Goal: Complete application form: Complete application form

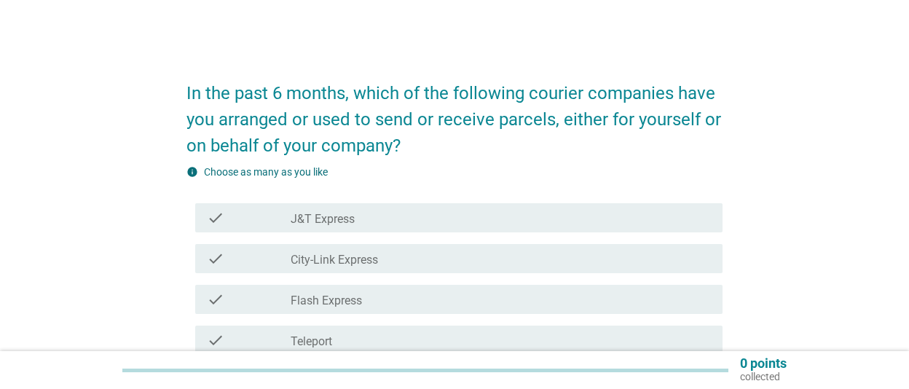
click at [473, 228] on div "check check_box_outline_blank J&T Express" at bounding box center [459, 217] width 528 height 29
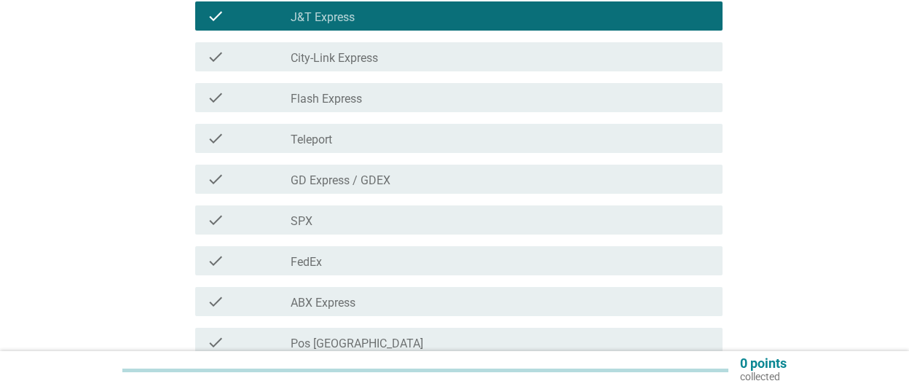
scroll to position [303, 0]
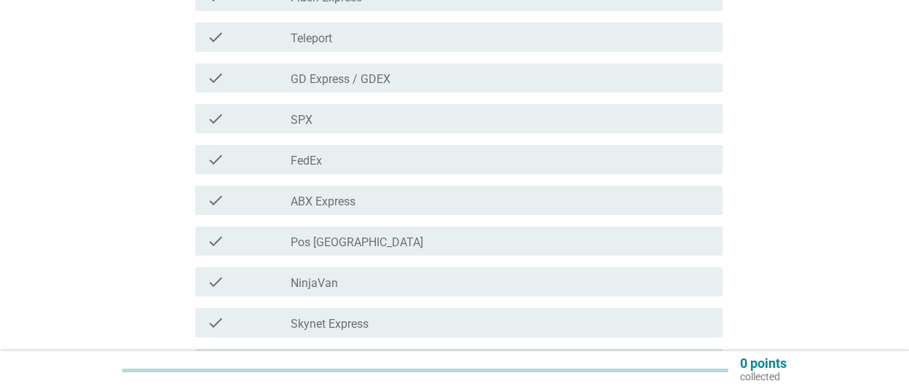
click at [456, 123] on div "check_box_outline_blank SPX" at bounding box center [501, 118] width 420 height 17
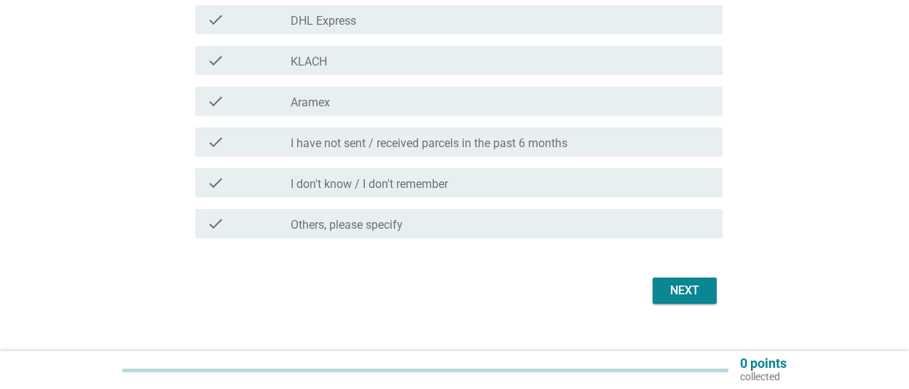
scroll to position [670, 0]
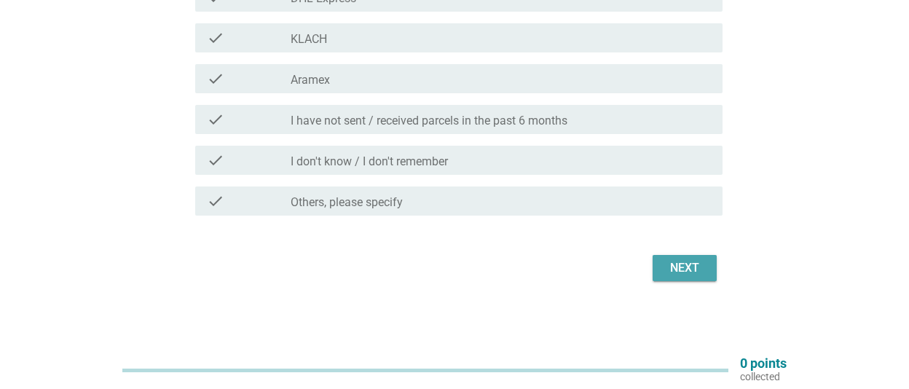
click at [697, 269] on div "Next" at bounding box center [684, 267] width 41 height 17
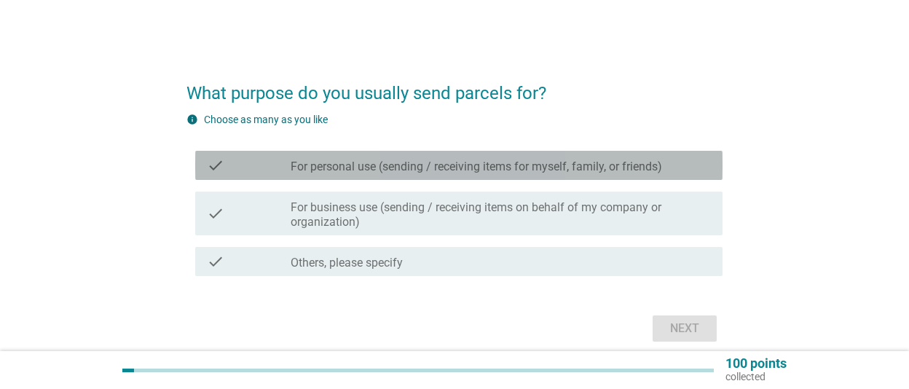
click at [501, 162] on label "For personal use (sending / receiving items for myself, family, or friends)" at bounding box center [477, 167] width 372 height 15
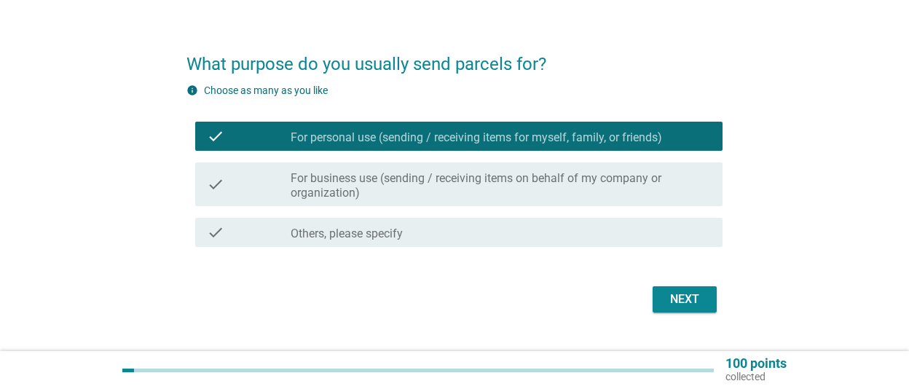
scroll to position [60, 0]
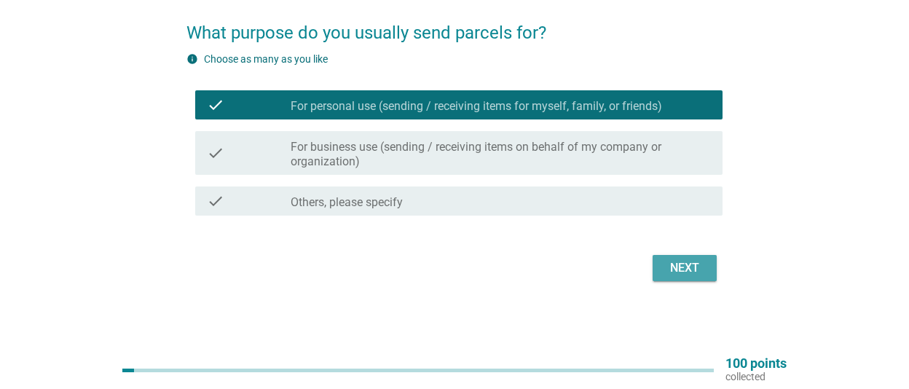
click at [678, 266] on div "Next" at bounding box center [684, 267] width 41 height 17
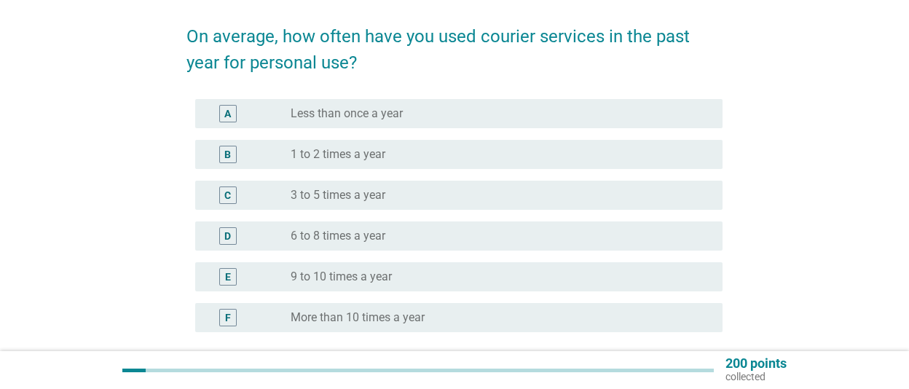
scroll to position [101, 0]
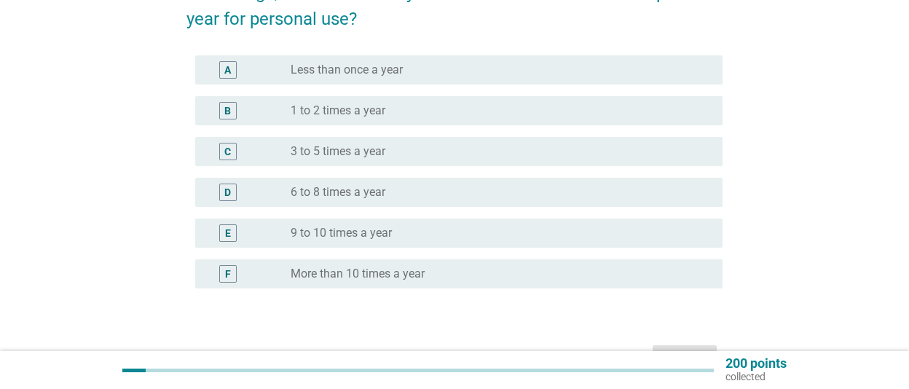
click at [519, 273] on div "radio_button_unchecked More than 10 times a year" at bounding box center [495, 274] width 409 height 15
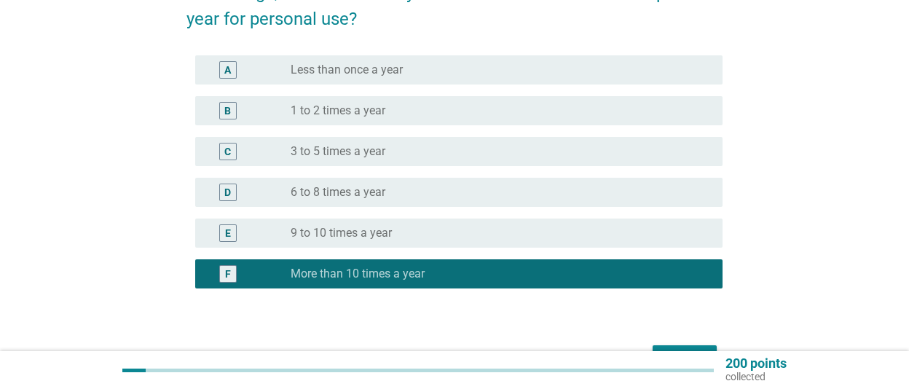
scroll to position [191, 0]
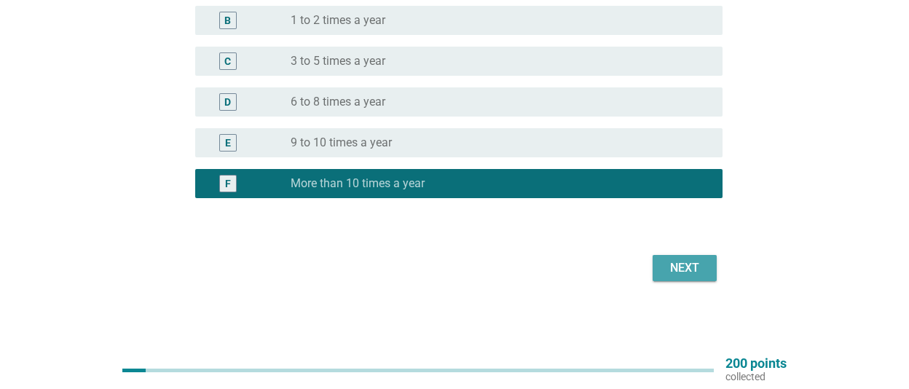
click at [694, 269] on div "Next" at bounding box center [684, 267] width 41 height 17
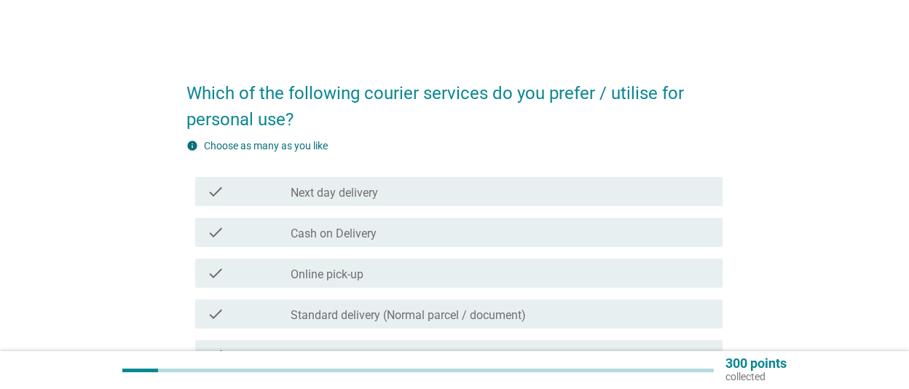
scroll to position [101, 0]
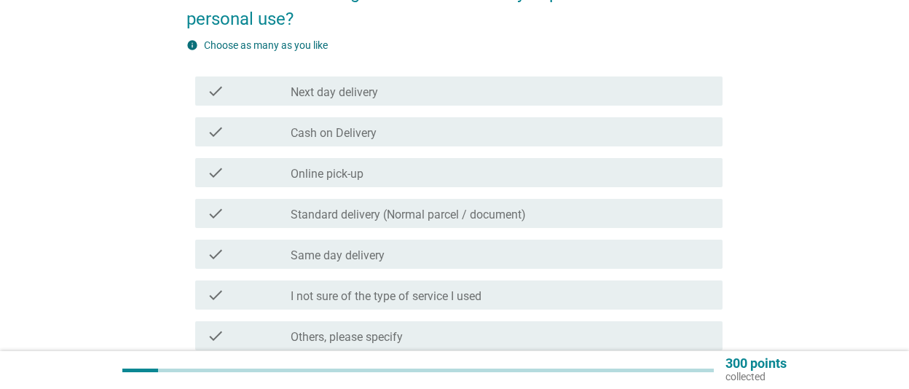
click at [570, 213] on div "check_box_outline_blank Standard delivery (Normal parcel / document)" at bounding box center [501, 213] width 420 height 17
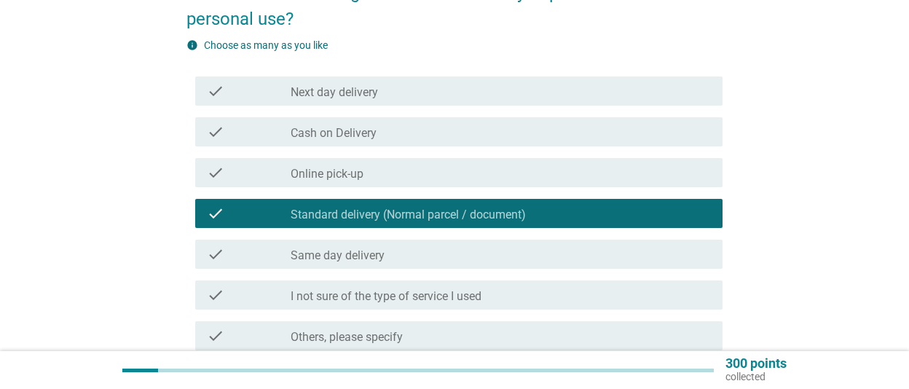
click at [502, 96] on div "check_box_outline_blank Next day delivery" at bounding box center [501, 90] width 420 height 17
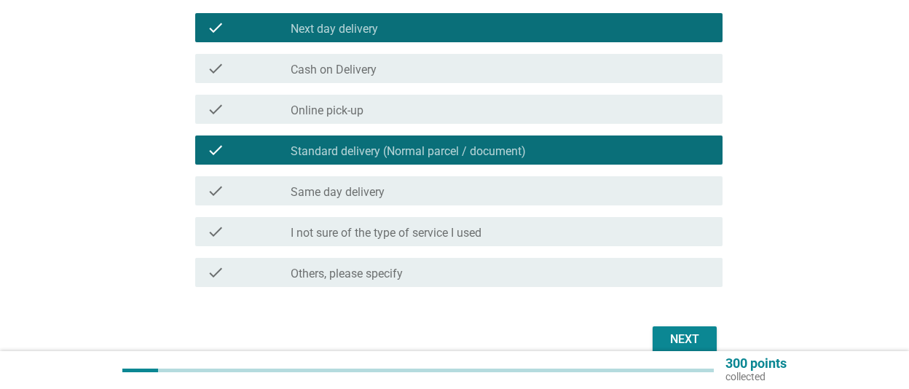
scroll to position [202, 0]
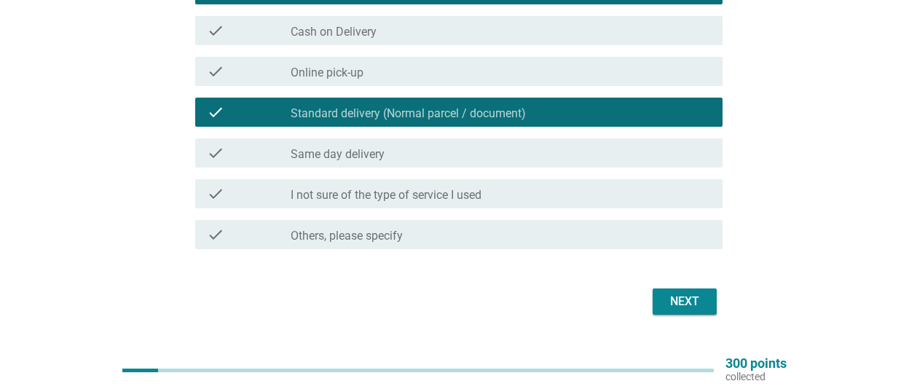
click at [682, 299] on div "Next" at bounding box center [684, 301] width 41 height 17
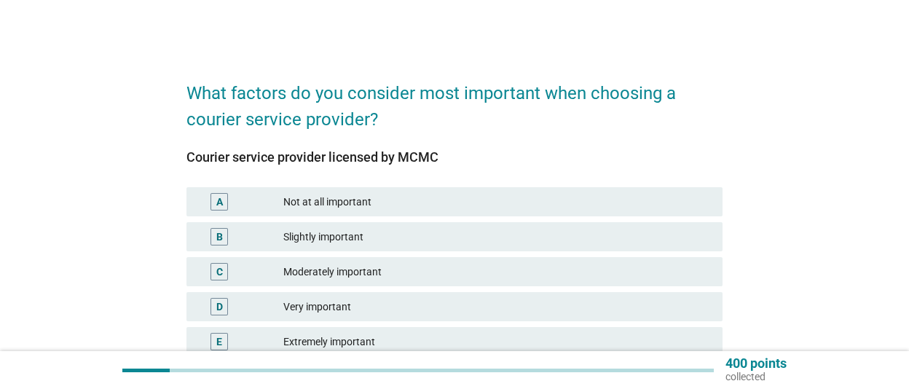
scroll to position [101, 0]
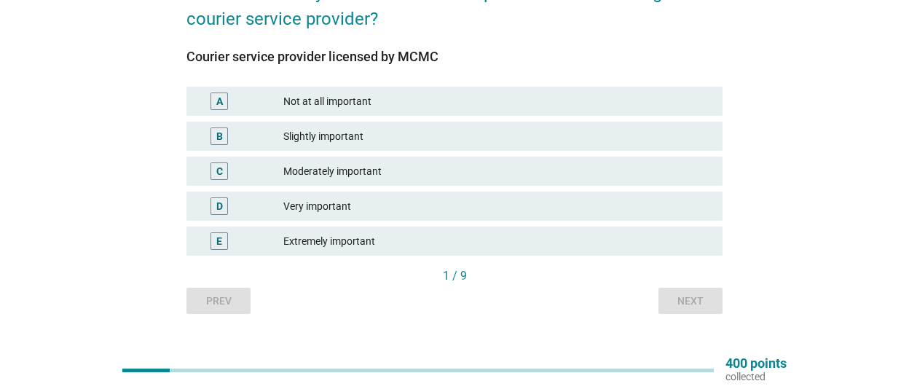
click at [477, 135] on div "Slightly important" at bounding box center [497, 136] width 428 height 17
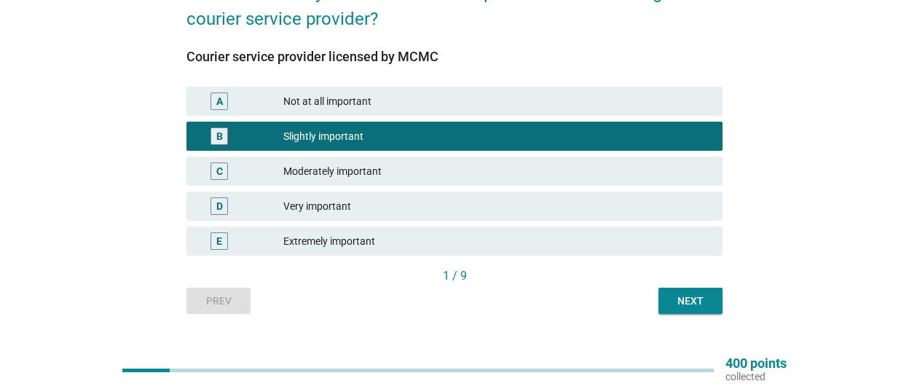
click at [702, 299] on div "Next" at bounding box center [690, 301] width 41 height 15
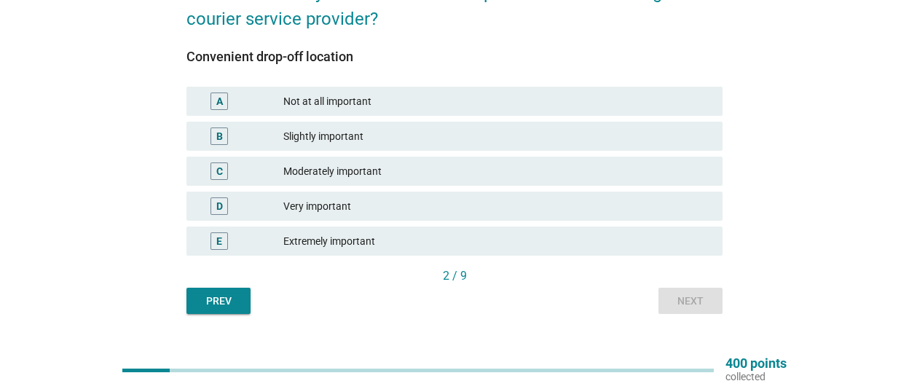
click at [432, 133] on div "Slightly important" at bounding box center [497, 136] width 428 height 17
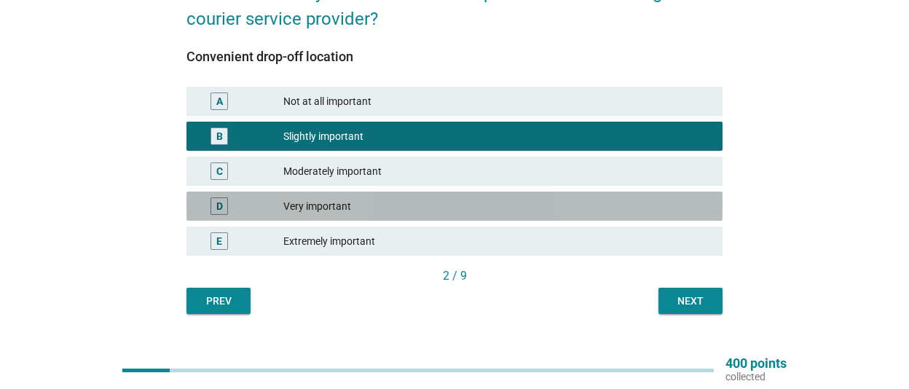
click at [412, 201] on div "Very important" at bounding box center [497, 205] width 428 height 17
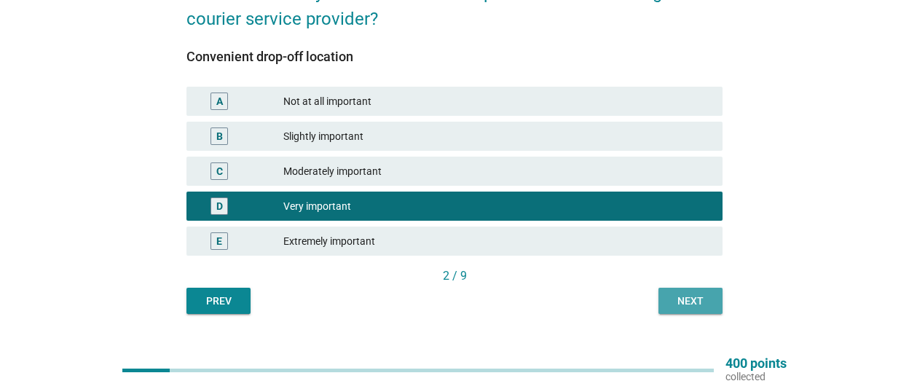
click at [701, 297] on div "Next" at bounding box center [690, 301] width 41 height 15
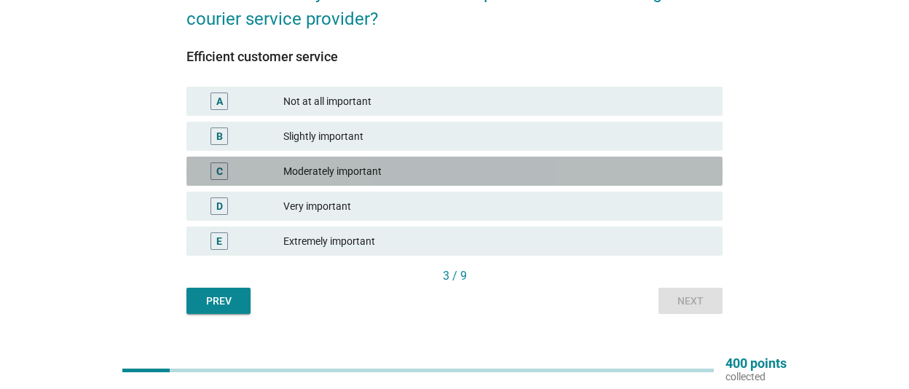
click at [434, 167] on div "Moderately important" at bounding box center [497, 170] width 428 height 17
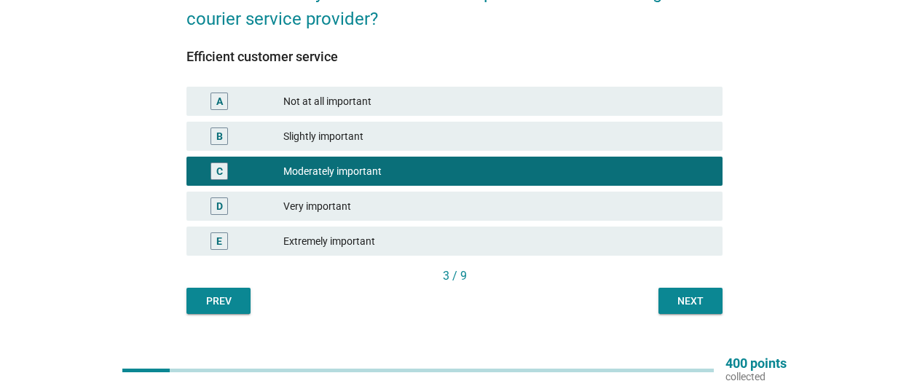
click at [675, 295] on div "Next" at bounding box center [690, 301] width 41 height 15
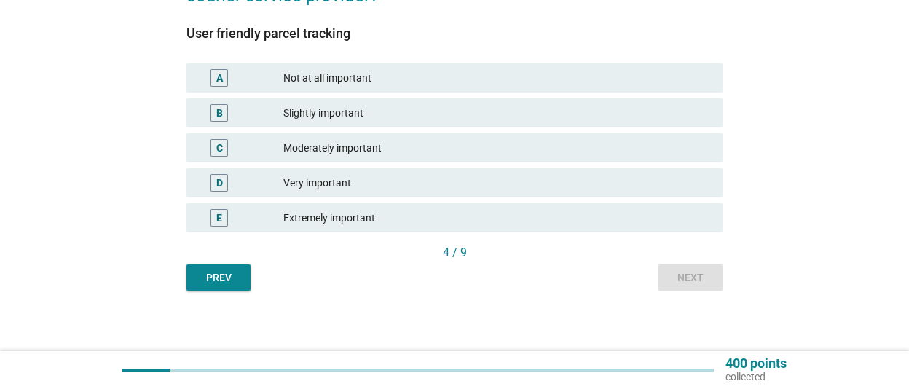
scroll to position [129, 0]
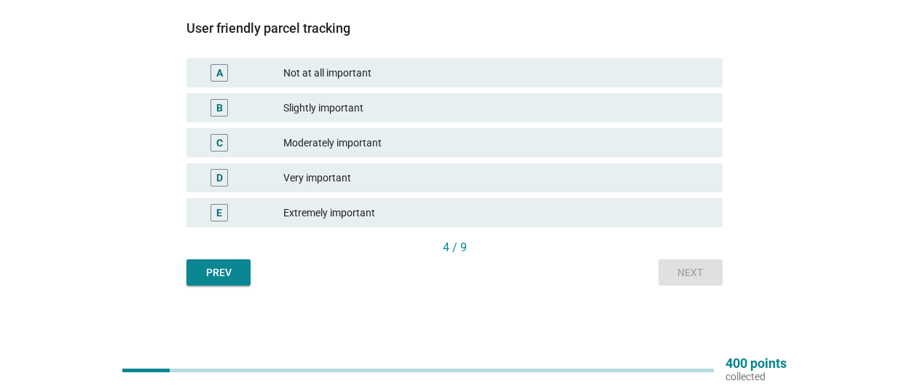
click at [377, 144] on div "Moderately important" at bounding box center [497, 142] width 428 height 17
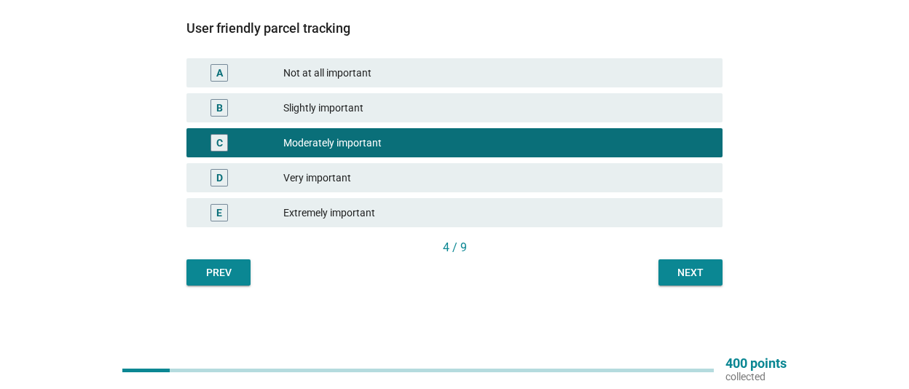
click at [683, 264] on button "Next" at bounding box center [691, 272] width 64 height 26
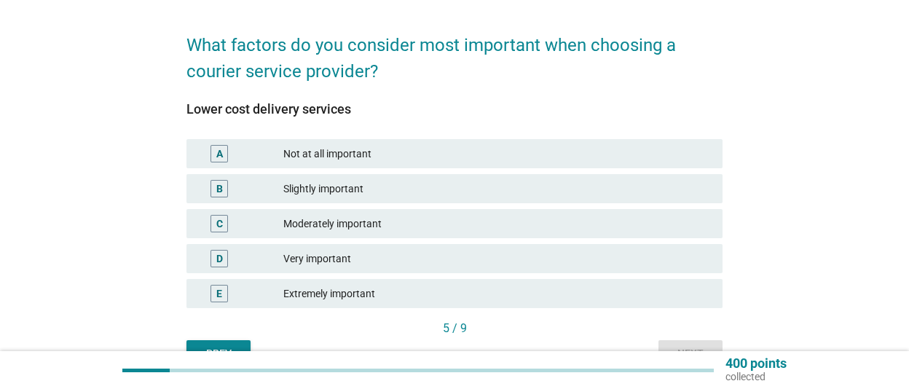
scroll to position [101, 0]
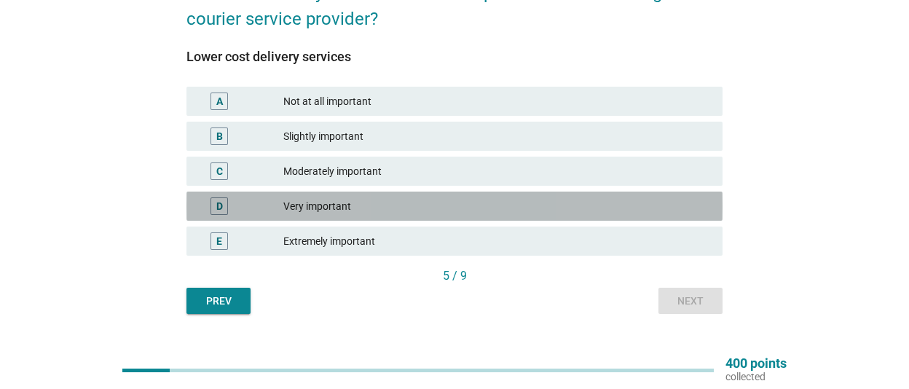
click at [450, 195] on div "D Very important" at bounding box center [455, 206] width 536 height 29
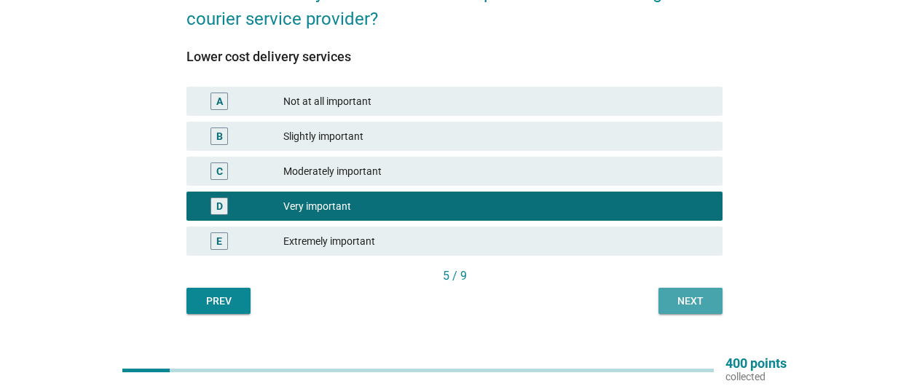
click at [696, 297] on div "Next" at bounding box center [690, 301] width 41 height 15
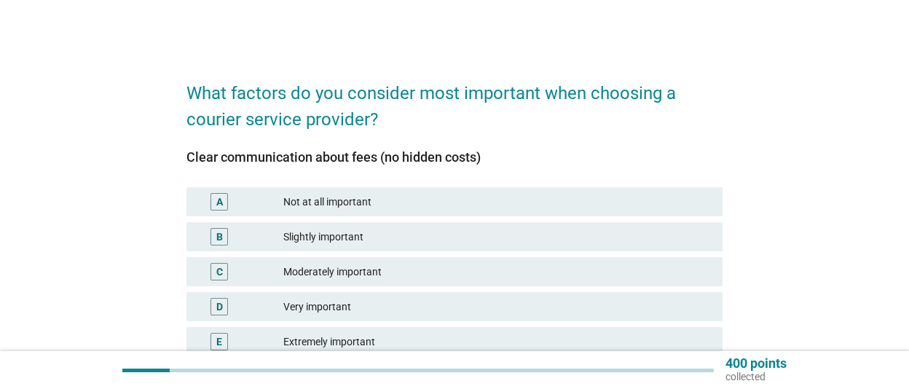
click at [451, 310] on div "Very important" at bounding box center [497, 306] width 428 height 17
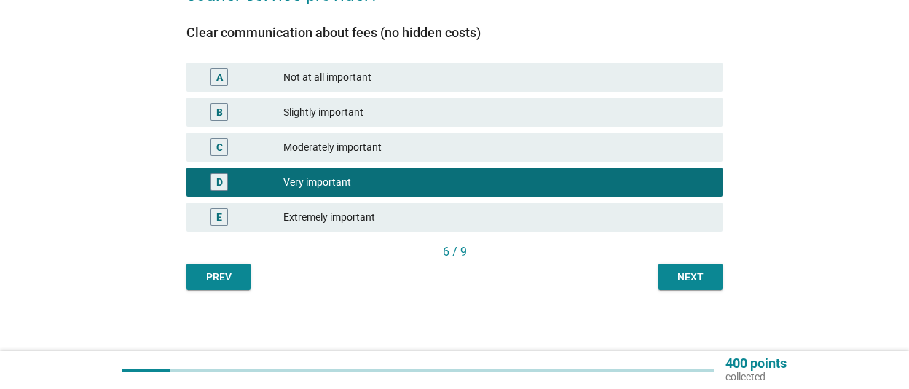
scroll to position [129, 0]
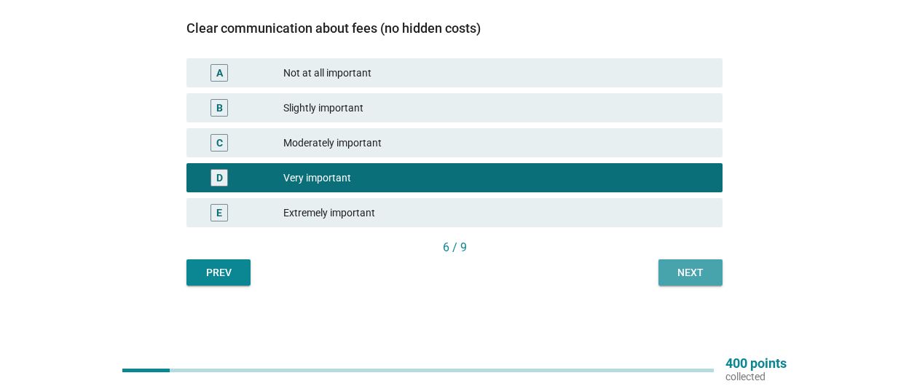
click at [697, 265] on div "Next" at bounding box center [690, 272] width 41 height 15
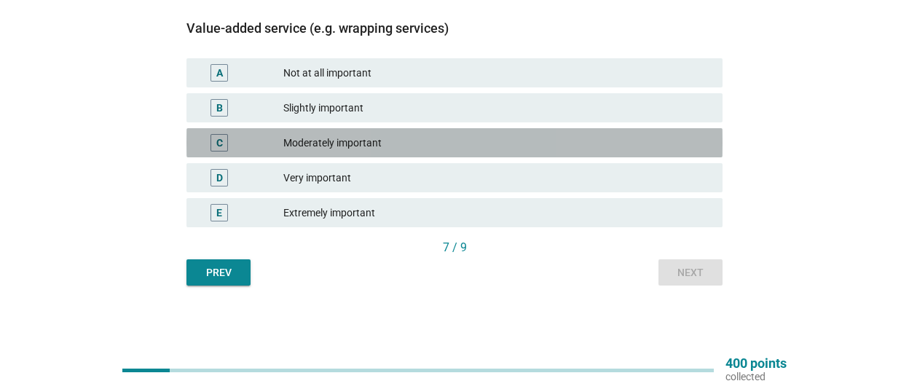
click at [456, 134] on div "Moderately important" at bounding box center [497, 142] width 428 height 17
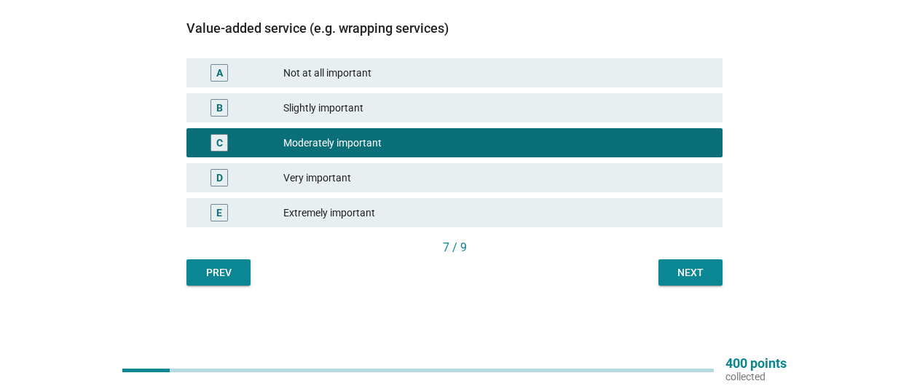
click at [707, 270] on div "Next" at bounding box center [690, 272] width 41 height 15
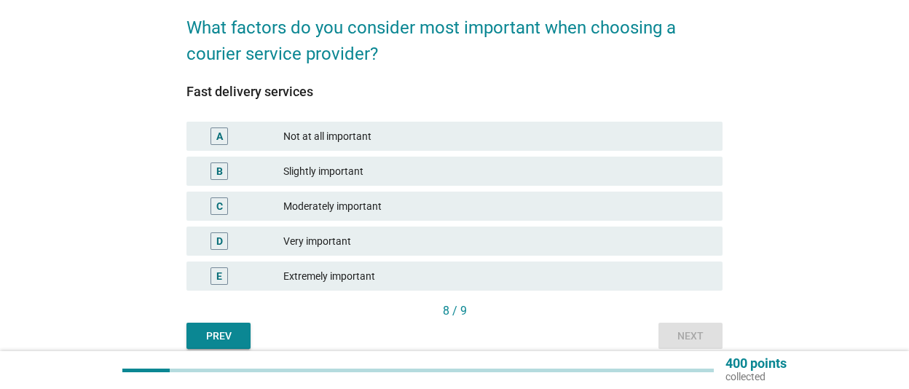
scroll to position [101, 0]
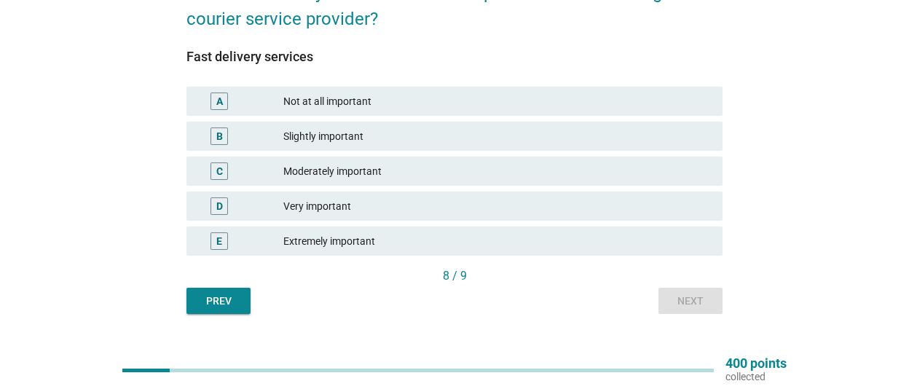
click at [476, 213] on div "Very important" at bounding box center [497, 205] width 428 height 17
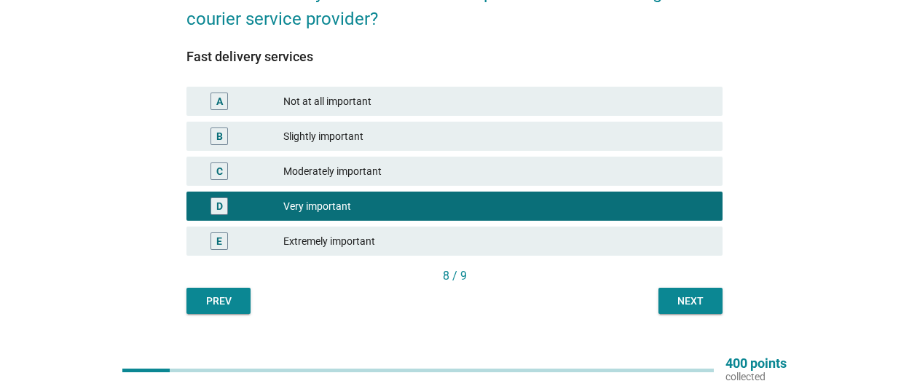
click at [688, 302] on div "Next" at bounding box center [690, 301] width 41 height 15
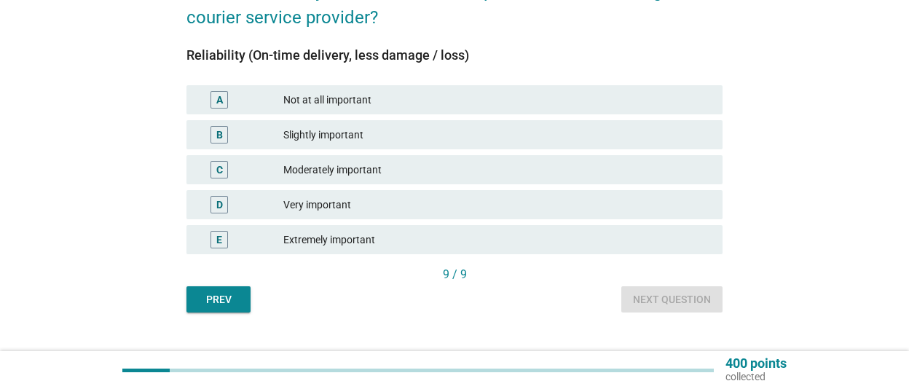
scroll to position [129, 0]
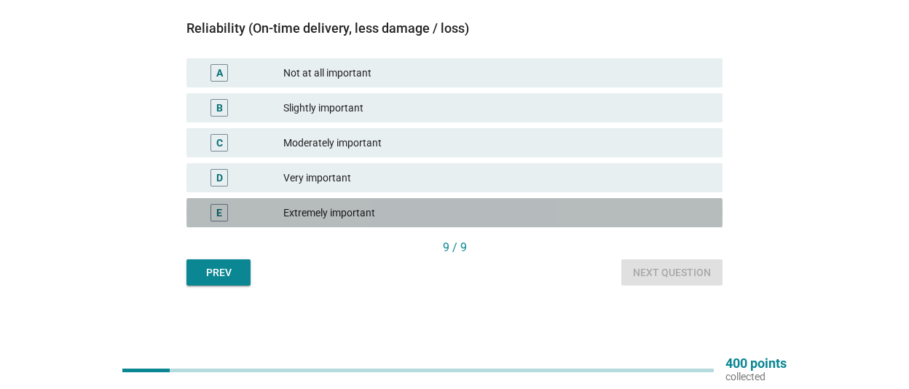
click at [322, 213] on div "Extremely important" at bounding box center [497, 212] width 428 height 17
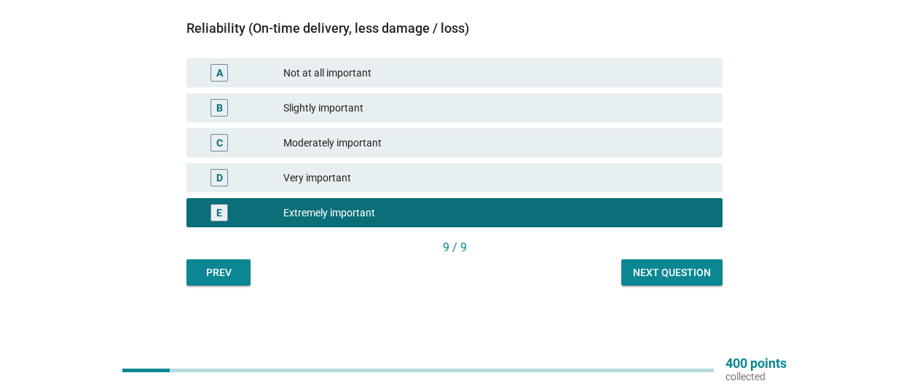
click at [716, 273] on button "Next question" at bounding box center [671, 272] width 101 height 26
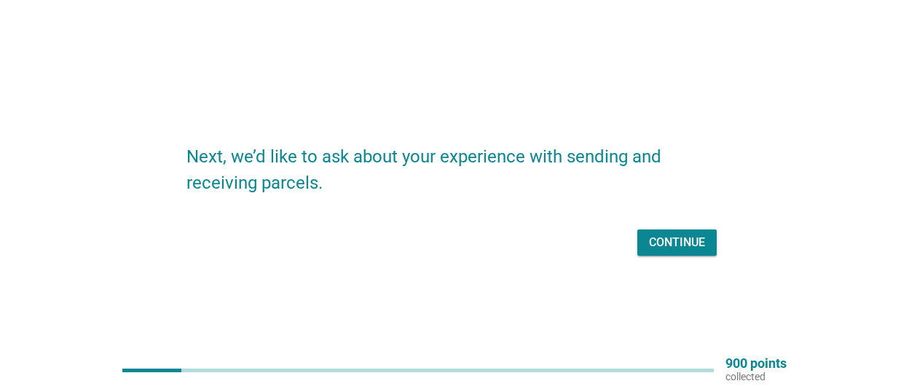
click at [667, 237] on div "Continue" at bounding box center [677, 242] width 56 height 17
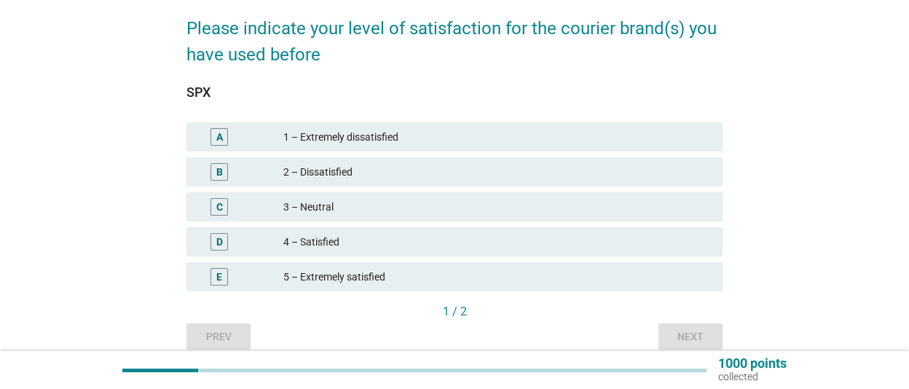
scroll to position [101, 0]
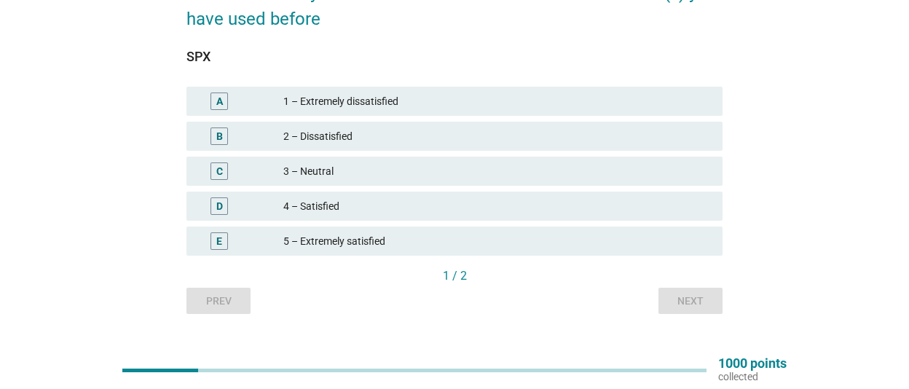
click at [473, 206] on div "4 – Satisfied" at bounding box center [497, 205] width 428 height 17
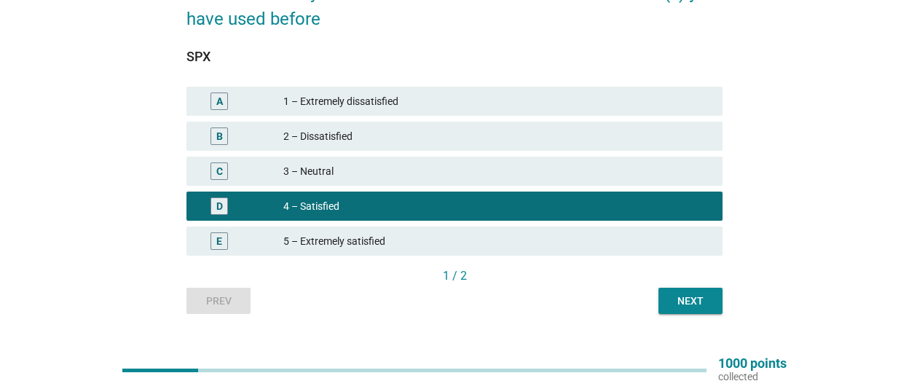
click at [680, 307] on div "Next" at bounding box center [690, 301] width 41 height 15
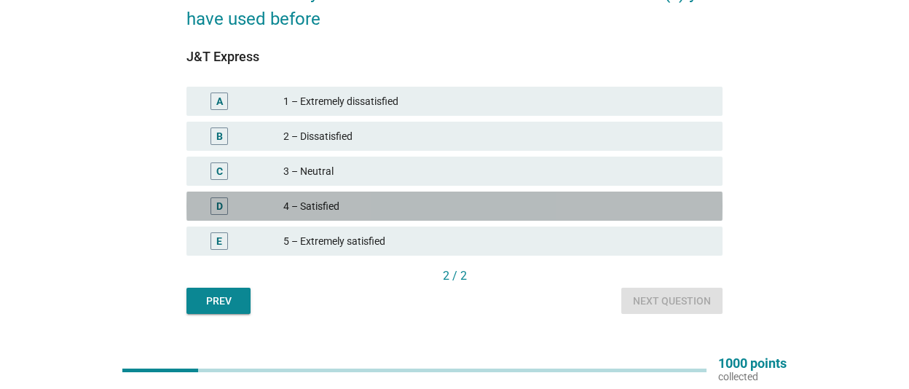
click at [396, 200] on div "4 – Satisfied" at bounding box center [497, 205] width 428 height 17
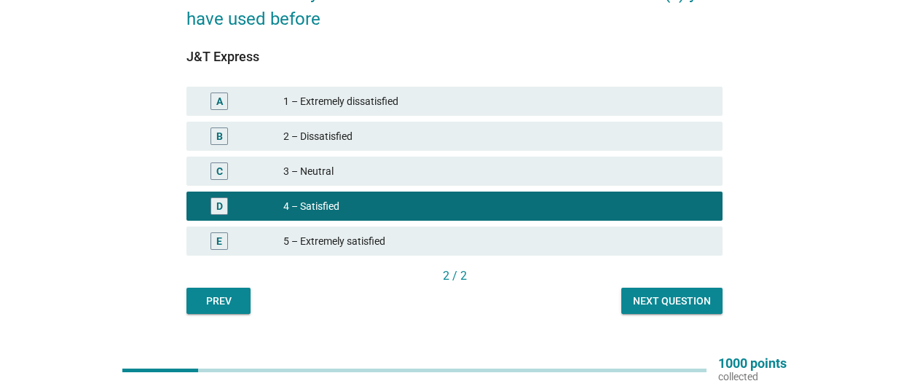
click at [656, 301] on div "Next question" at bounding box center [672, 301] width 78 height 15
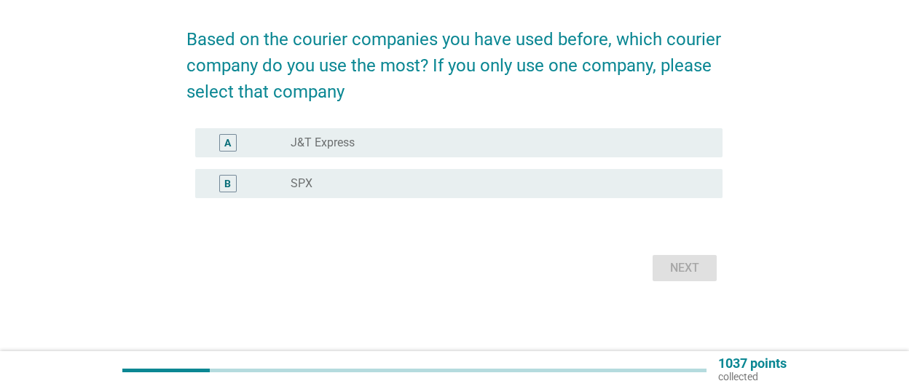
scroll to position [0, 0]
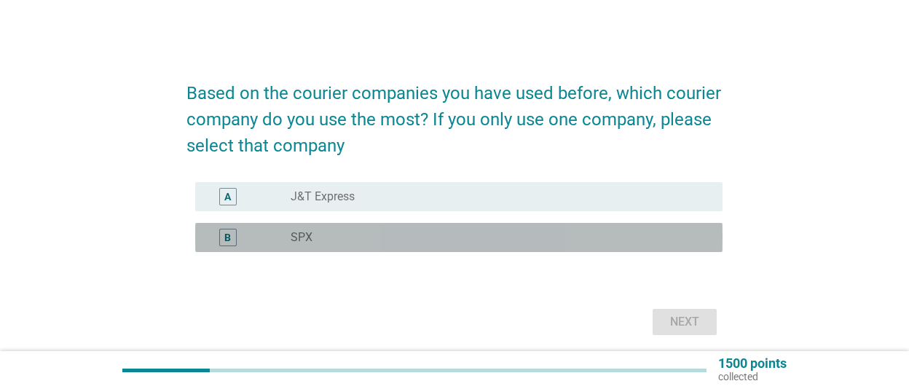
click at [387, 238] on div "radio_button_unchecked SPX" at bounding box center [495, 237] width 409 height 15
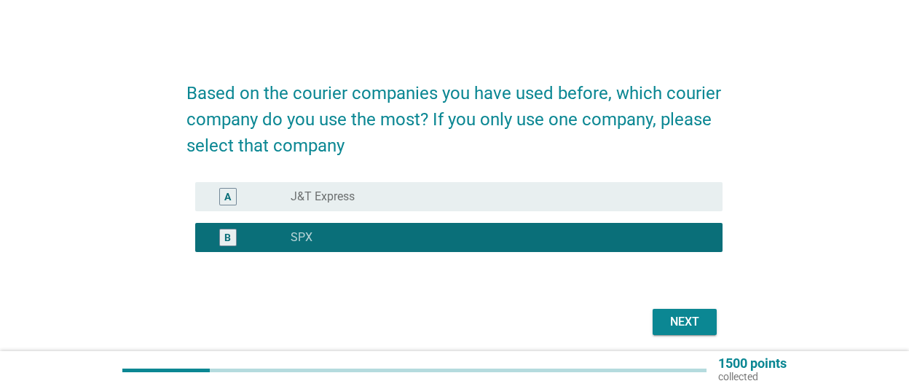
click at [677, 326] on div "Next" at bounding box center [684, 321] width 41 height 17
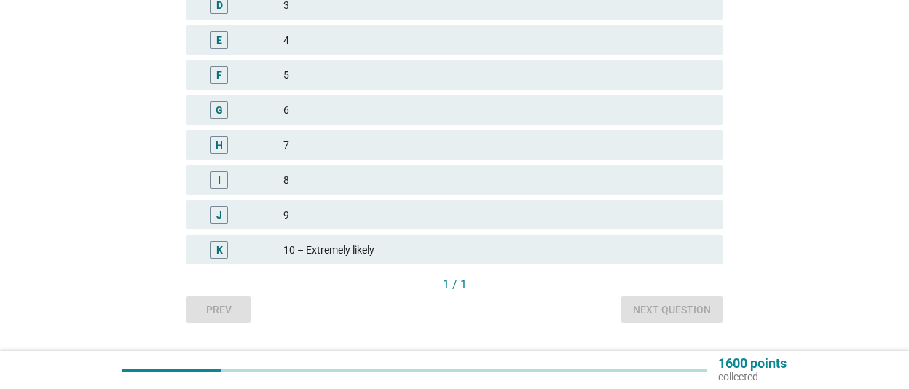
scroll to position [303, 0]
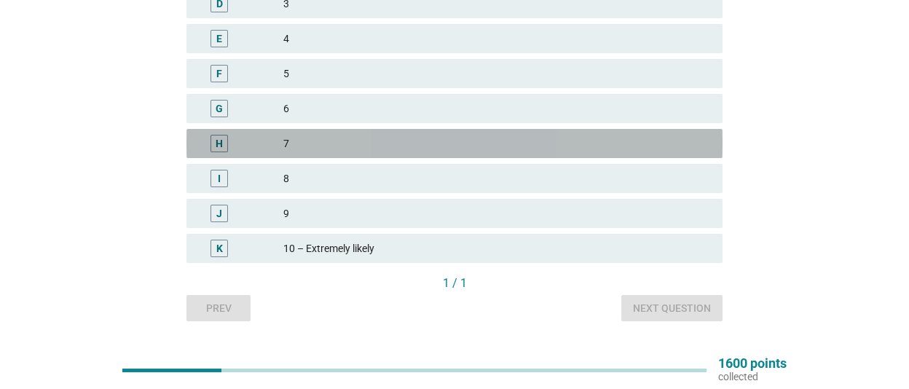
click at [447, 134] on div "H 7" at bounding box center [455, 143] width 536 height 29
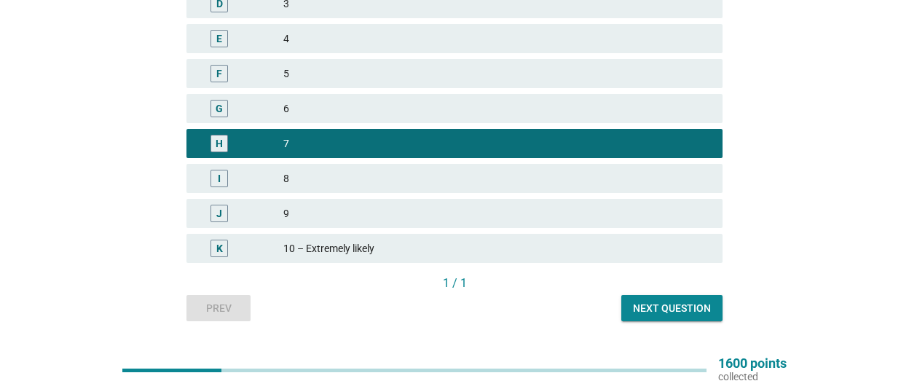
click at [692, 313] on div "Next question" at bounding box center [672, 308] width 78 height 15
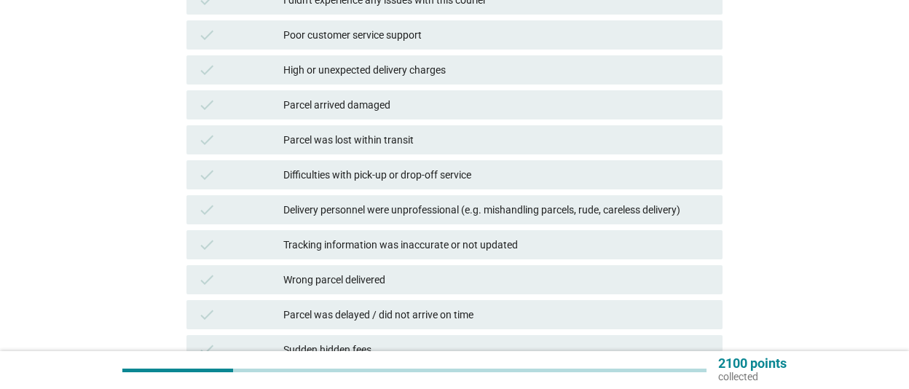
scroll to position [101, 0]
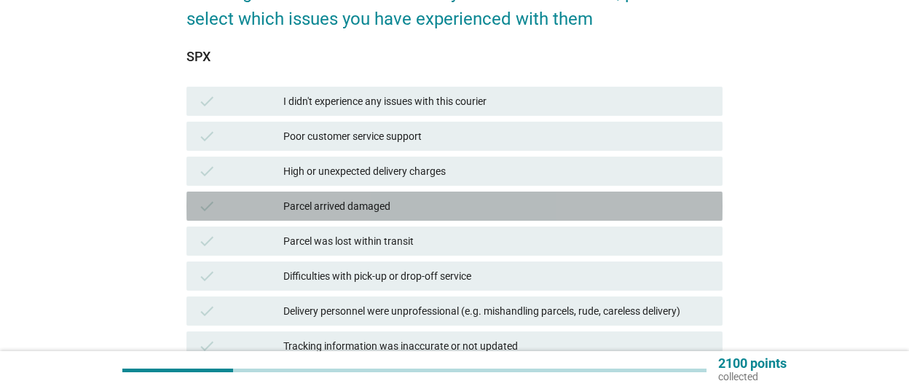
click at [572, 210] on div "Parcel arrived damaged" at bounding box center [497, 205] width 428 height 17
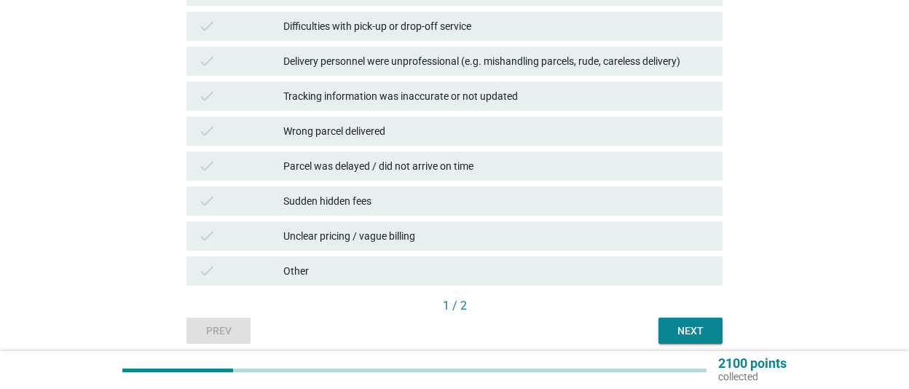
scroll to position [409, 0]
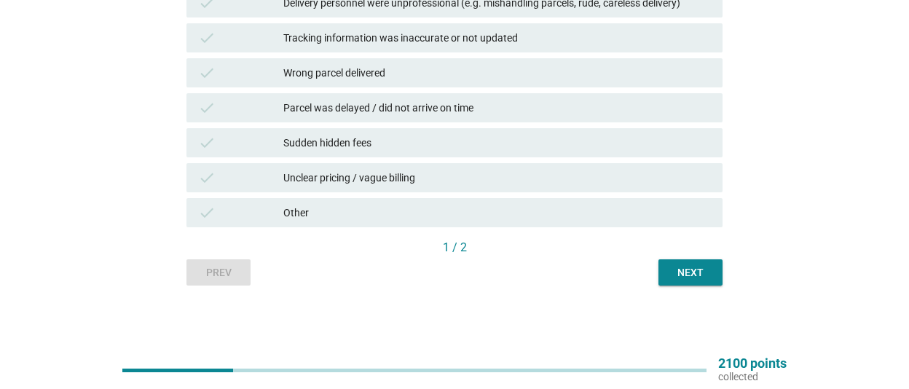
click at [699, 267] on div "Next" at bounding box center [690, 272] width 41 height 15
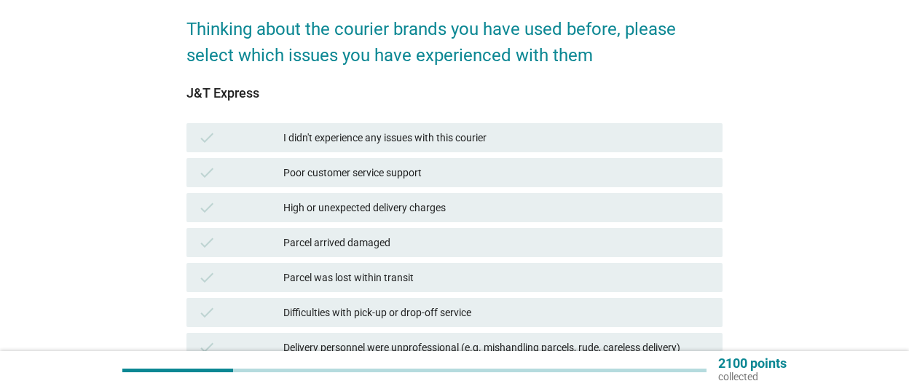
scroll to position [101, 0]
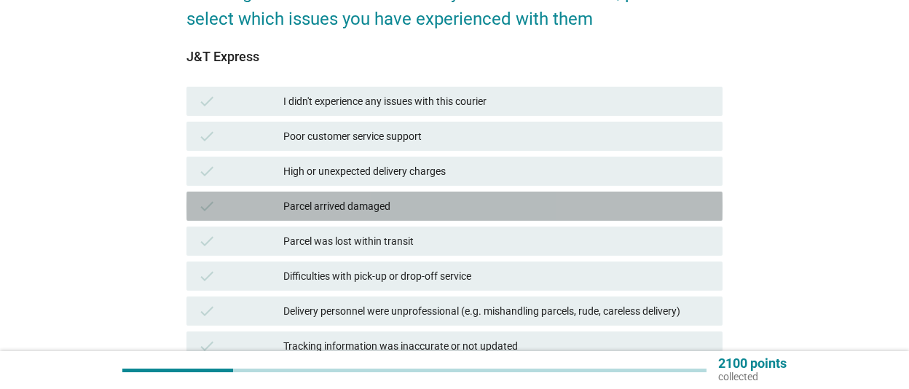
click at [515, 200] on div "Parcel arrived damaged" at bounding box center [497, 205] width 428 height 17
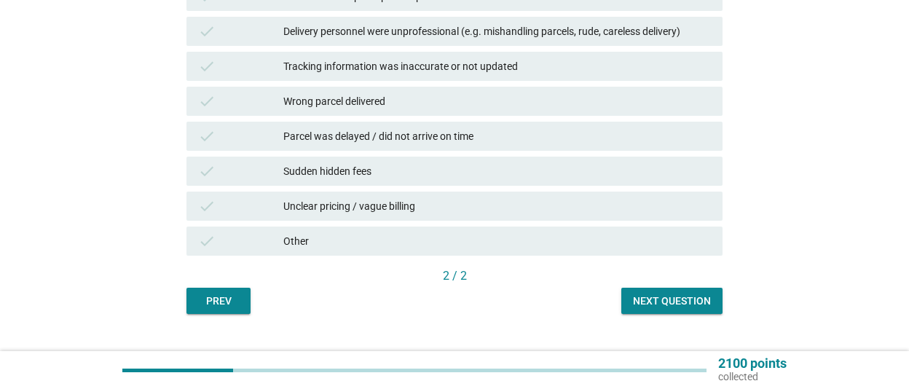
scroll to position [404, 0]
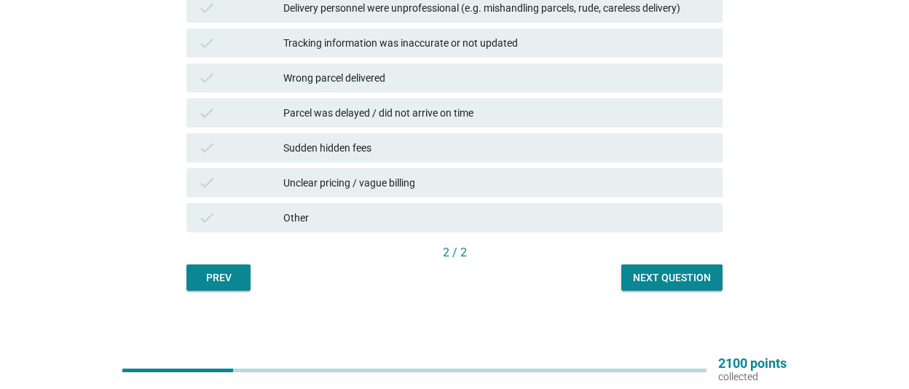
click at [643, 275] on div "Next question" at bounding box center [672, 277] width 78 height 15
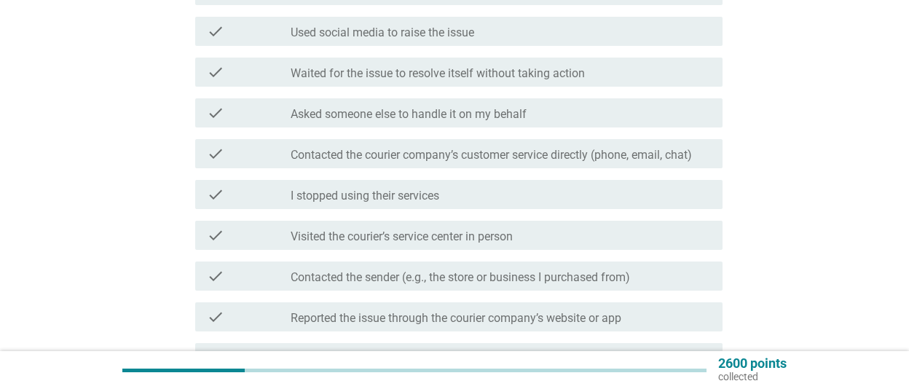
scroll to position [202, 0]
click at [651, 272] on div "check_box_outline_blank Contacted the sender (e.g., the store or business I pur…" at bounding box center [501, 275] width 420 height 17
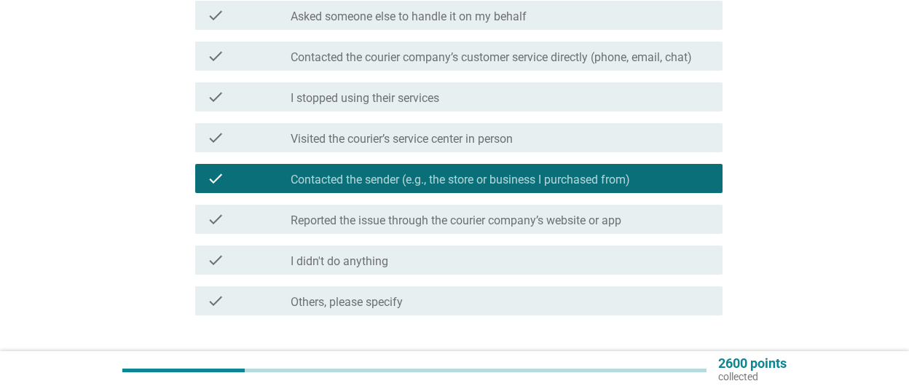
scroll to position [399, 0]
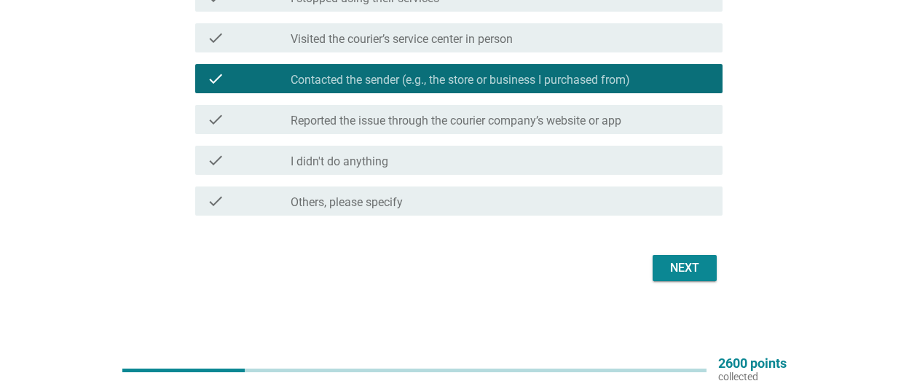
click at [697, 260] on div "Next" at bounding box center [684, 267] width 41 height 17
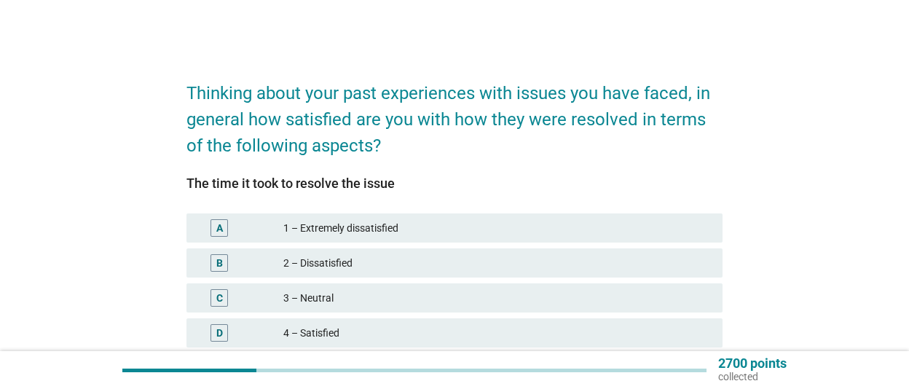
scroll to position [101, 0]
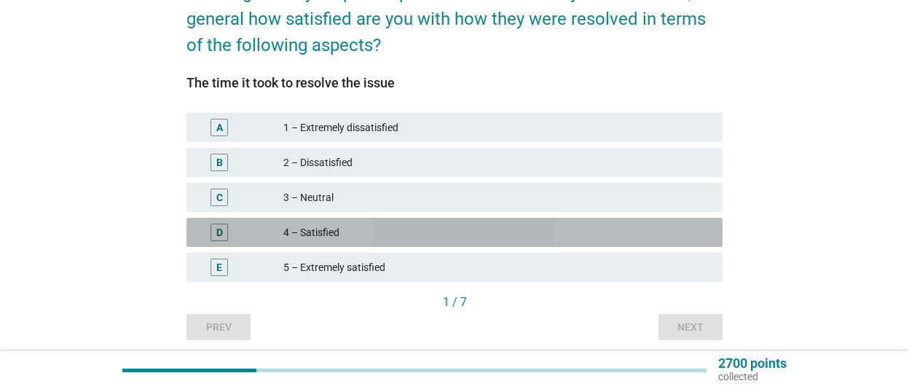
click at [536, 222] on div "D 4 – Satisfied" at bounding box center [455, 232] width 536 height 29
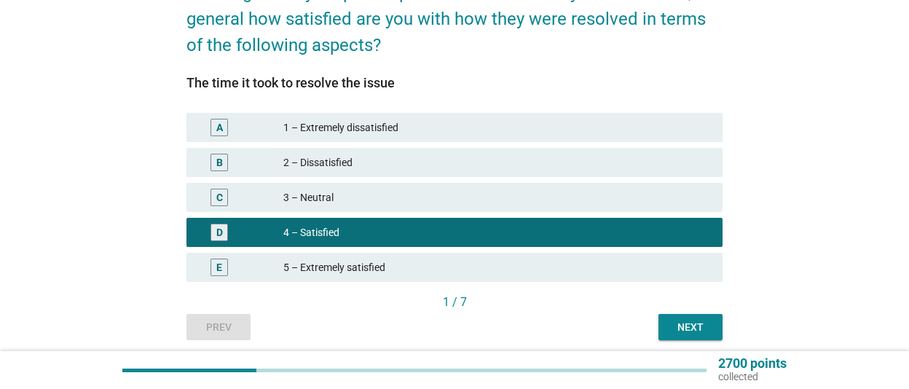
click at [687, 323] on div "Next" at bounding box center [690, 327] width 41 height 15
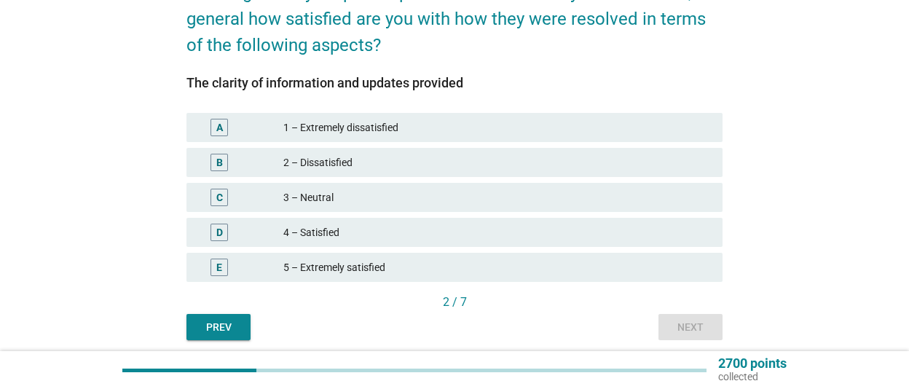
click at [509, 231] on div "4 – Satisfied" at bounding box center [497, 232] width 428 height 17
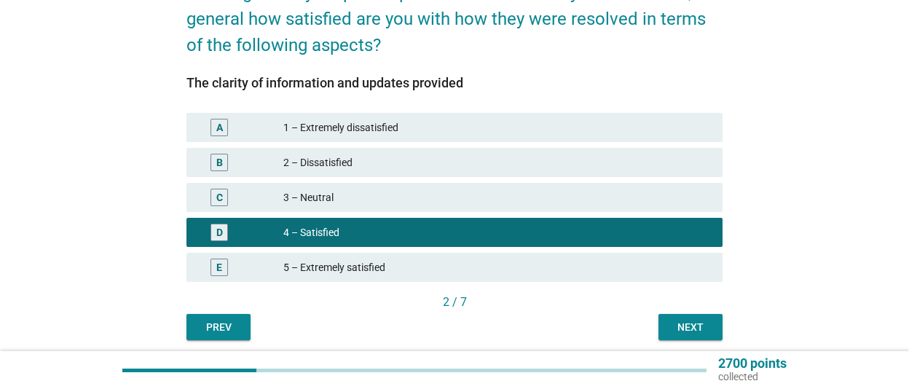
click at [702, 323] on div "Next" at bounding box center [690, 327] width 41 height 15
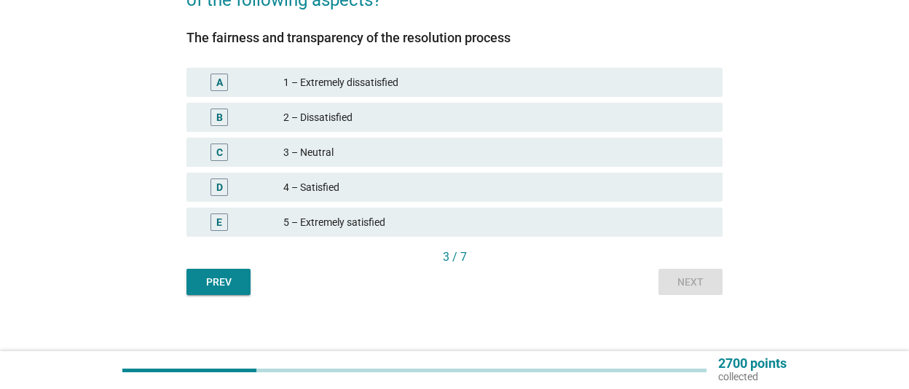
scroll to position [155, 0]
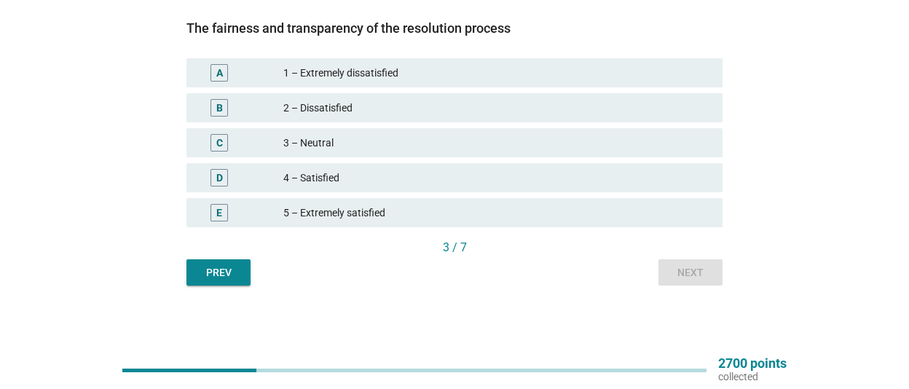
click at [466, 184] on div "4 – Satisfied" at bounding box center [497, 177] width 428 height 17
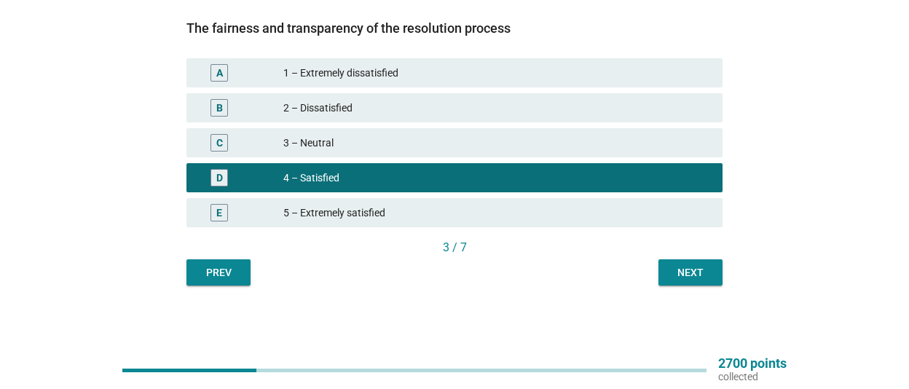
click at [659, 275] on button "Next" at bounding box center [691, 272] width 64 height 26
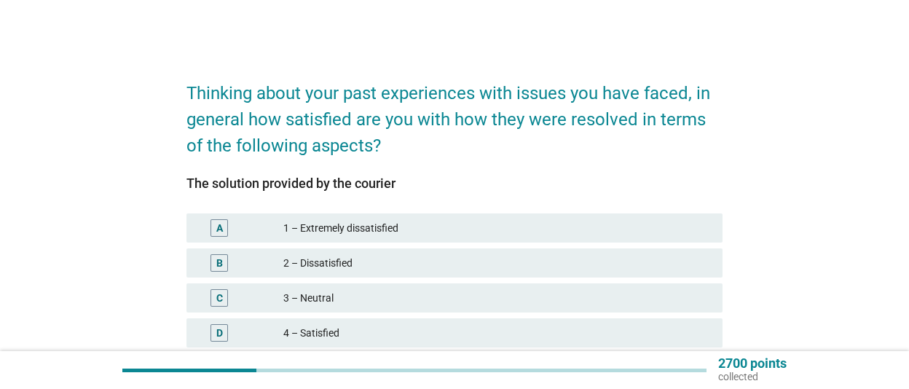
scroll to position [101, 0]
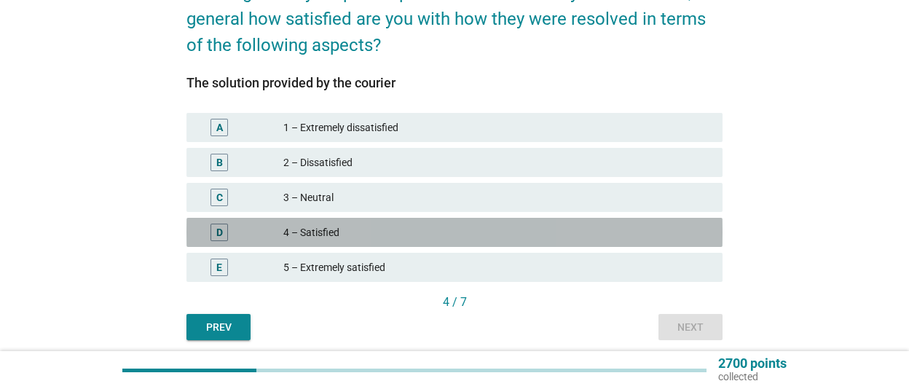
click at [501, 226] on div "4 – Satisfied" at bounding box center [497, 232] width 428 height 17
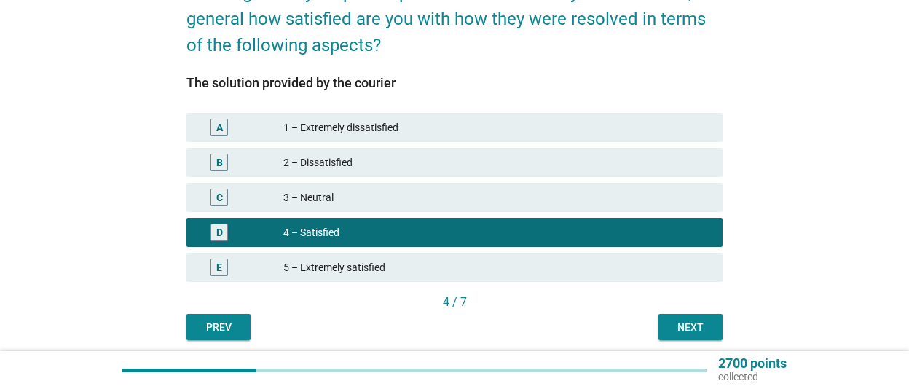
click at [702, 329] on div "Next" at bounding box center [690, 327] width 41 height 15
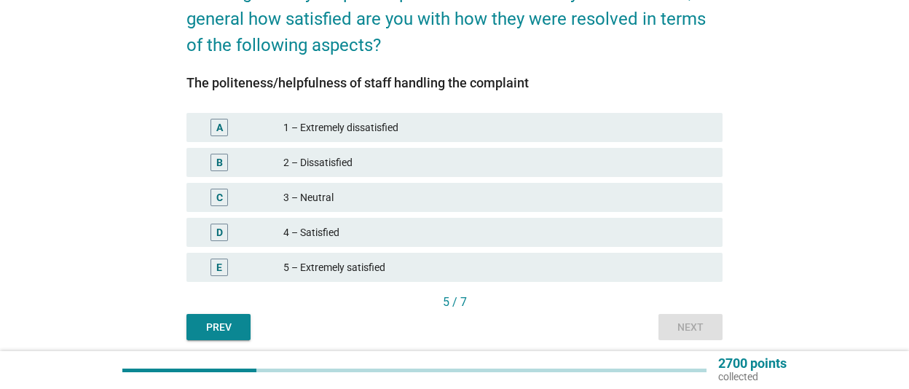
click at [491, 221] on div "D 4 – Satisfied" at bounding box center [455, 232] width 536 height 29
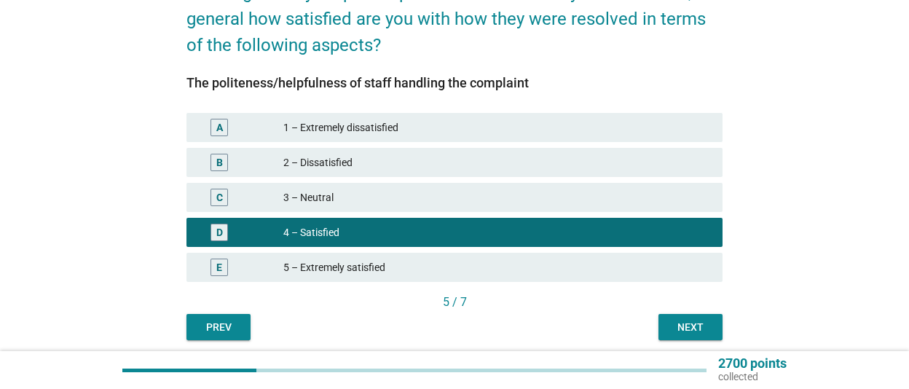
click at [700, 323] on div "Next" at bounding box center [690, 327] width 41 height 15
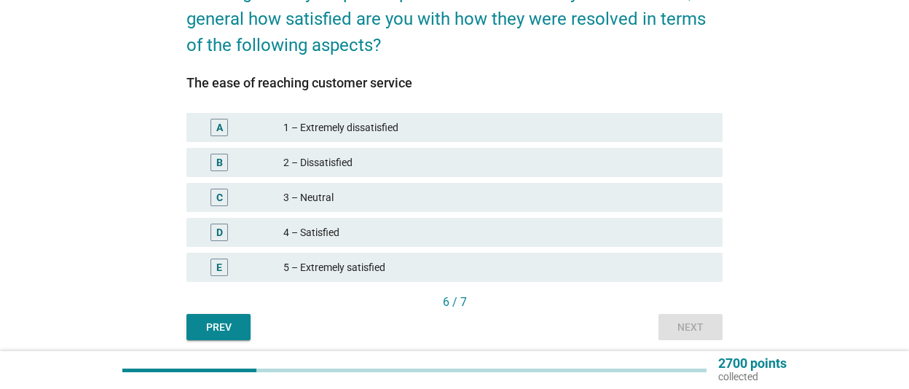
click at [514, 227] on div "4 – Satisfied" at bounding box center [497, 232] width 428 height 17
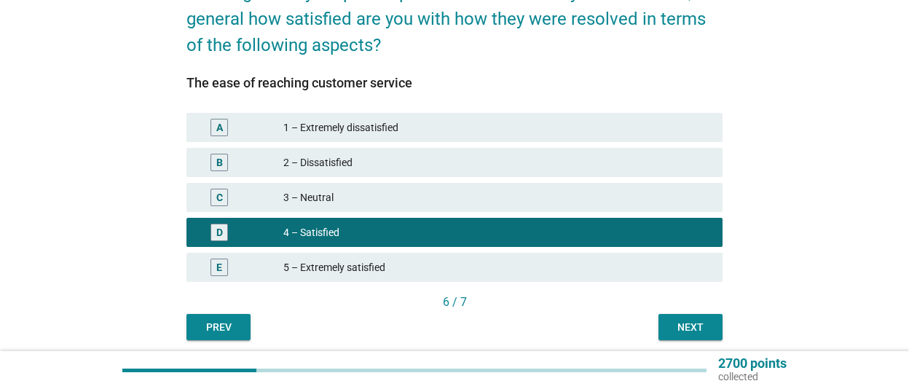
click at [714, 326] on button "Next" at bounding box center [691, 327] width 64 height 26
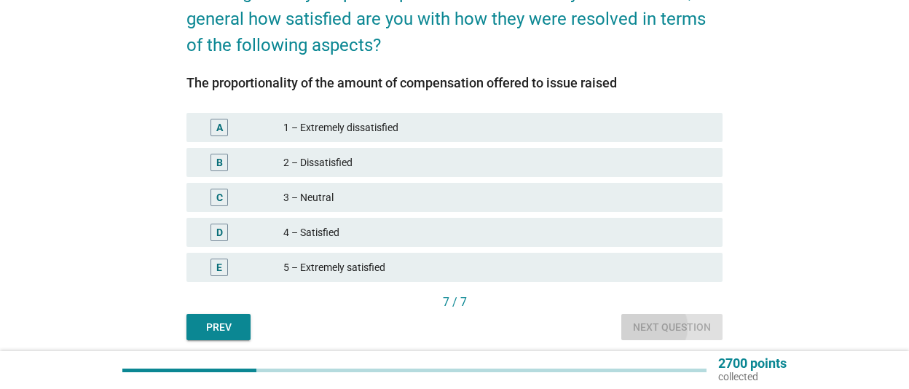
scroll to position [0, 0]
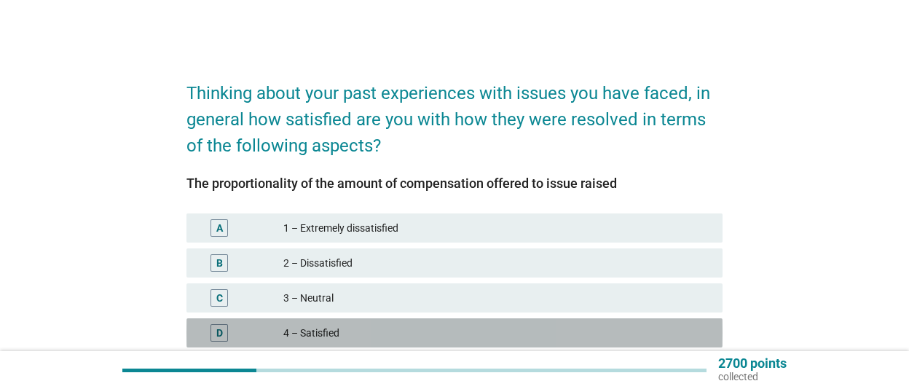
click at [477, 327] on div "4 – Satisfied" at bounding box center [497, 332] width 428 height 17
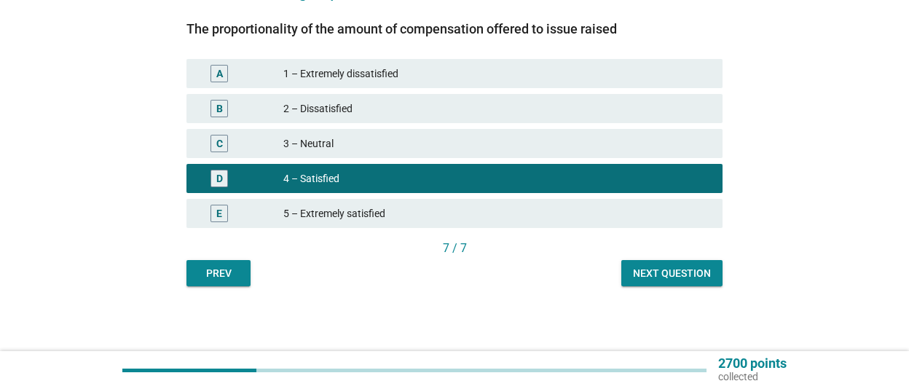
scroll to position [155, 0]
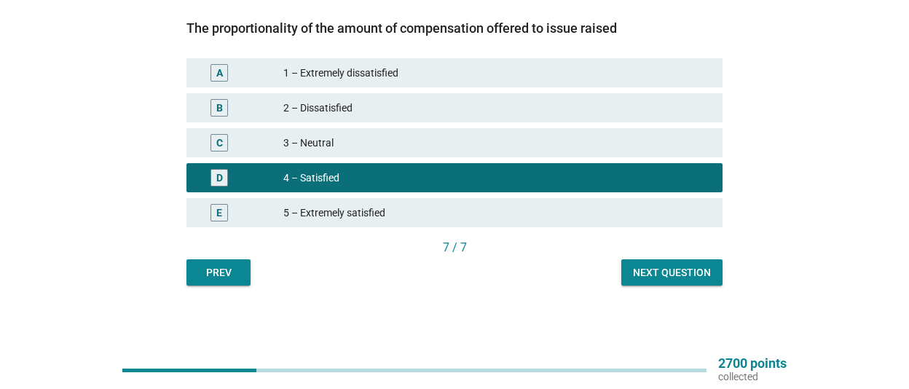
click at [671, 286] on div "Thinking about your past experiences with issues you have faced, in general how…" at bounding box center [455, 98] width 560 height 399
click at [665, 277] on div "Next question" at bounding box center [672, 272] width 78 height 15
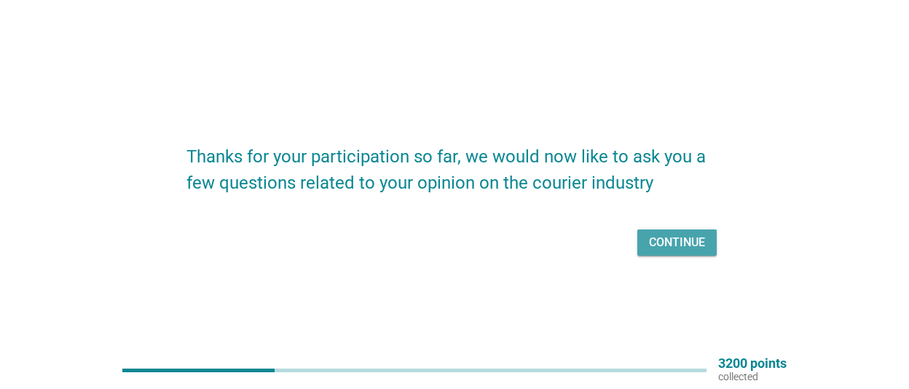
click at [670, 240] on div "Continue" at bounding box center [677, 242] width 56 height 17
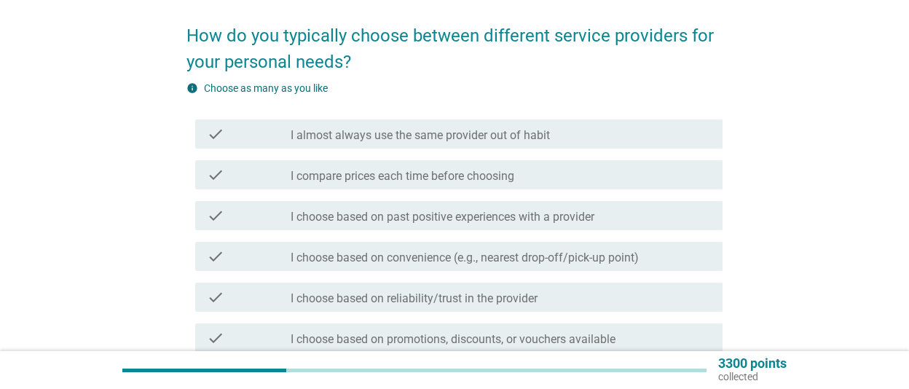
scroll to position [101, 0]
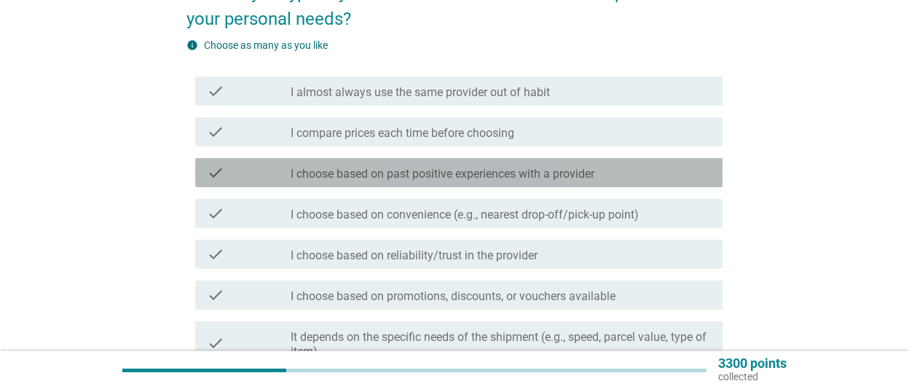
click at [667, 166] on div "check_box_outline_blank I choose based on past positive experiences with a prov…" at bounding box center [501, 172] width 420 height 17
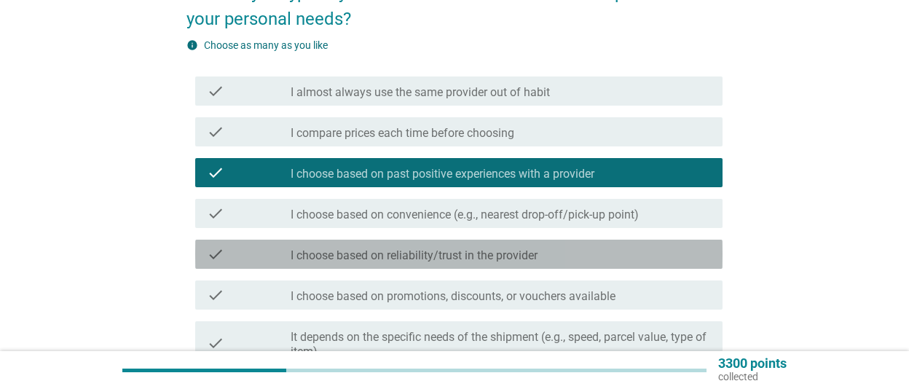
click at [646, 261] on div "check_box_outline_blank I choose based on reliability/trust in the provider" at bounding box center [501, 254] width 420 height 17
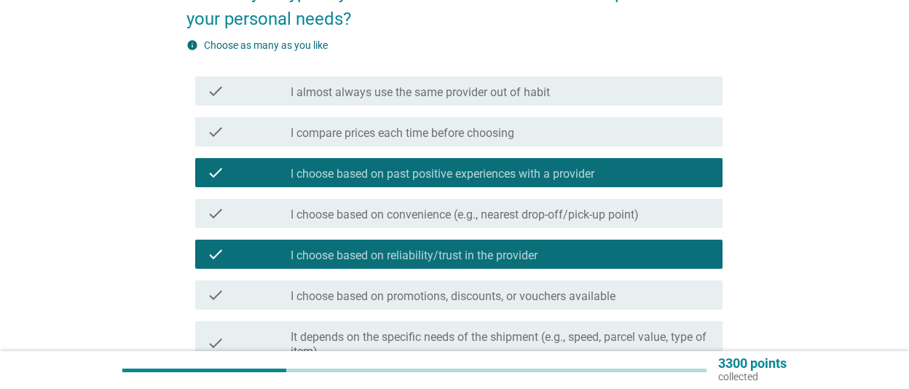
scroll to position [202, 0]
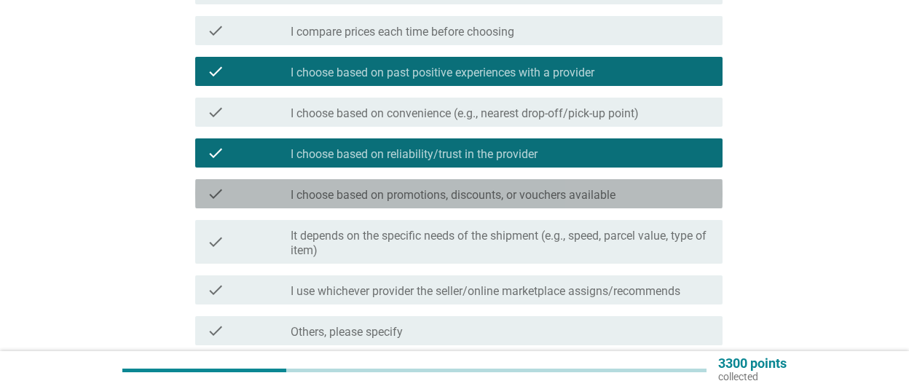
click at [624, 199] on div "check_box_outline_blank I choose based on promotions, discounts, or vouchers av…" at bounding box center [501, 193] width 420 height 17
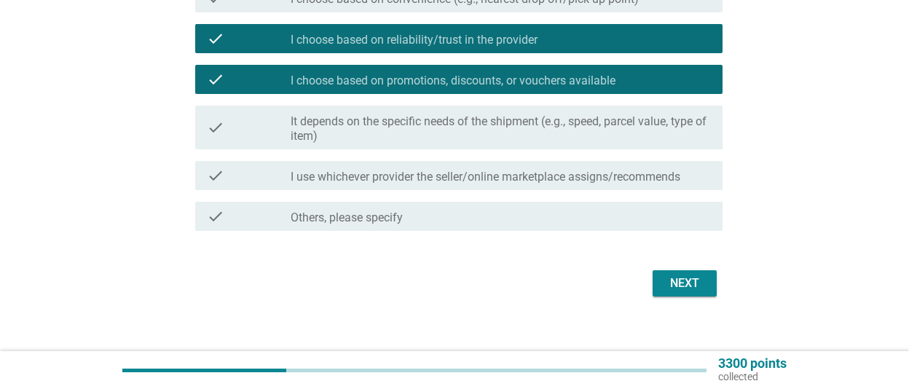
scroll to position [332, 0]
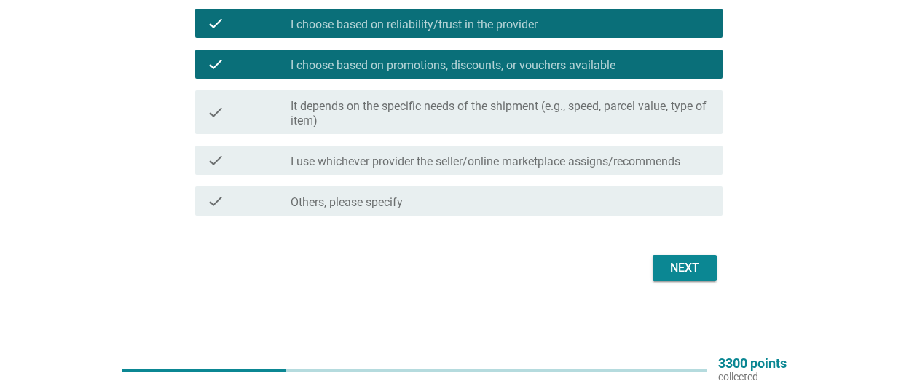
click at [686, 264] on div "Next" at bounding box center [684, 267] width 41 height 17
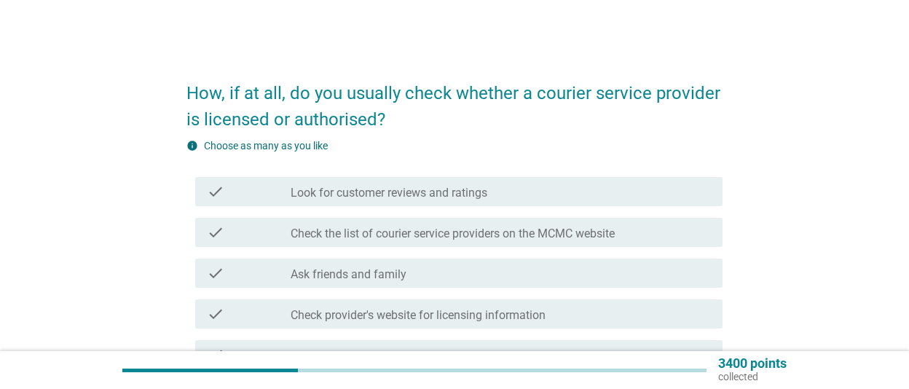
scroll to position [101, 0]
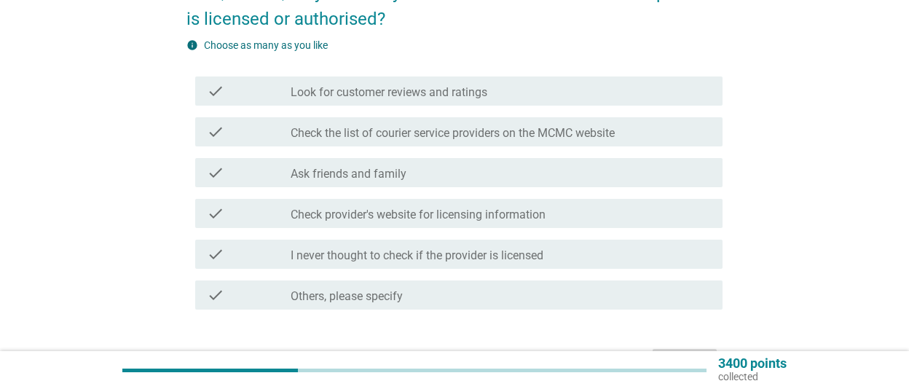
click at [624, 260] on div "check_box_outline_blank I never thought to check if the provider is licensed" at bounding box center [501, 254] width 420 height 17
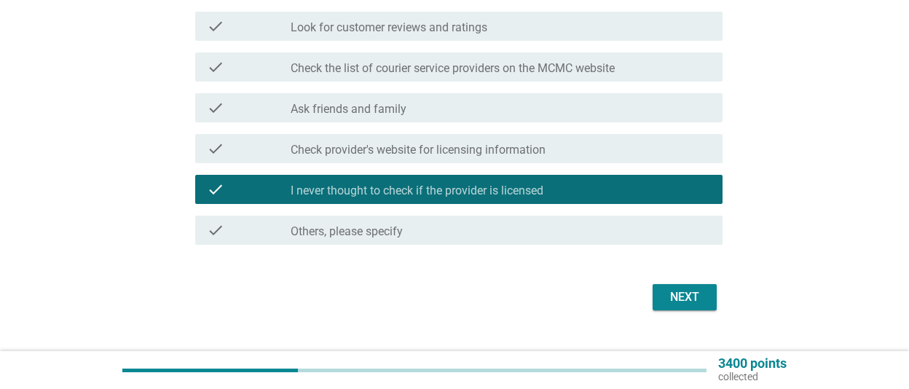
scroll to position [195, 0]
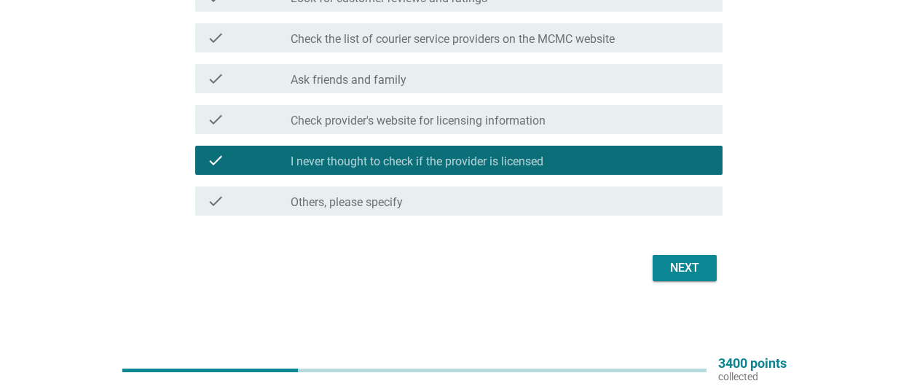
click at [668, 261] on div "Next" at bounding box center [684, 267] width 41 height 17
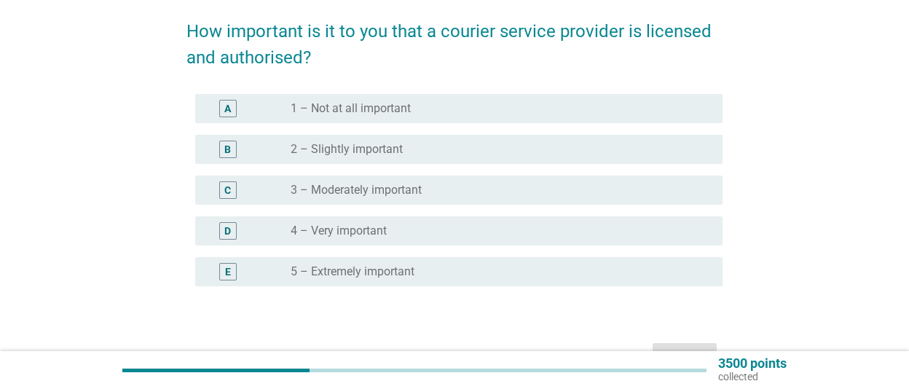
scroll to position [101, 0]
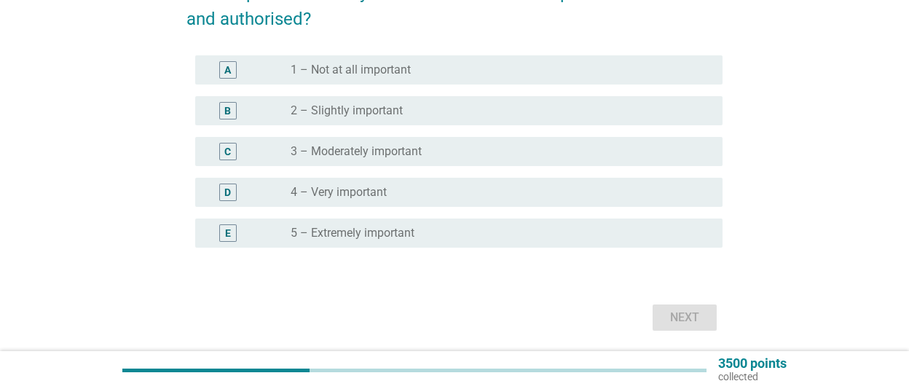
click at [497, 158] on div "radio_button_unchecked 3 – Moderately important" at bounding box center [495, 151] width 409 height 15
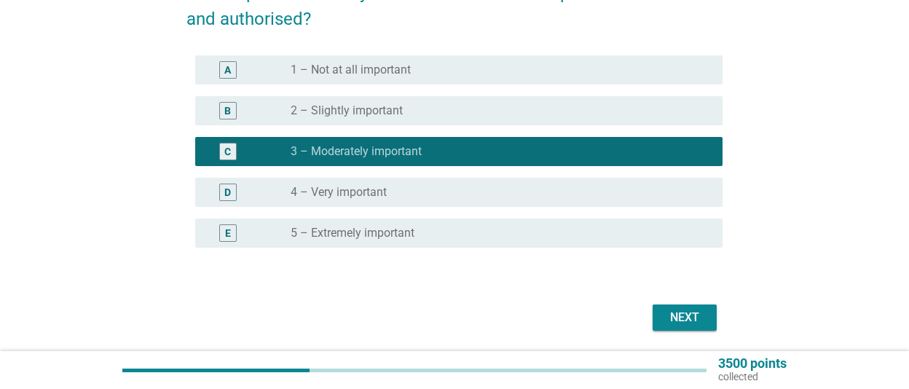
click at [686, 317] on div "Next" at bounding box center [684, 317] width 41 height 17
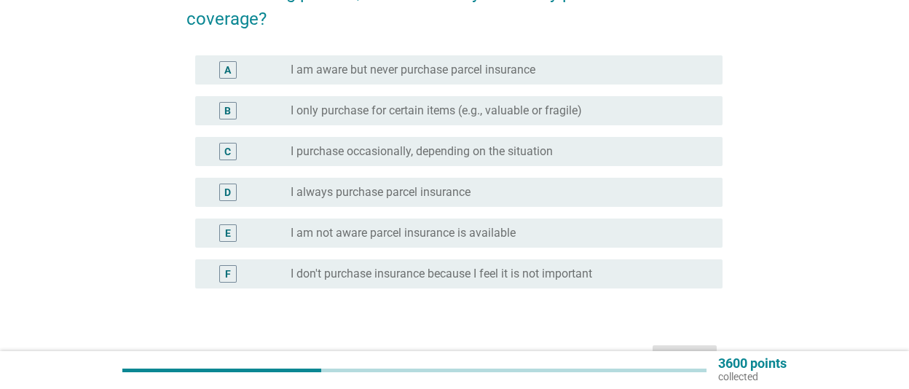
click at [497, 279] on label "I don't purchase insurance because I feel it is not important" at bounding box center [442, 274] width 302 height 15
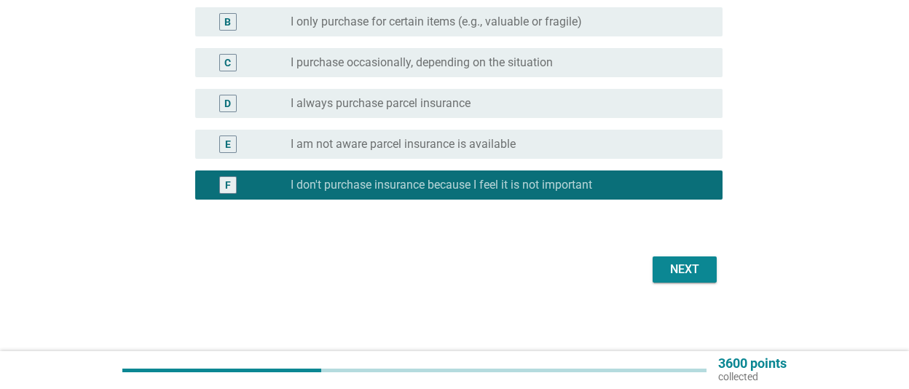
scroll to position [191, 0]
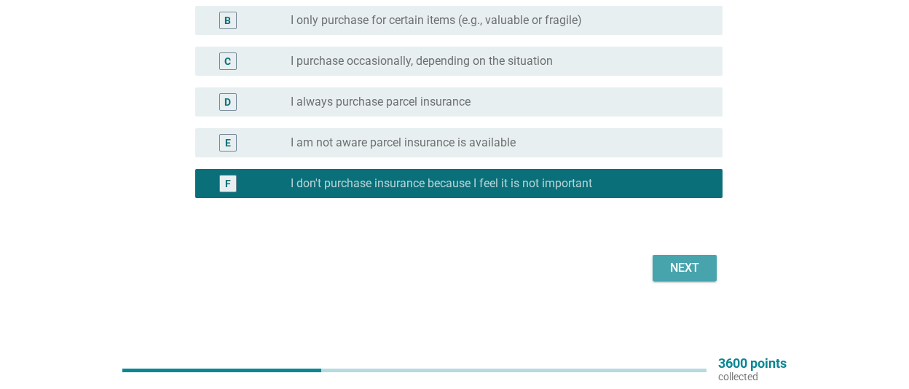
click at [686, 259] on button "Next" at bounding box center [685, 268] width 64 height 26
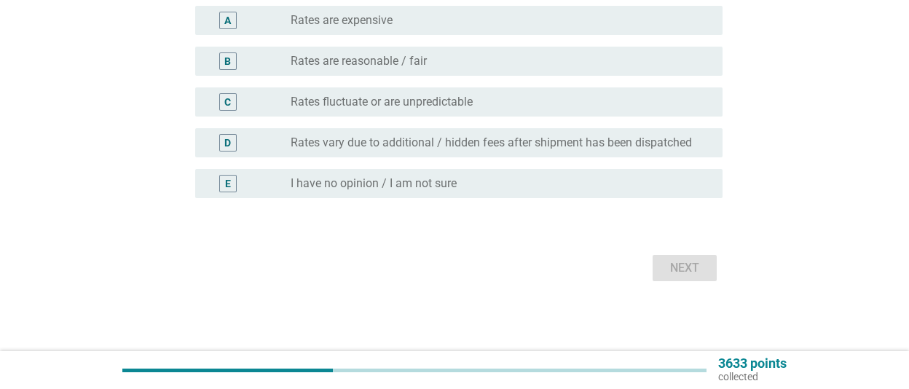
scroll to position [0, 0]
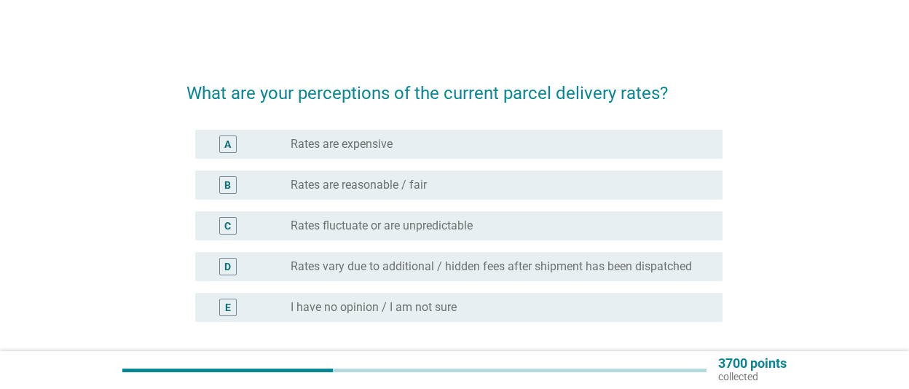
click at [495, 304] on div "radio_button_unchecked I have no opinion / I am not sure" at bounding box center [495, 307] width 409 height 15
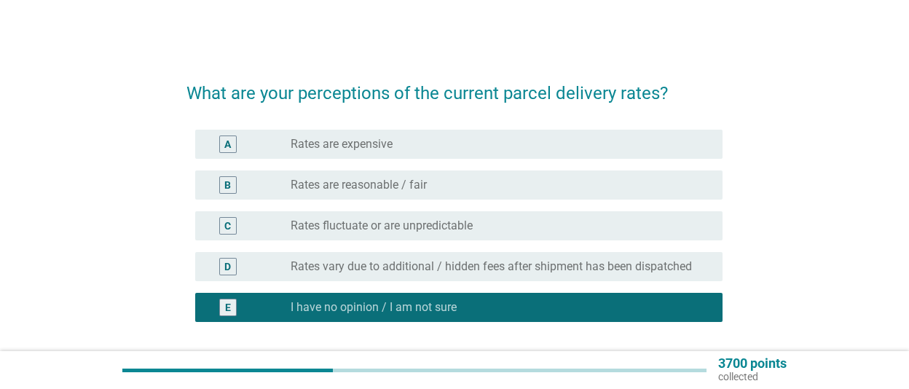
scroll to position [101, 0]
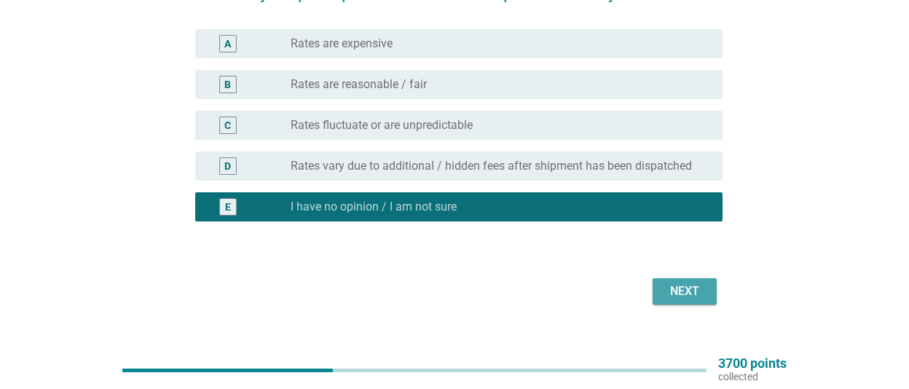
click at [684, 297] on div "Next" at bounding box center [684, 291] width 41 height 17
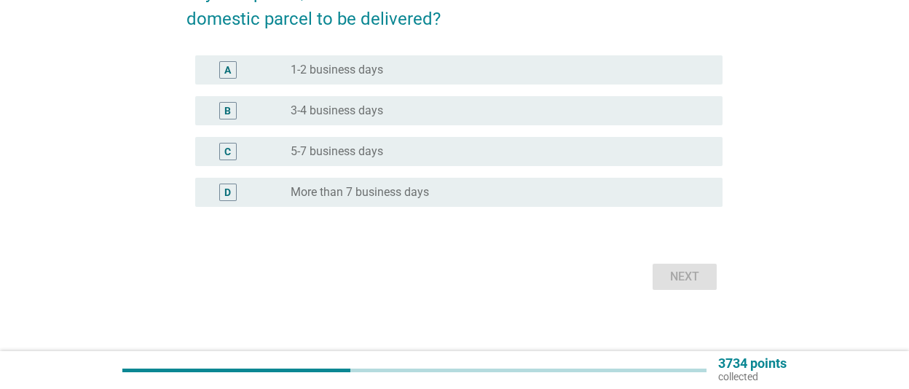
scroll to position [0, 0]
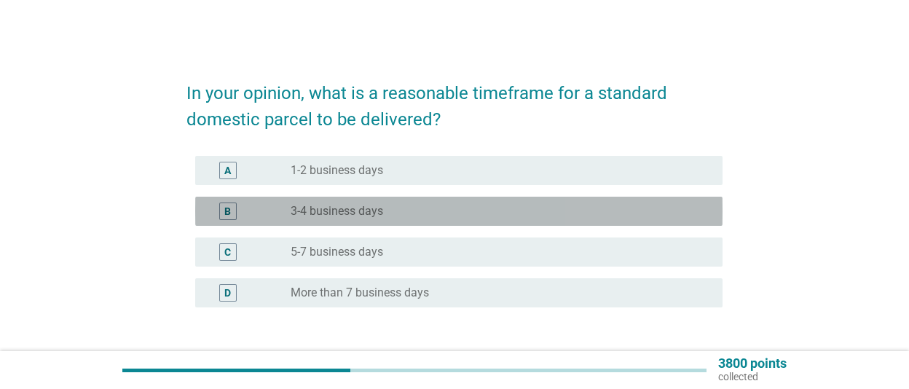
click at [491, 202] on div "B radio_button_unchecked 3-4 business days" at bounding box center [459, 211] width 528 height 29
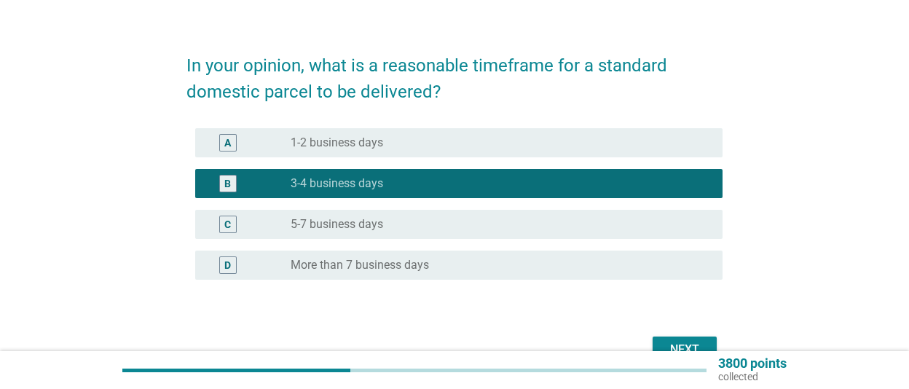
scroll to position [109, 0]
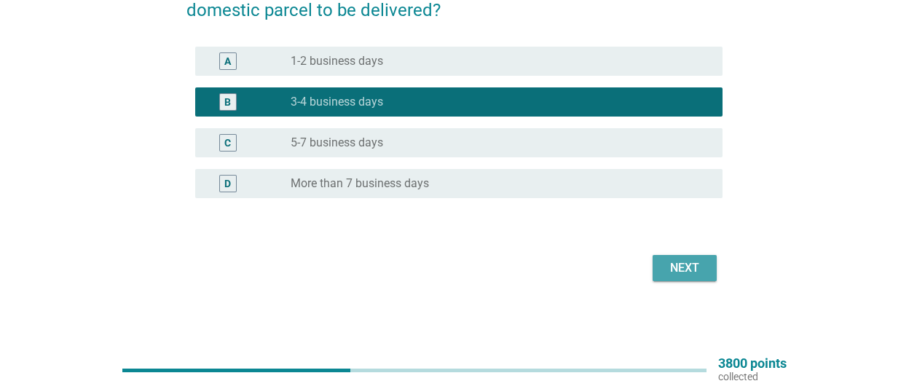
click at [689, 262] on div "Next" at bounding box center [684, 267] width 41 height 17
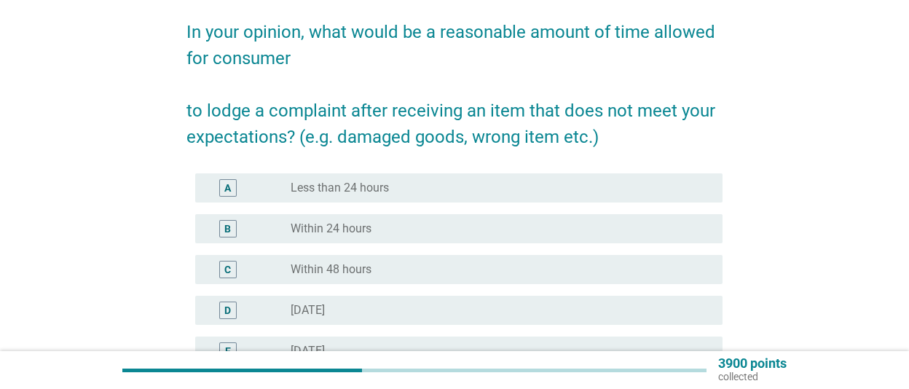
scroll to position [101, 0]
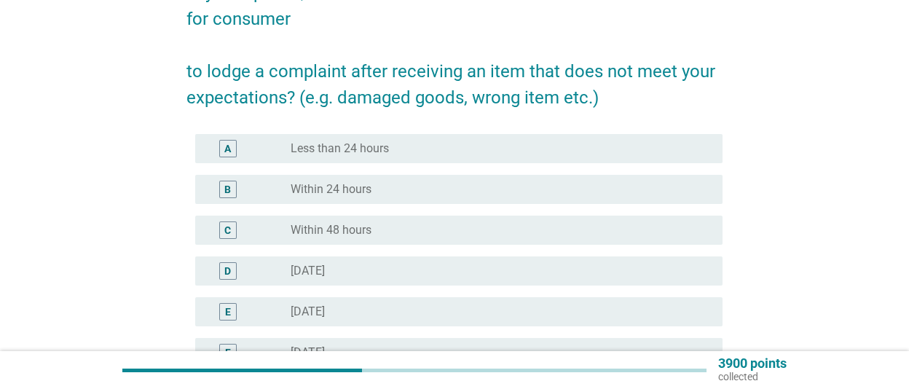
click at [522, 224] on div "radio_button_unchecked Within 48 hours" at bounding box center [495, 230] width 409 height 15
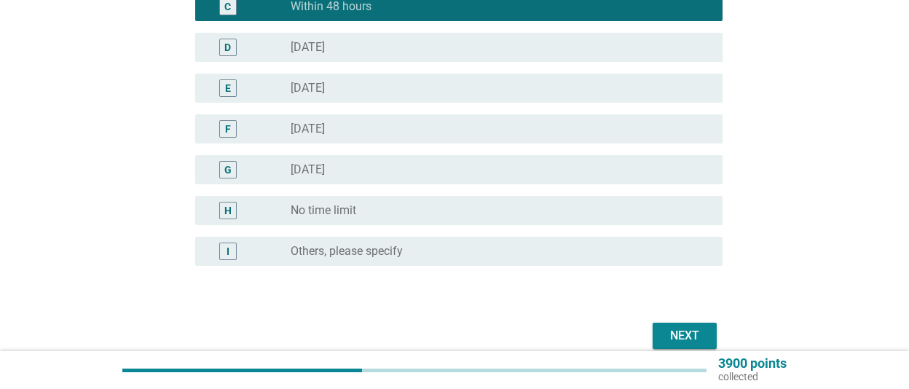
scroll to position [392, 0]
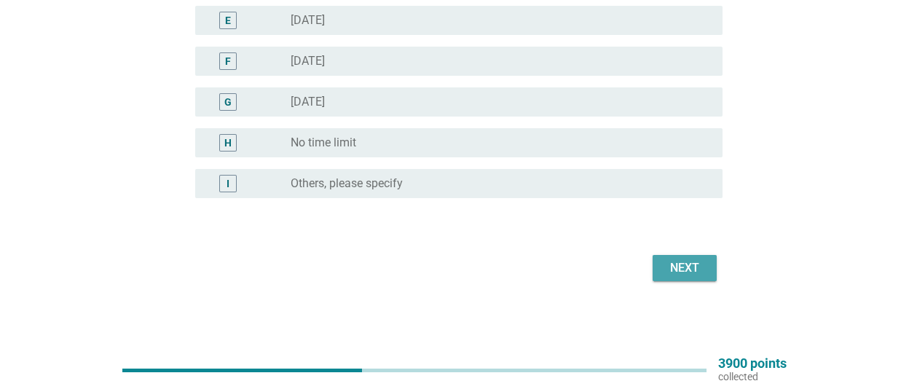
click at [672, 269] on div "Next" at bounding box center [684, 267] width 41 height 17
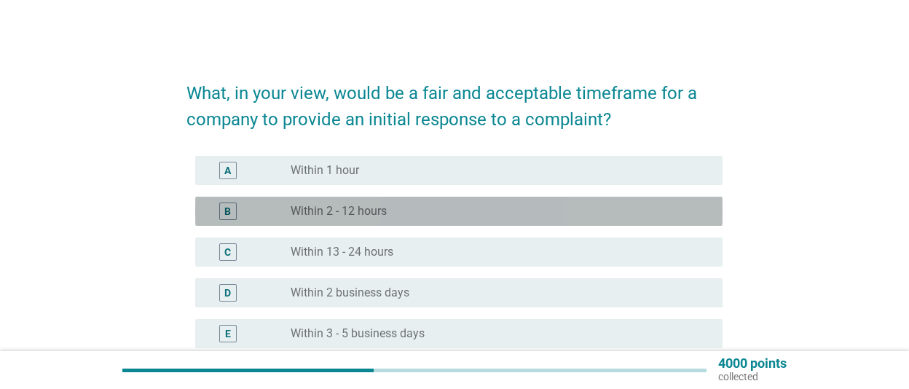
click at [541, 207] on div "radio_button_unchecked Within 2 - 12 hours" at bounding box center [495, 211] width 409 height 15
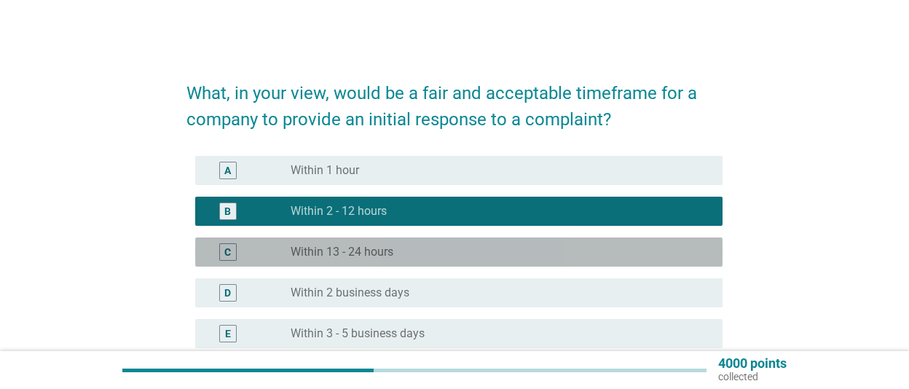
click at [541, 262] on div "C radio_button_unchecked Within 13 - 24 hours" at bounding box center [459, 252] width 528 height 29
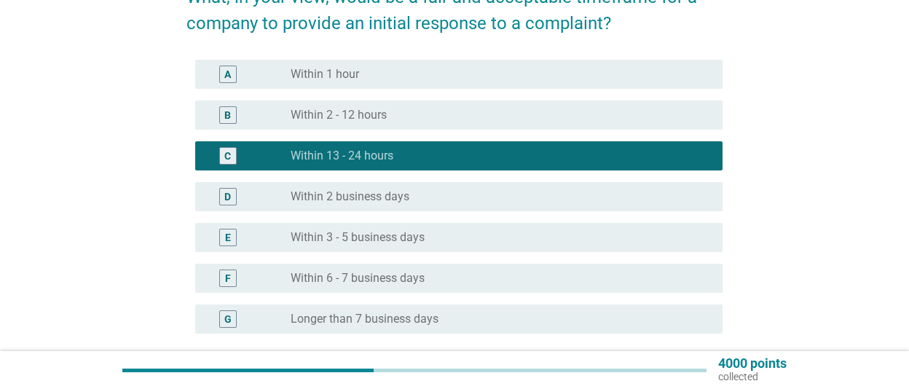
scroll to position [202, 0]
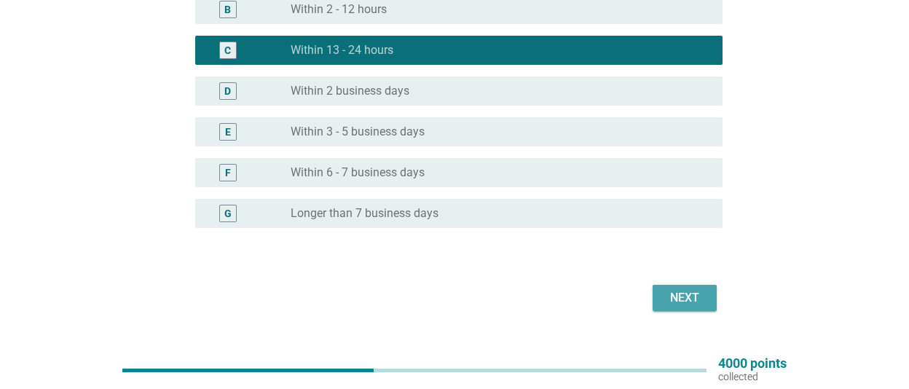
click at [693, 294] on div "Next" at bounding box center [684, 297] width 41 height 17
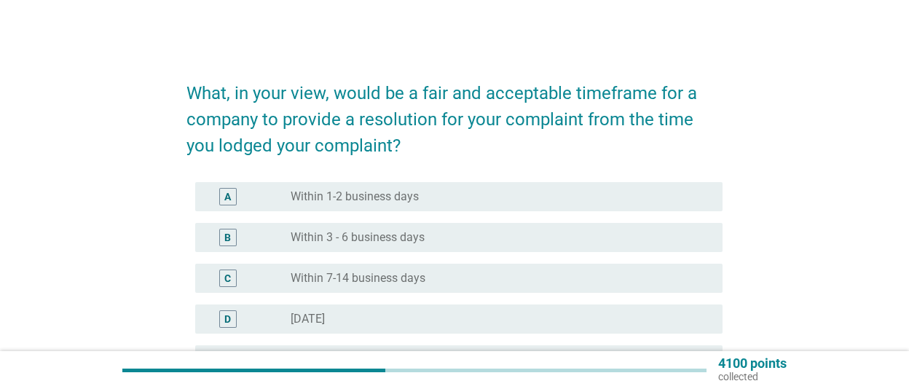
click at [524, 240] on div "radio_button_unchecked Within 3 - 6 business days" at bounding box center [495, 237] width 409 height 15
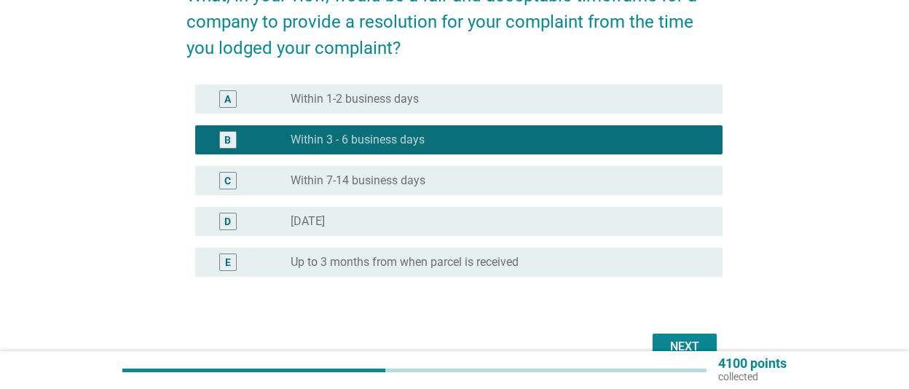
scroll to position [176, 0]
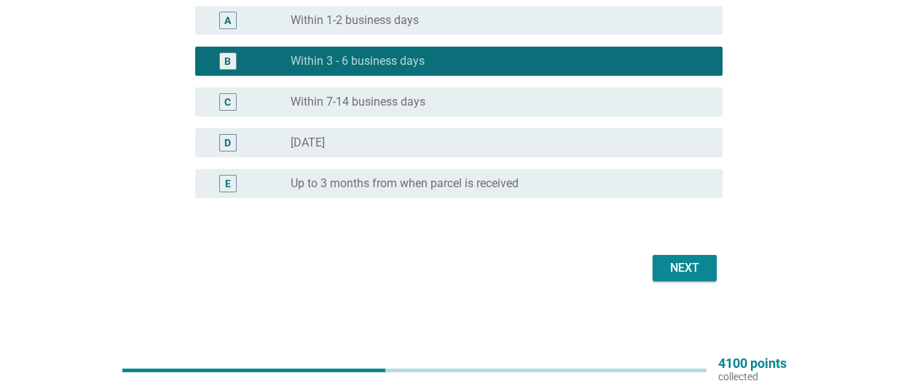
click at [687, 264] on div "Next" at bounding box center [684, 267] width 41 height 17
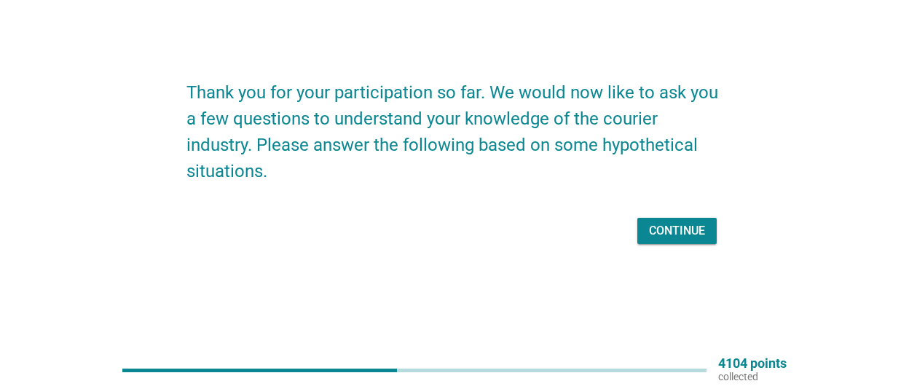
scroll to position [0, 0]
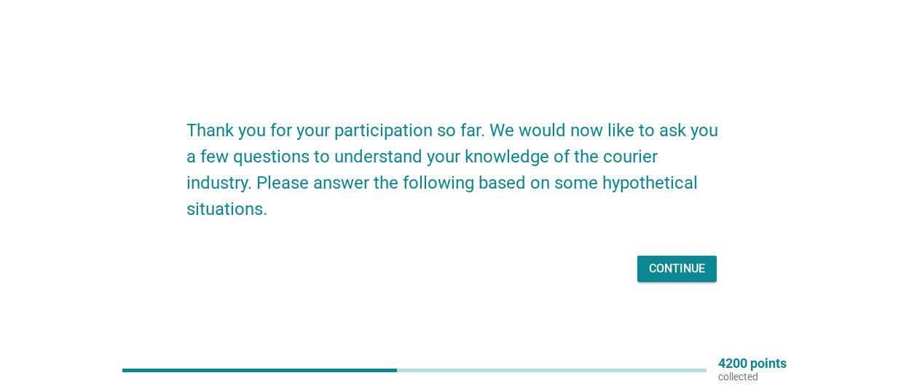
click at [667, 265] on div "Continue" at bounding box center [677, 268] width 56 height 17
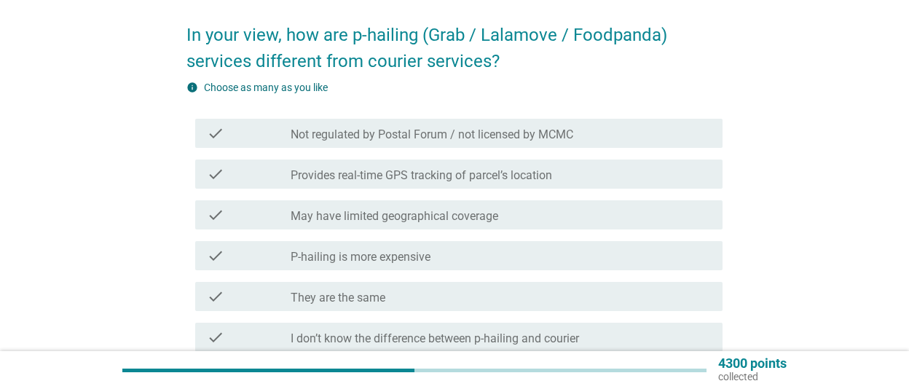
scroll to position [101, 0]
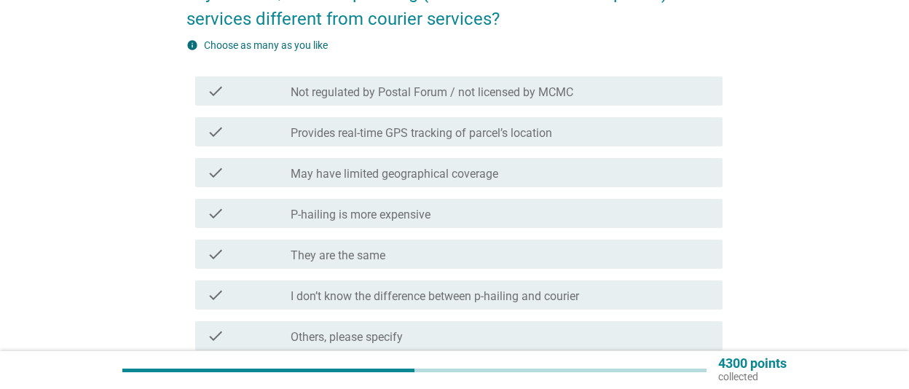
click at [619, 174] on div "check_box_outline_blank May have limited geographical coverage" at bounding box center [501, 172] width 420 height 17
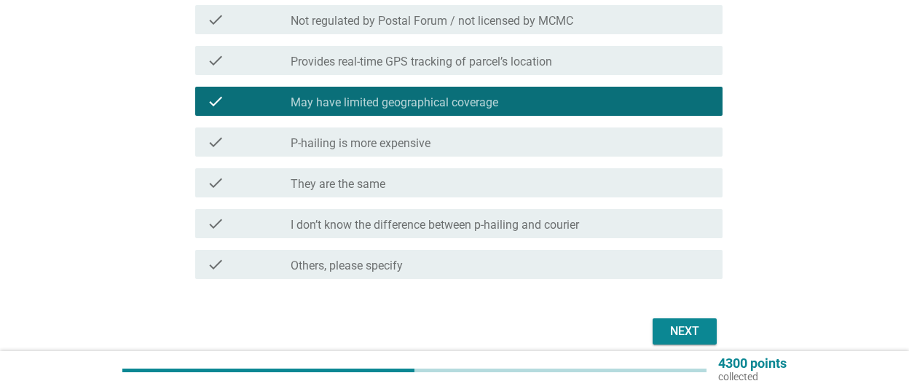
scroll to position [202, 0]
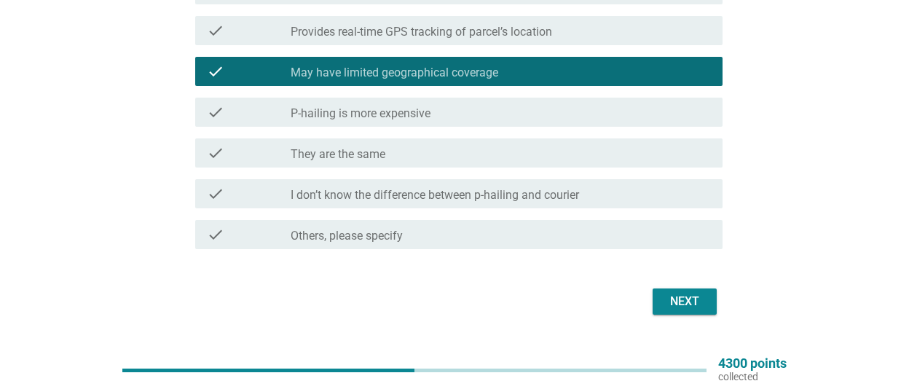
click at [601, 121] on div "check check_box_outline_blank P-hailing is more expensive" at bounding box center [459, 112] width 528 height 29
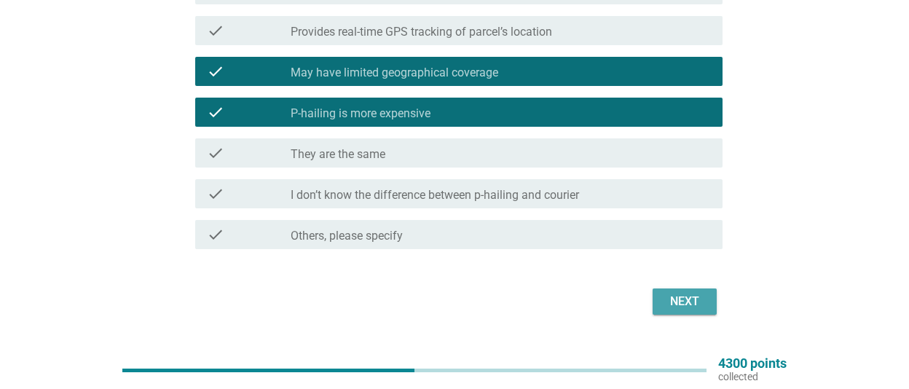
click at [681, 303] on div "Next" at bounding box center [684, 301] width 41 height 17
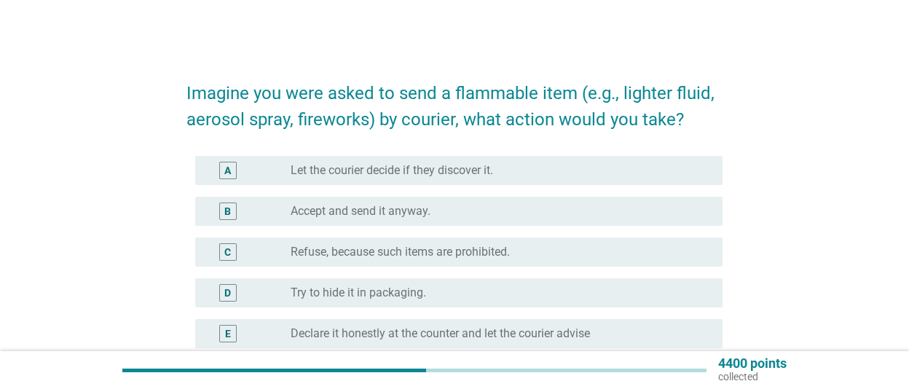
scroll to position [101, 0]
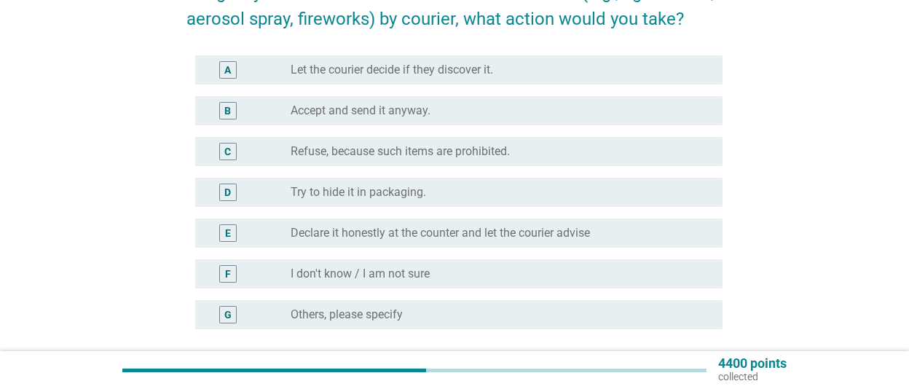
click at [652, 141] on div "C radio_button_unchecked Refuse, because such items are prohibited." at bounding box center [459, 151] width 528 height 29
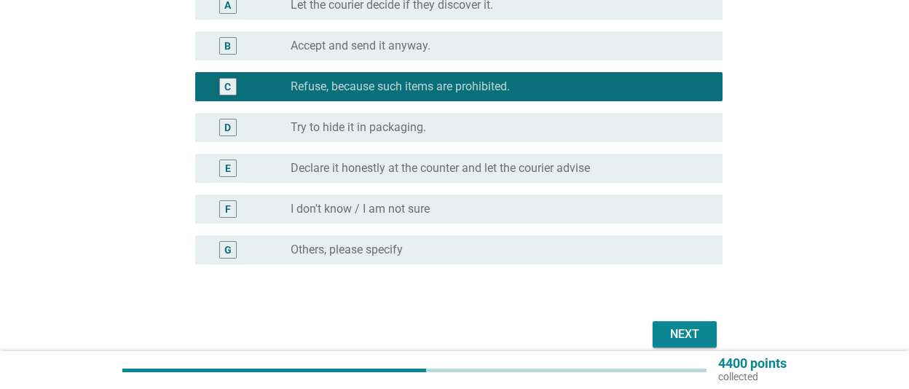
scroll to position [232, 0]
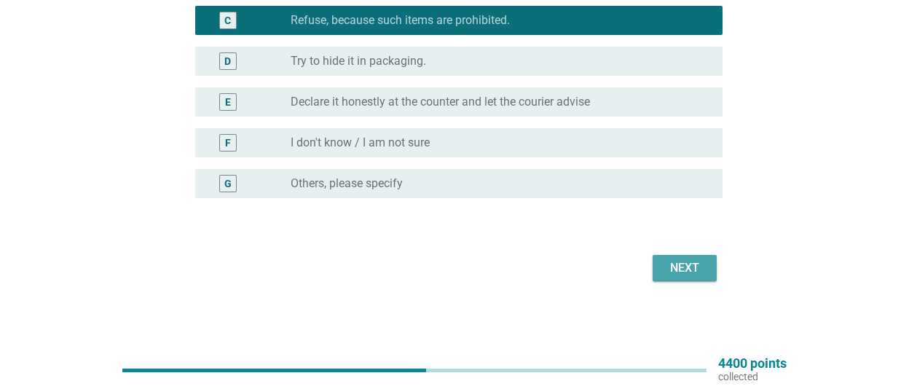
click at [698, 266] on div "Next" at bounding box center [684, 267] width 41 height 17
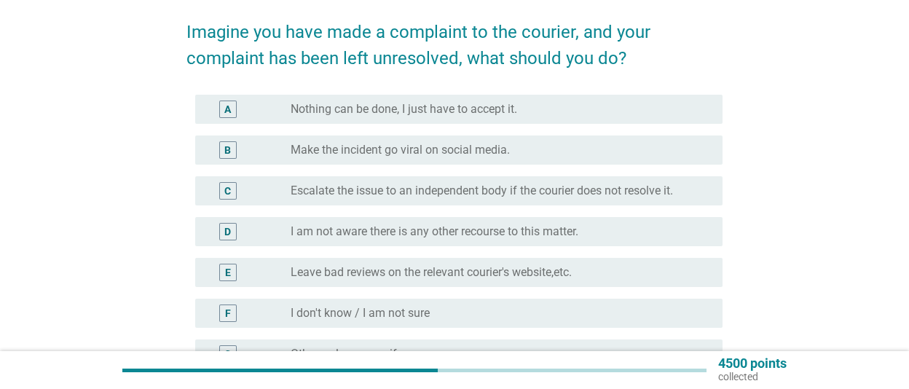
scroll to position [101, 0]
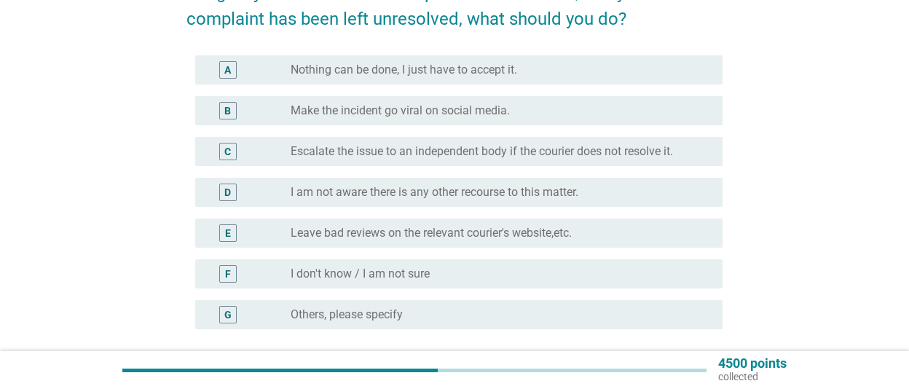
click at [682, 151] on div "radio_button_unchecked Escalate the issue to an independent body if the courier…" at bounding box center [495, 151] width 409 height 15
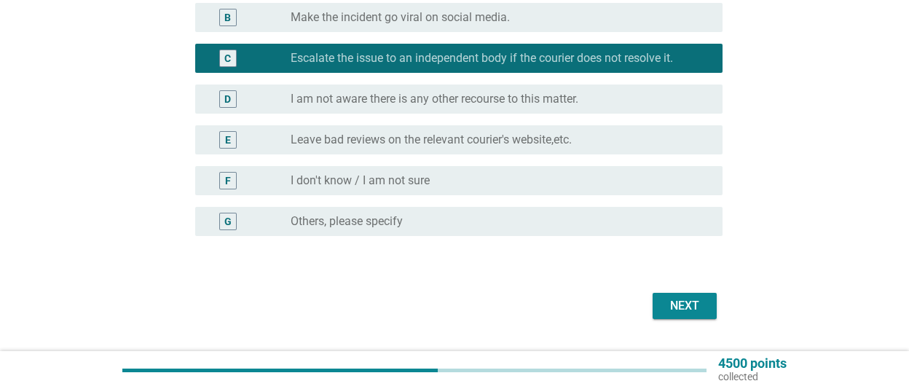
scroll to position [232, 0]
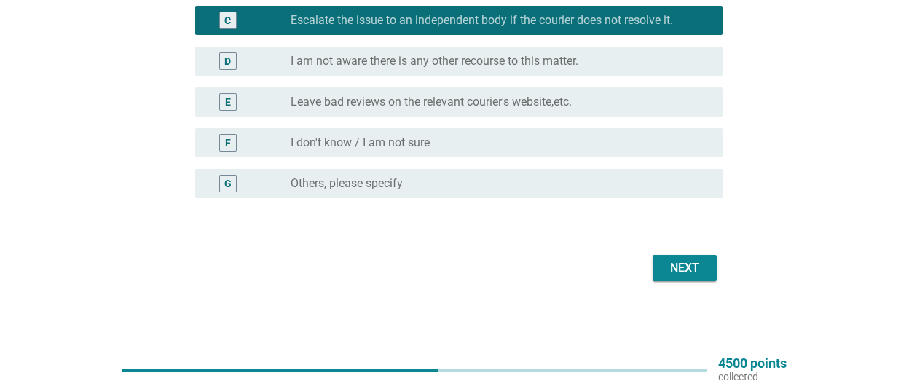
click at [687, 264] on div "Next" at bounding box center [684, 267] width 41 height 17
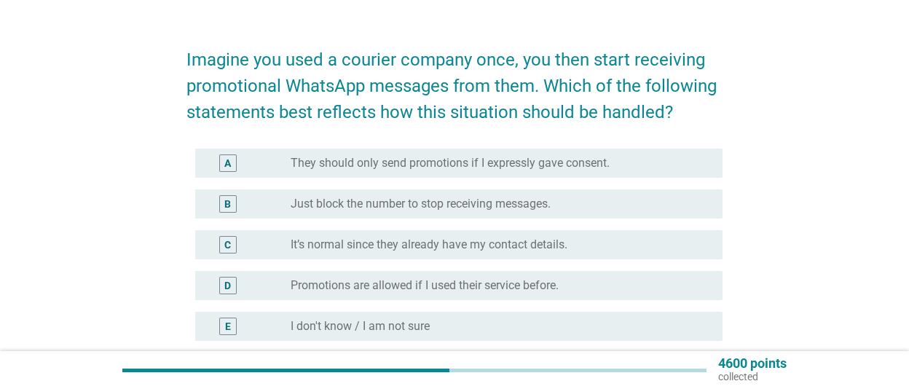
scroll to position [0, 0]
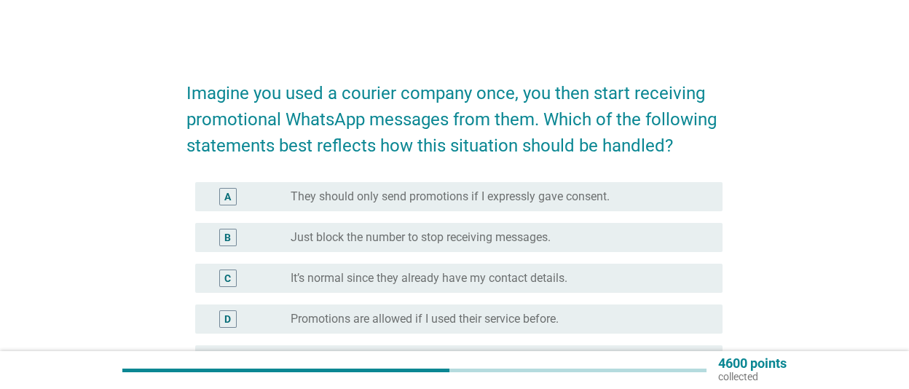
click at [671, 194] on div "radio_button_unchecked They should only send promotions if I expressly gave con…" at bounding box center [495, 196] width 409 height 15
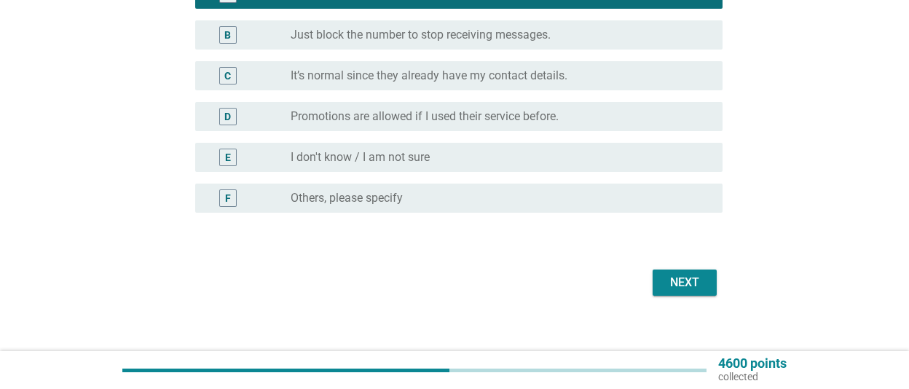
scroll to position [217, 0]
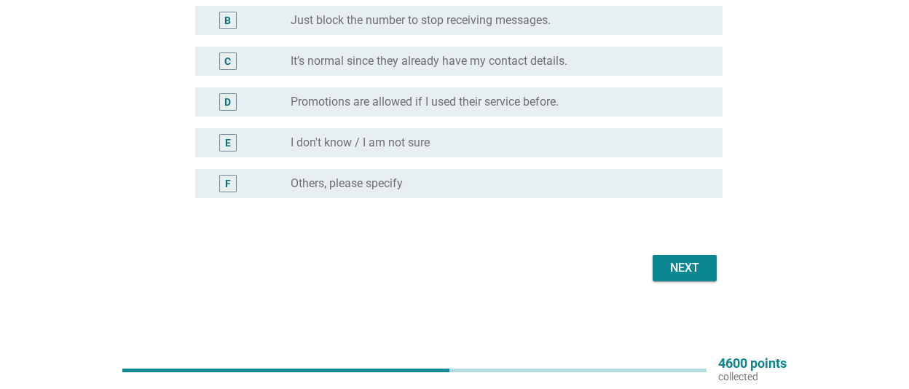
click at [686, 265] on div "Next" at bounding box center [684, 267] width 41 height 17
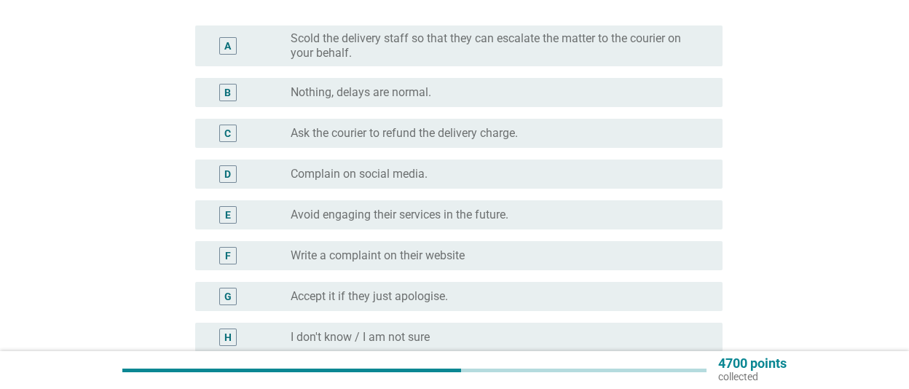
scroll to position [202, 0]
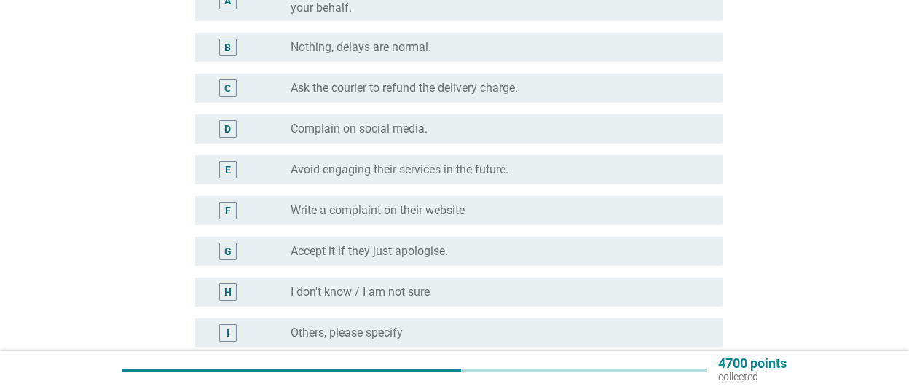
click at [524, 248] on div "radio_button_unchecked Accept it if they just apologise." at bounding box center [495, 251] width 409 height 15
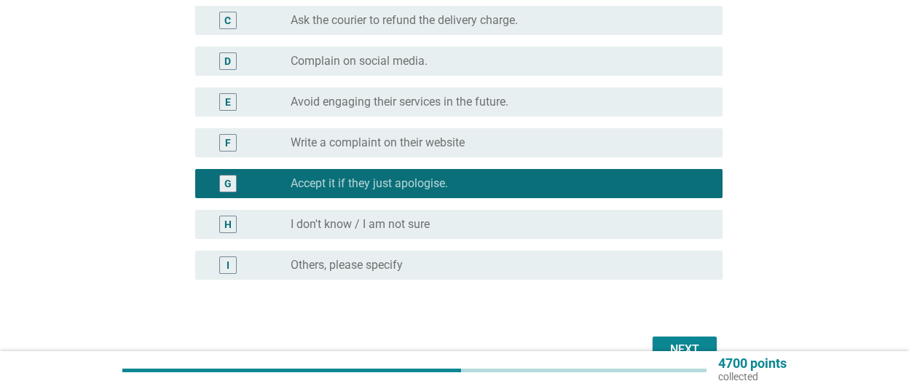
scroll to position [351, 0]
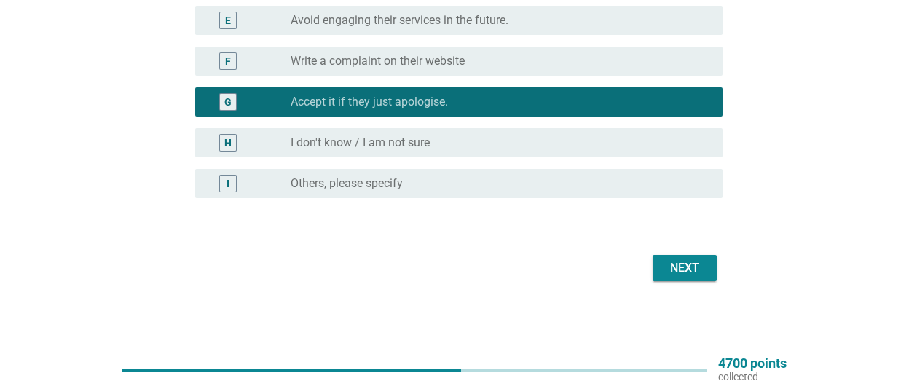
click at [690, 265] on div "Next" at bounding box center [684, 267] width 41 height 17
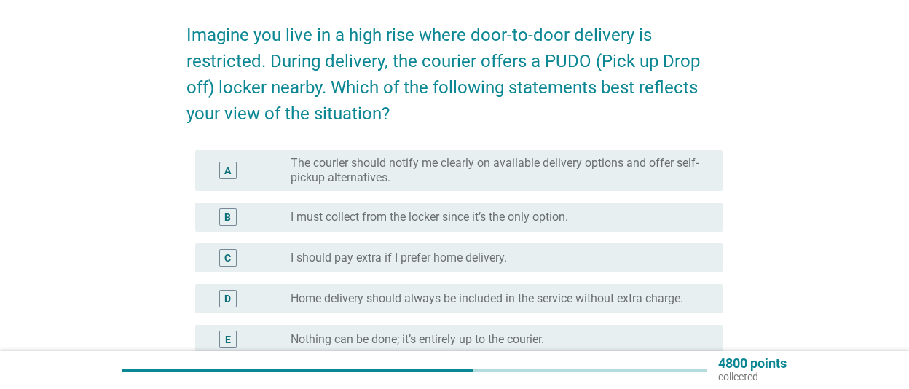
scroll to position [101, 0]
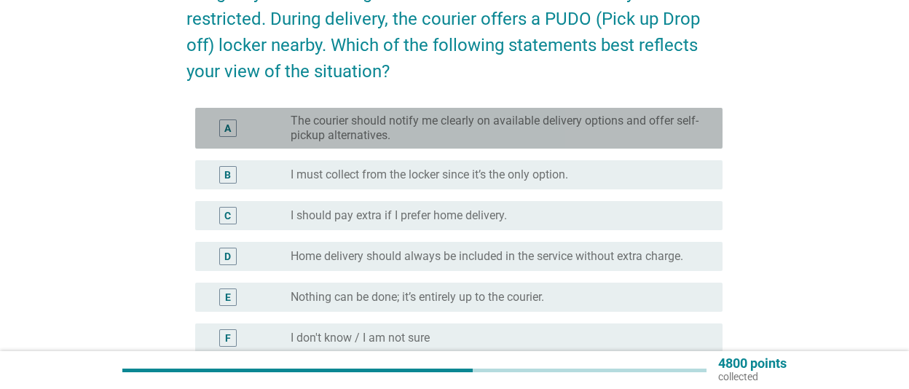
click at [634, 118] on label "The courier should notify me clearly on available delivery options and offer se…" at bounding box center [495, 128] width 409 height 29
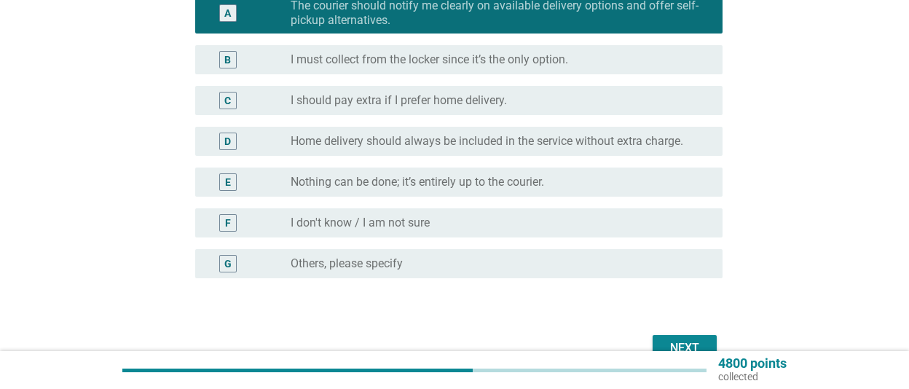
scroll to position [296, 0]
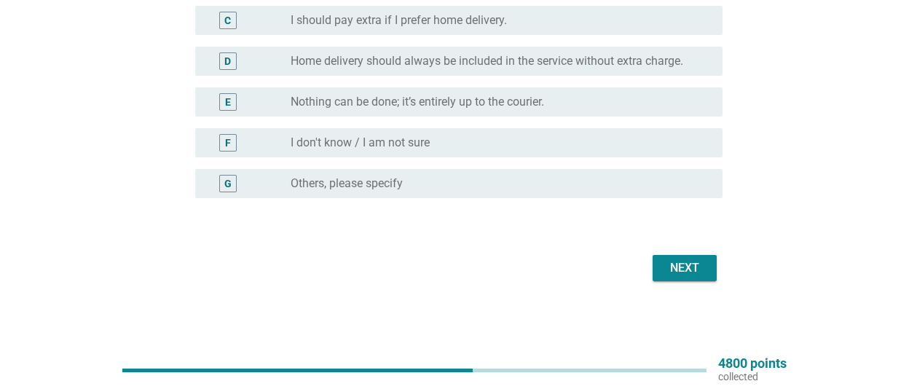
click at [669, 260] on div "Next" at bounding box center [684, 267] width 41 height 17
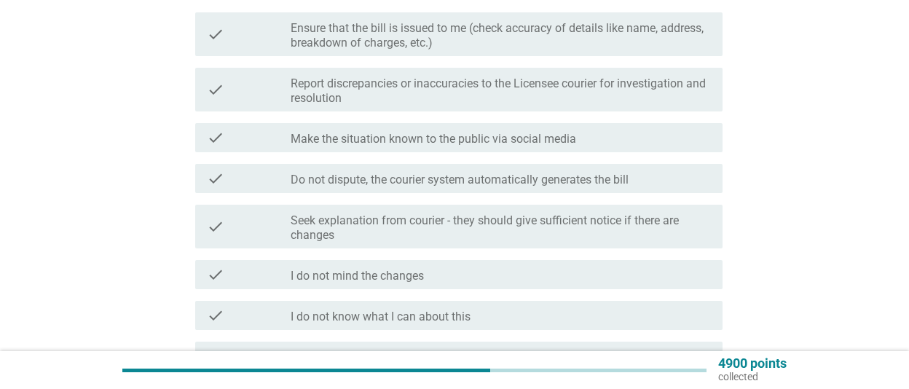
scroll to position [202, 0]
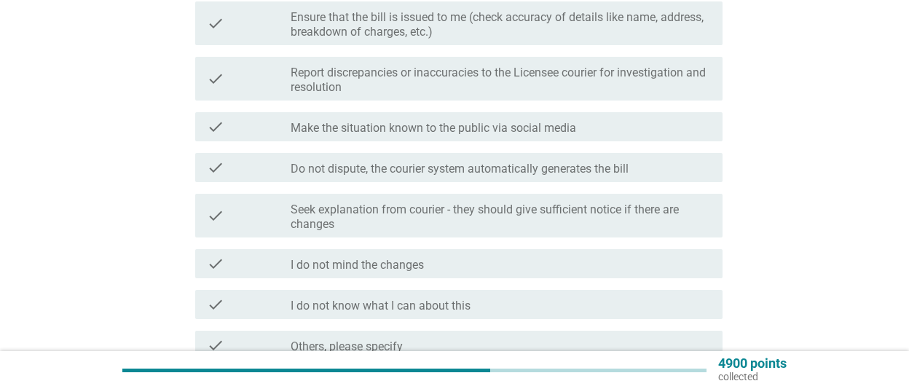
click at [667, 216] on label "Seek explanation from courier - they should give sufficient notice if there are…" at bounding box center [501, 217] width 420 height 29
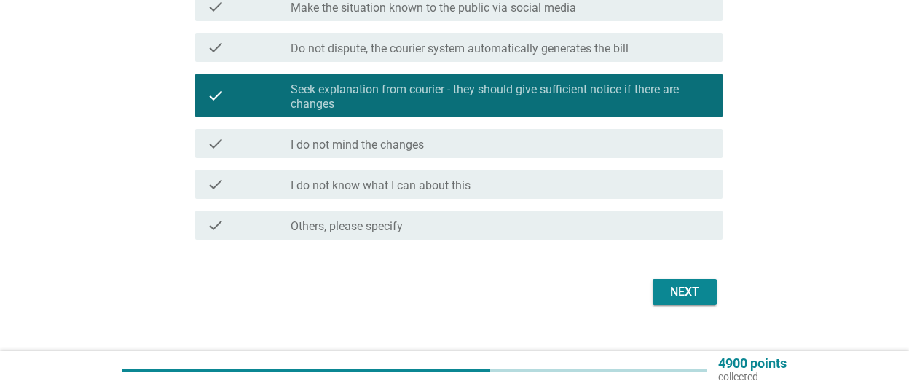
scroll to position [346, 0]
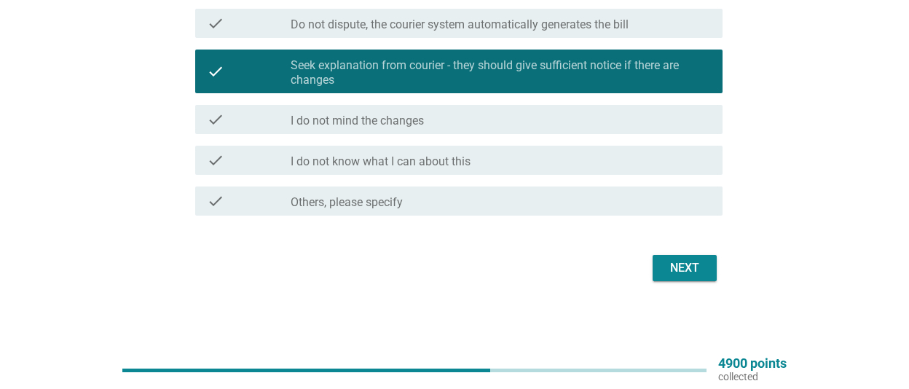
click at [706, 258] on button "Next" at bounding box center [685, 268] width 64 height 26
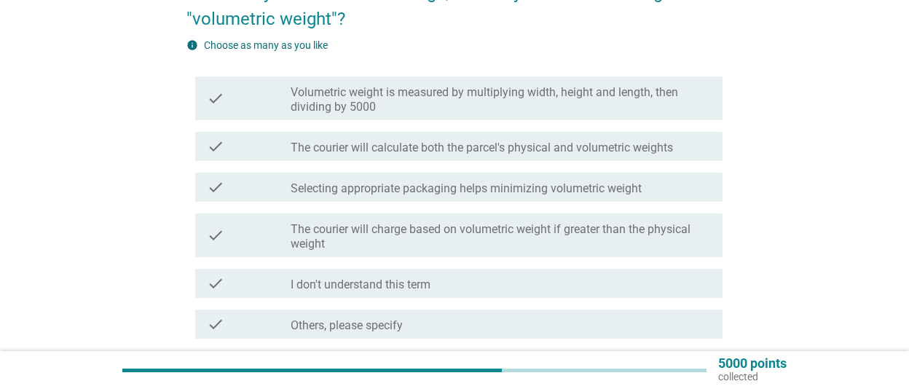
scroll to position [202, 0]
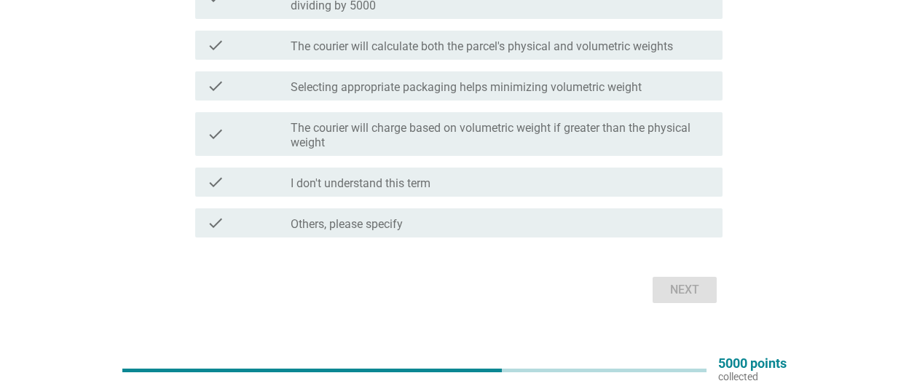
click at [682, 146] on label "The courier will charge based on volumetric weight if greater than the physical…" at bounding box center [501, 135] width 420 height 29
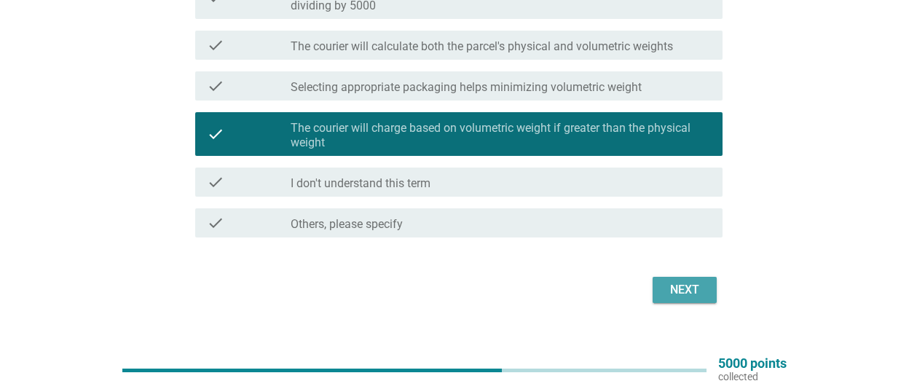
click at [696, 291] on div "Next" at bounding box center [684, 289] width 41 height 17
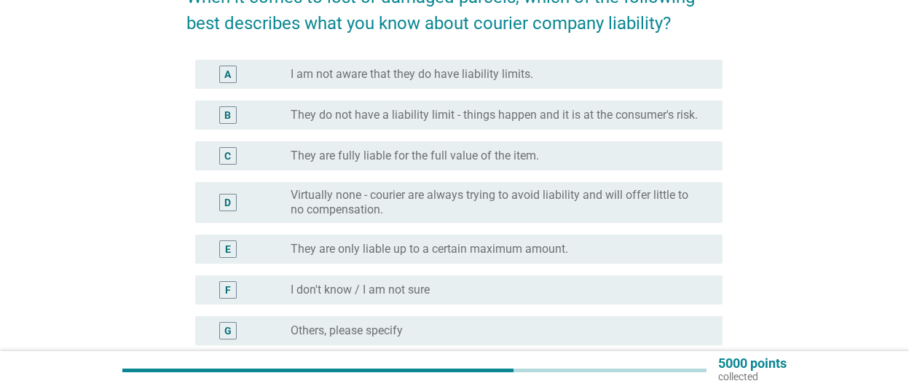
scroll to position [101, 0]
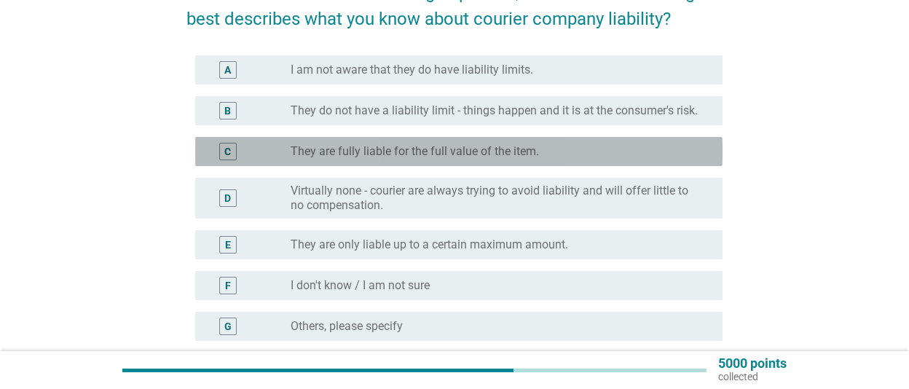
click at [630, 154] on div "radio_button_unchecked They are fully liable for the full value of the item." at bounding box center [495, 151] width 409 height 15
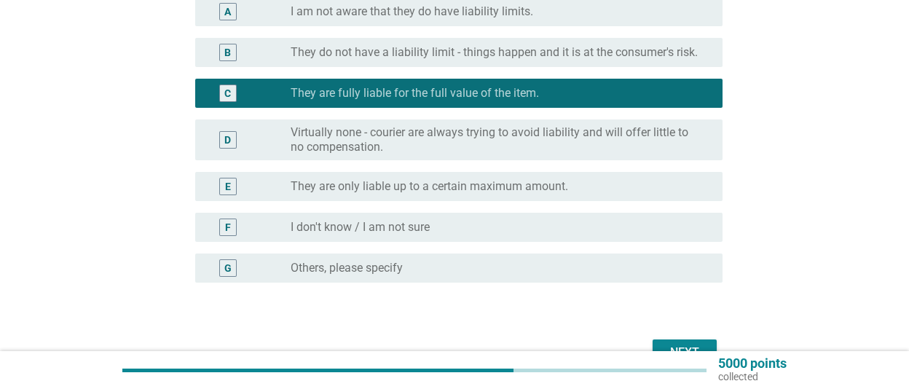
scroll to position [243, 0]
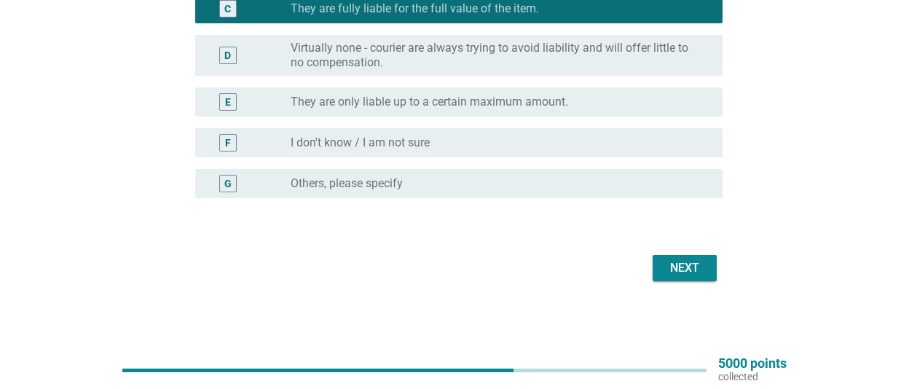
click at [685, 272] on div "Next" at bounding box center [684, 267] width 41 height 17
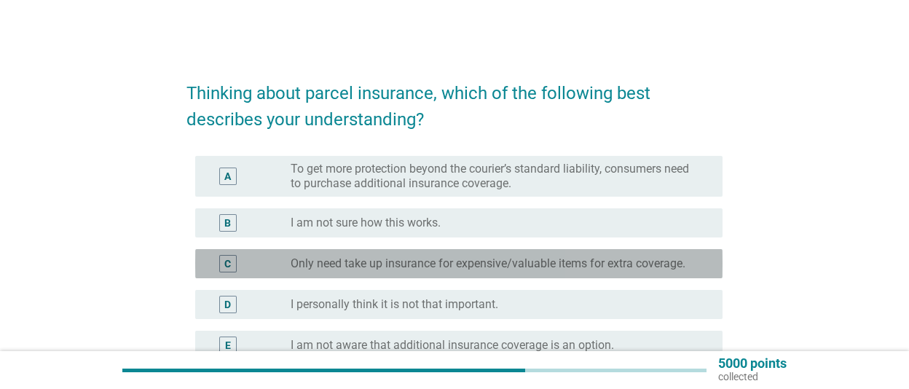
click at [674, 266] on label "Only need take up insurance for expensive/valuable items for extra coverage." at bounding box center [488, 263] width 395 height 15
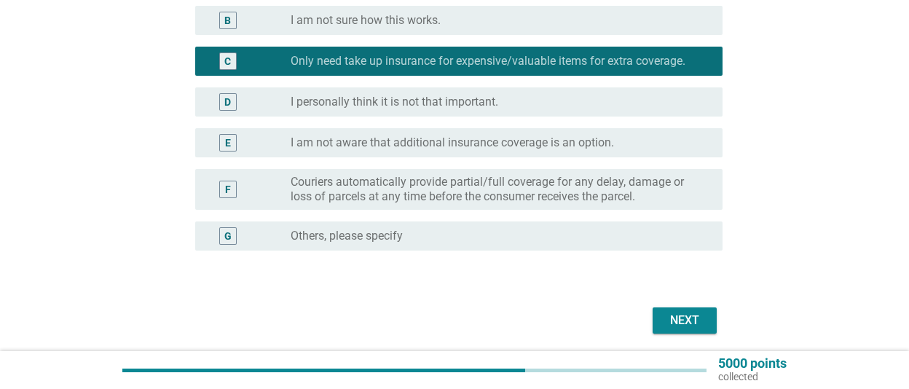
scroll to position [255, 0]
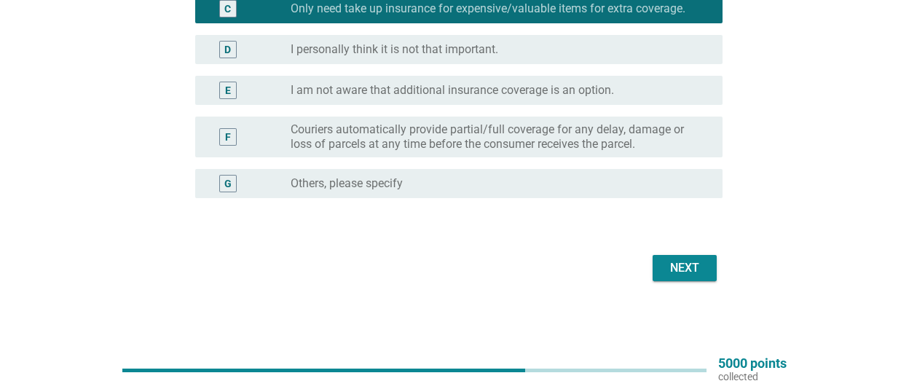
click at [664, 267] on button "Next" at bounding box center [685, 268] width 64 height 26
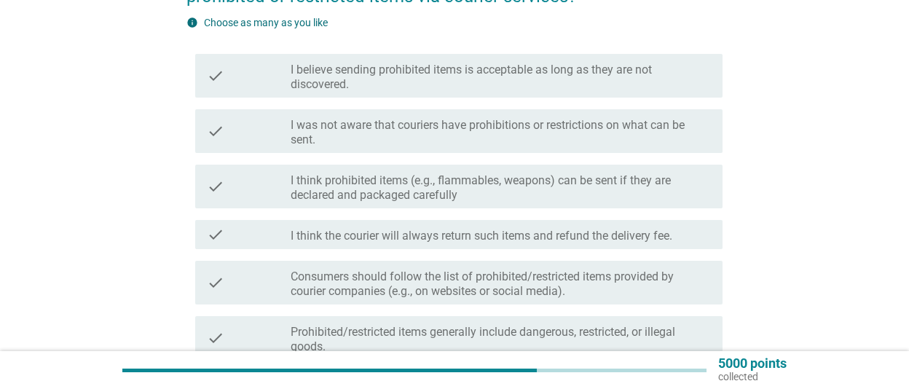
scroll to position [303, 0]
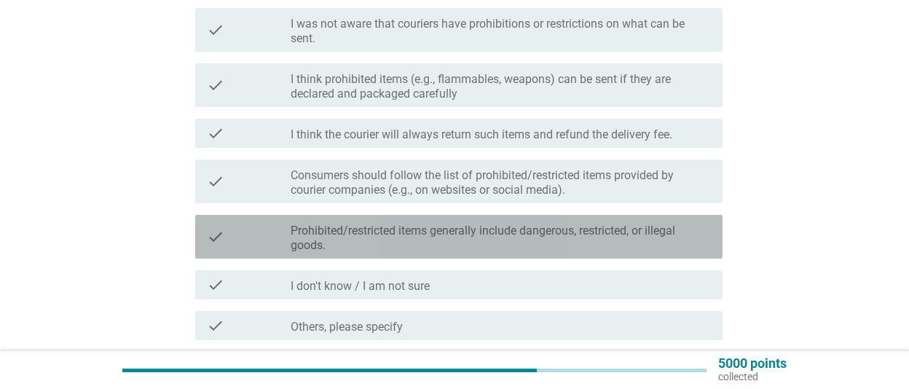
click at [646, 232] on label "Prohibited/restricted items generally include dangerous, restricted, or illegal…" at bounding box center [501, 238] width 420 height 29
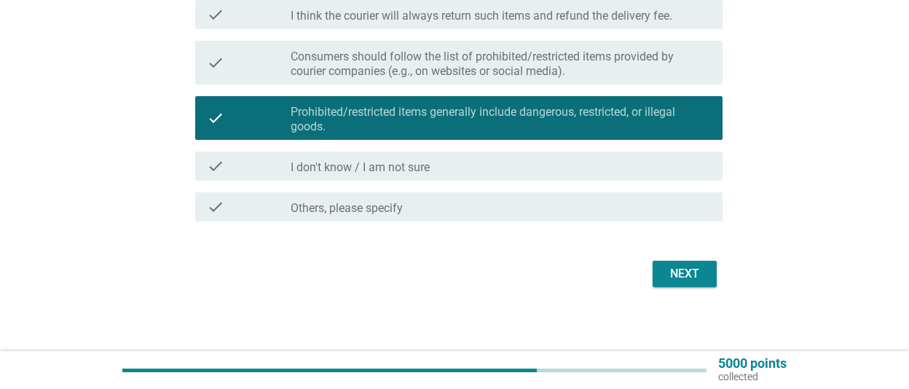
scroll to position [428, 0]
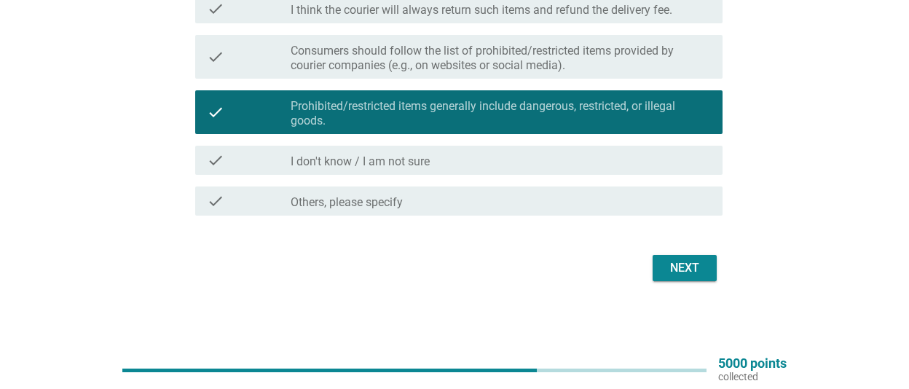
click at [687, 263] on div "Next" at bounding box center [684, 267] width 41 height 17
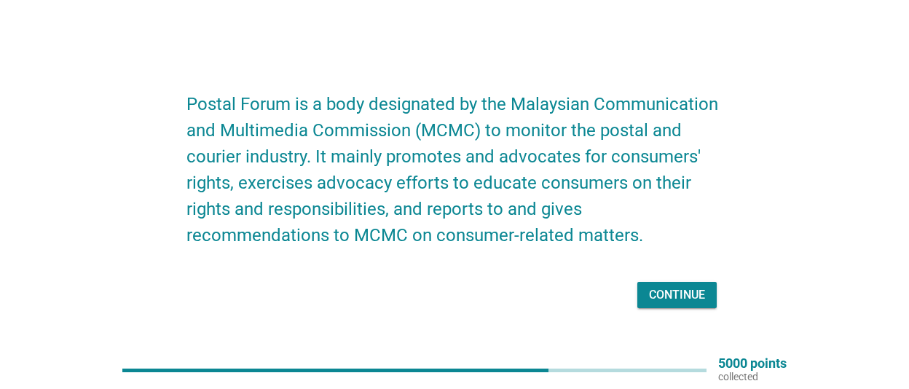
click at [683, 301] on div "Continue" at bounding box center [677, 294] width 56 height 17
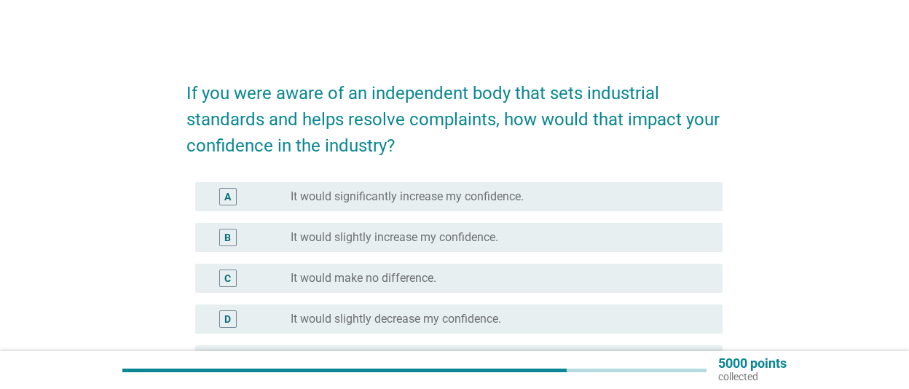
scroll to position [101, 0]
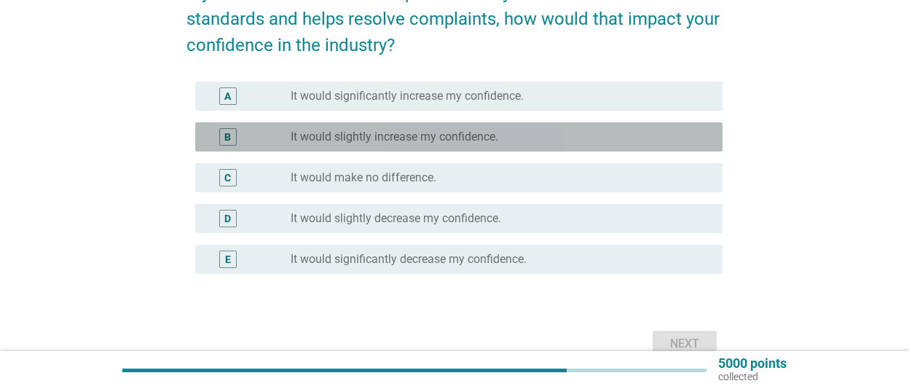
click at [450, 141] on label "It would slightly increase my confidence." at bounding box center [395, 137] width 208 height 15
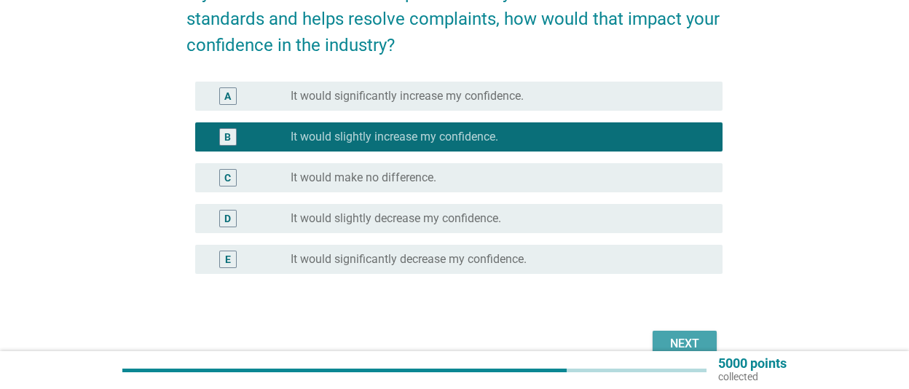
click at [686, 342] on div "Next" at bounding box center [684, 343] width 41 height 17
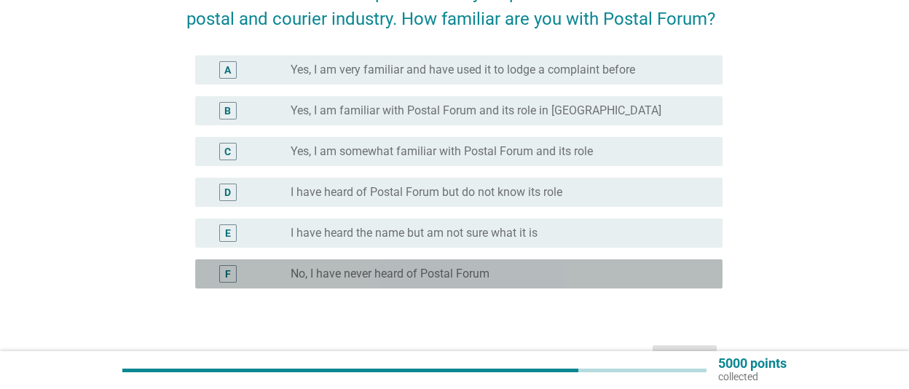
click at [485, 272] on label "No, I have never heard of Postal Forum" at bounding box center [390, 274] width 199 height 15
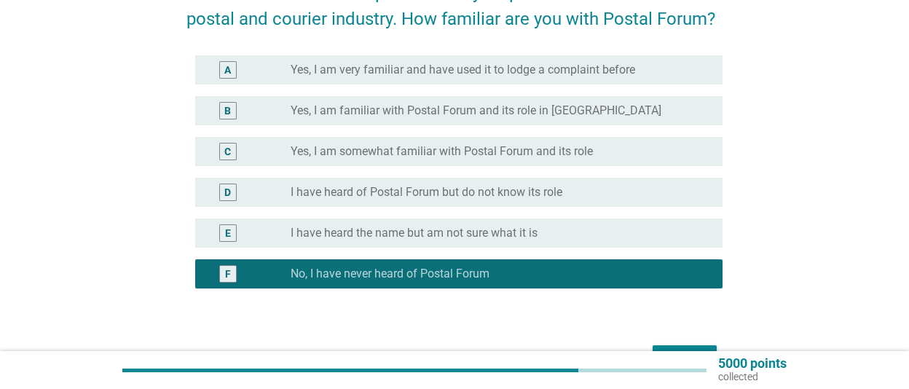
scroll to position [191, 0]
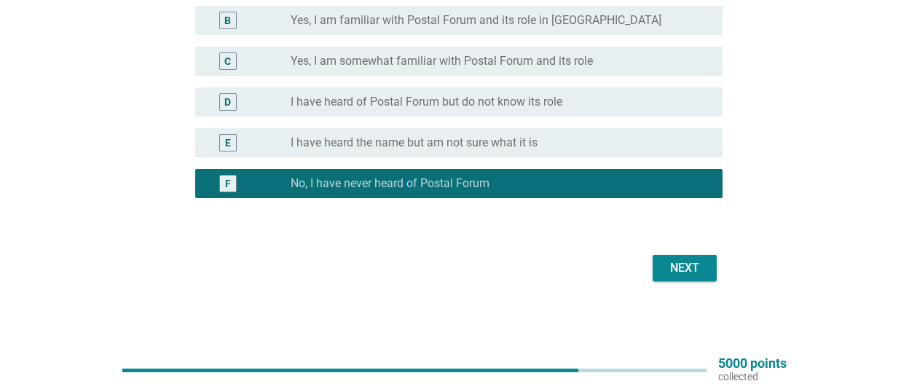
click at [691, 272] on div "Next" at bounding box center [684, 267] width 41 height 17
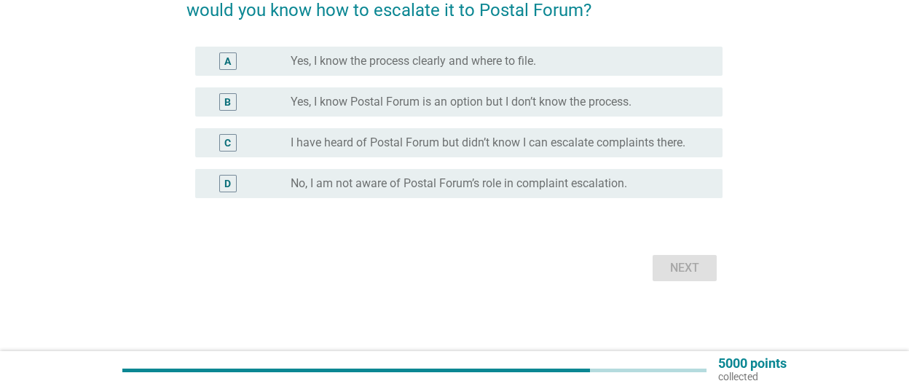
scroll to position [0, 0]
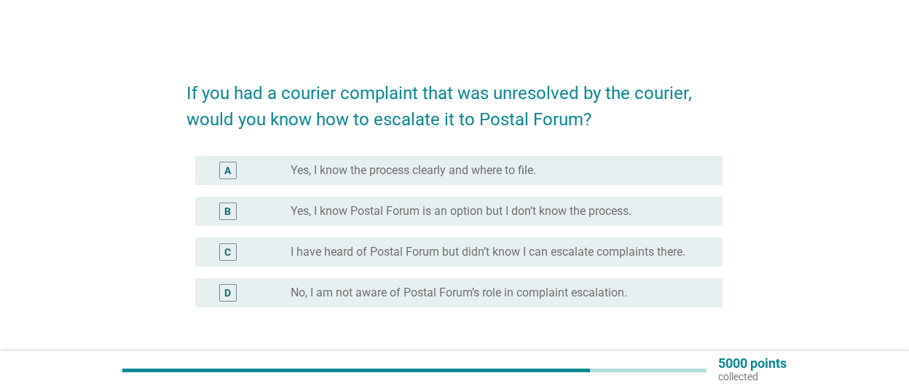
click at [595, 215] on label "Yes, I know Postal Forum is an option but I don’t know the process." at bounding box center [461, 211] width 341 height 15
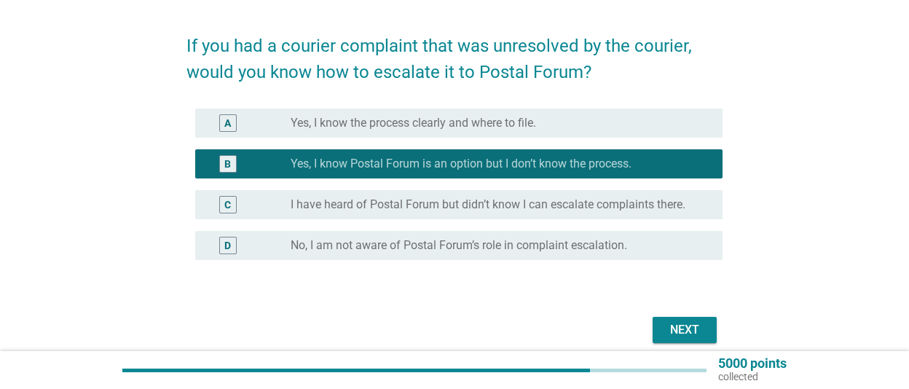
scroll to position [101, 0]
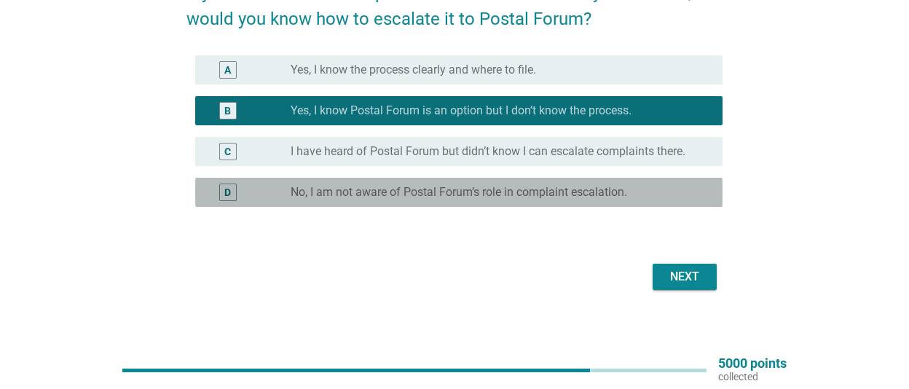
click at [499, 195] on label "No, I am not aware of Postal Forum’s role in complaint escalation." at bounding box center [459, 192] width 337 height 15
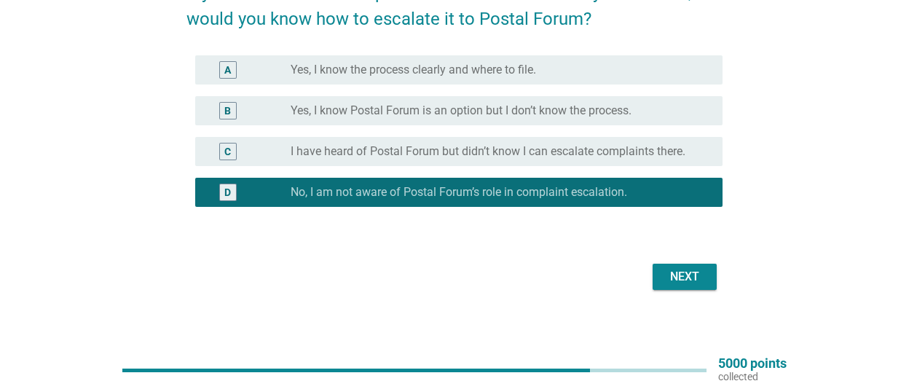
click at [686, 268] on div "Next" at bounding box center [684, 276] width 41 height 17
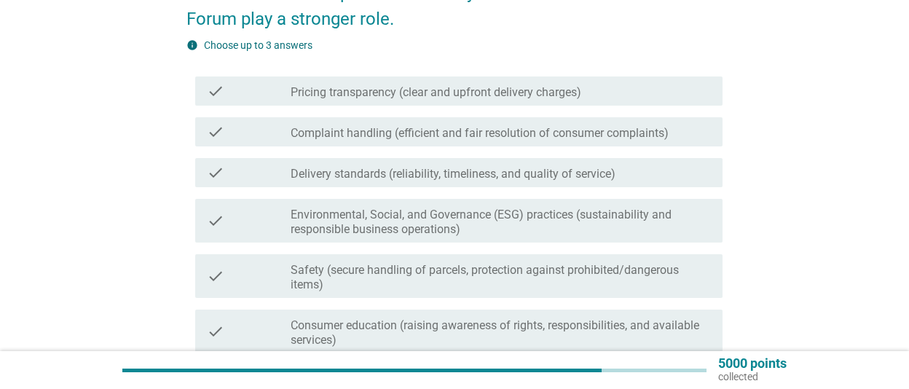
click at [570, 174] on label "Delivery standards (reliability, timeliness, and quality of service)" at bounding box center [453, 174] width 325 height 15
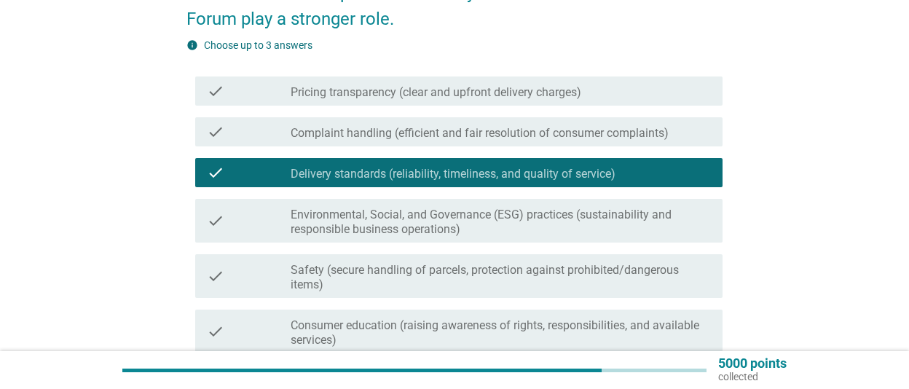
click at [557, 134] on label "Complaint handling (efficient and fair resolution of consumer complaints)" at bounding box center [480, 133] width 378 height 15
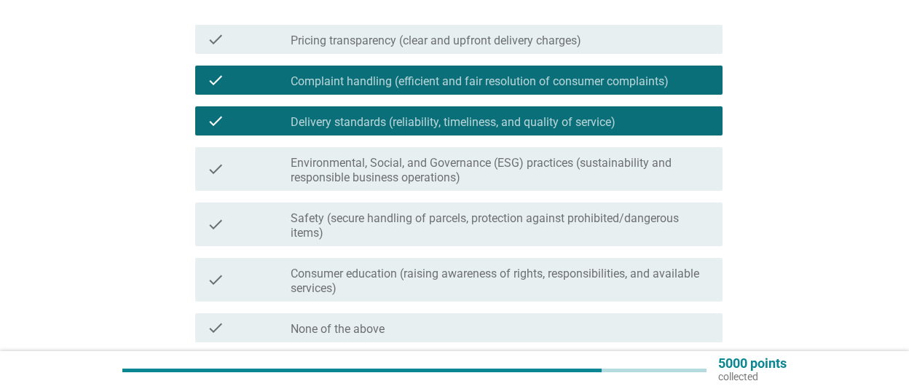
scroll to position [202, 0]
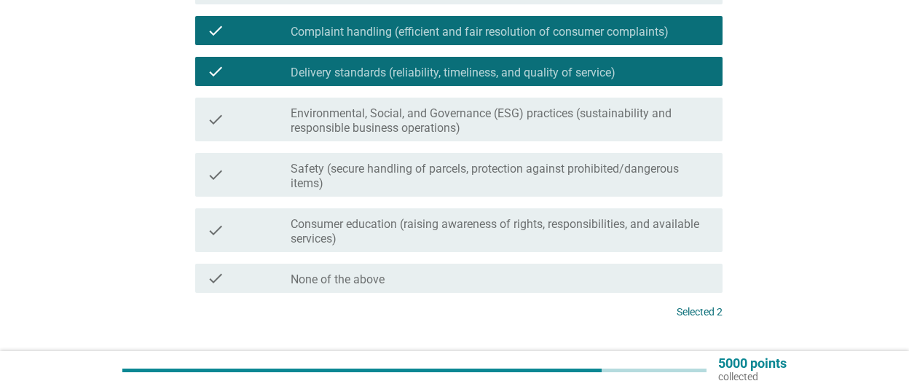
click at [566, 171] on label "Safety (secure handling of parcels, protection against prohibited/dangerous ite…" at bounding box center [501, 176] width 420 height 29
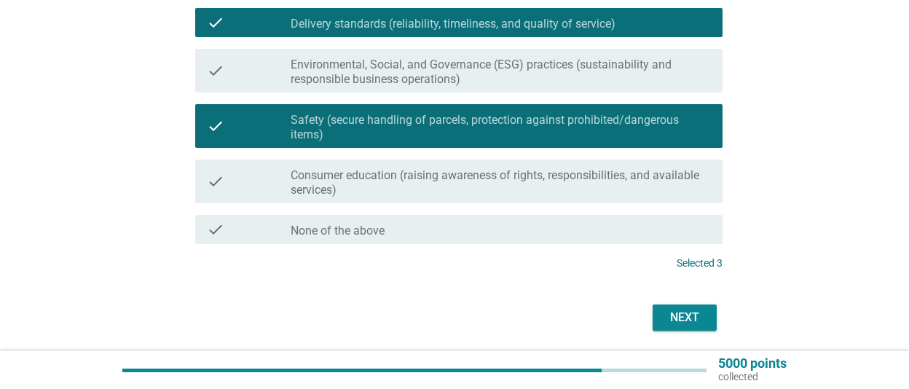
scroll to position [300, 0]
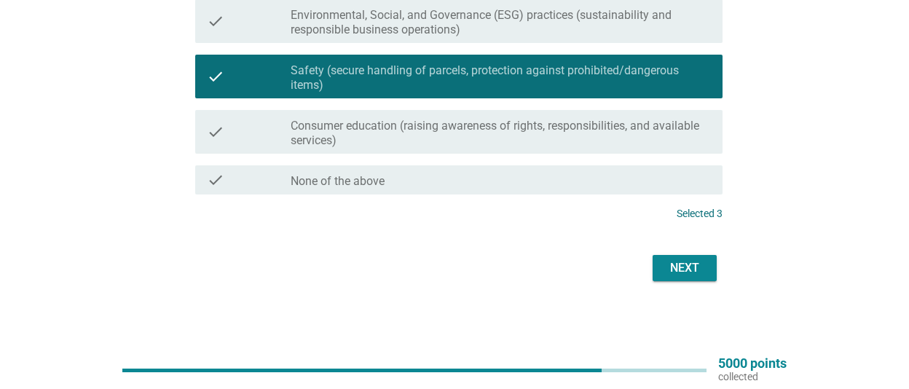
click at [683, 273] on div "Next" at bounding box center [684, 267] width 41 height 17
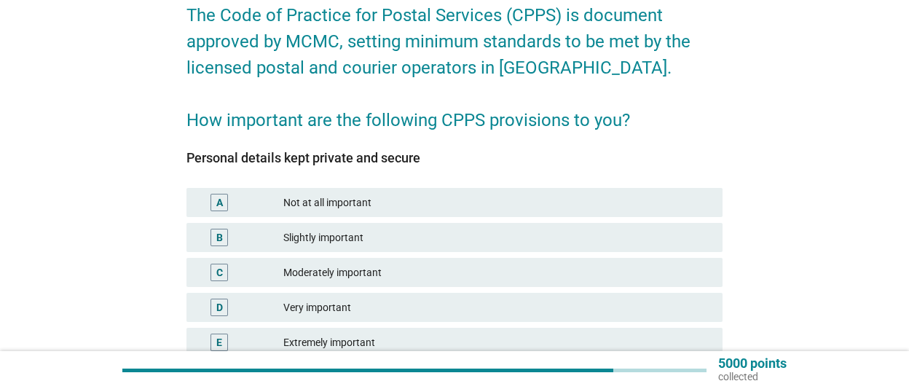
scroll to position [101, 0]
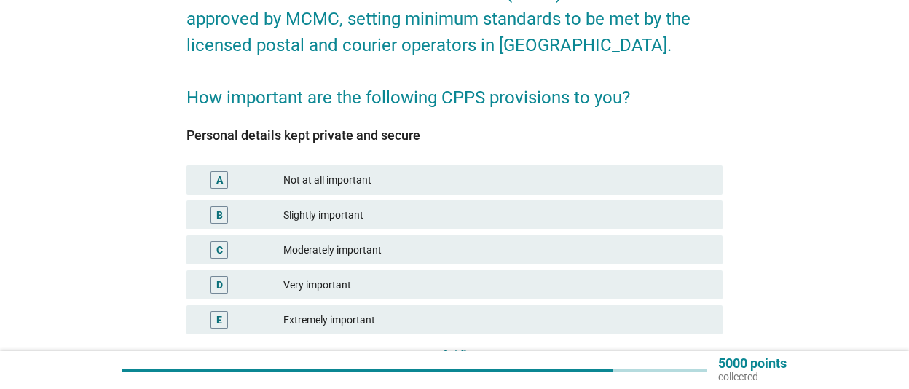
click at [486, 282] on div "Very important" at bounding box center [497, 284] width 428 height 17
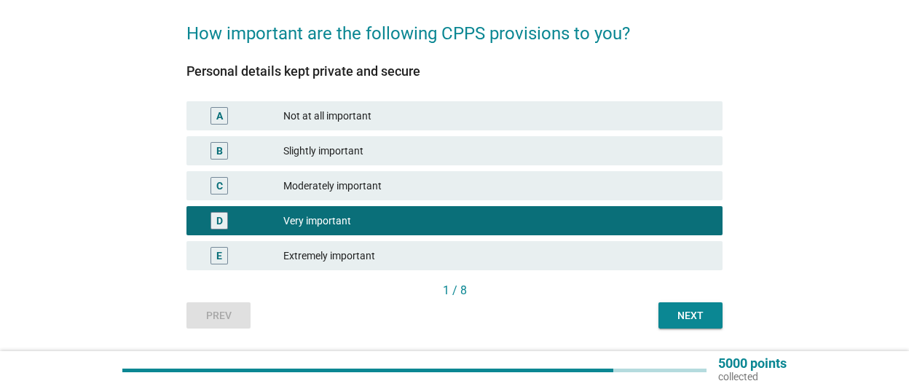
scroll to position [208, 0]
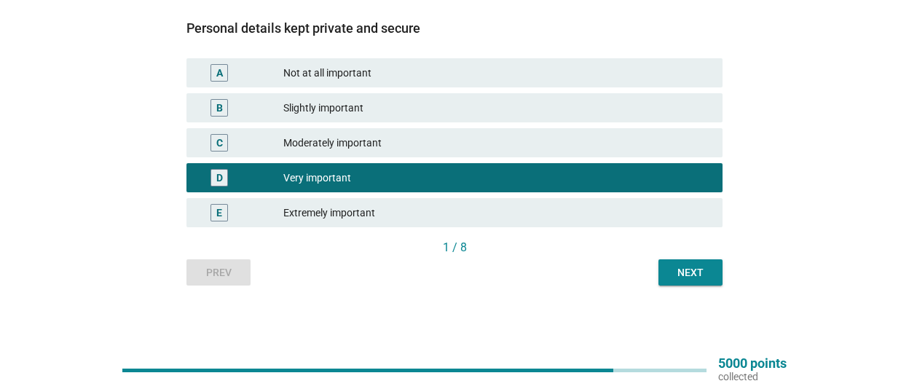
click at [708, 278] on div "Next" at bounding box center [690, 272] width 41 height 15
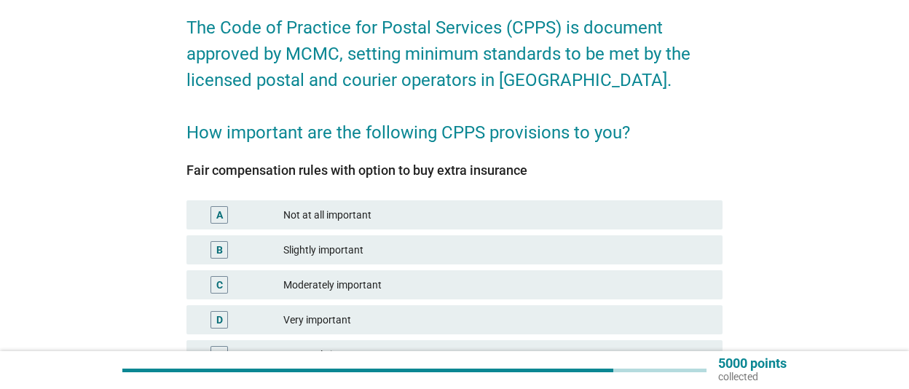
scroll to position [101, 0]
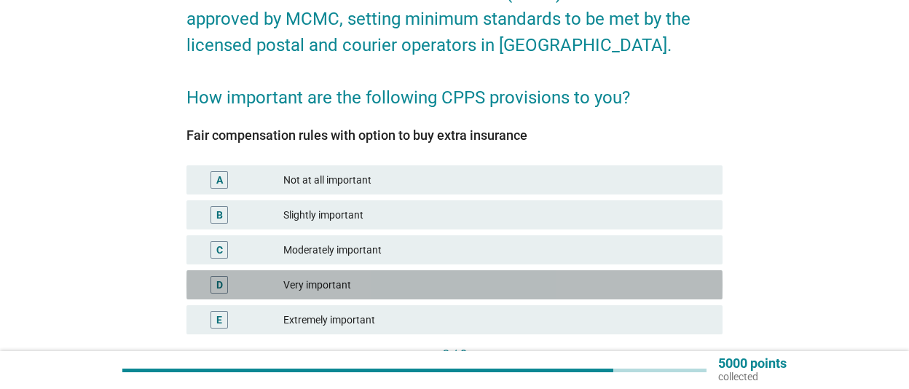
click at [532, 289] on div "Very important" at bounding box center [497, 284] width 428 height 17
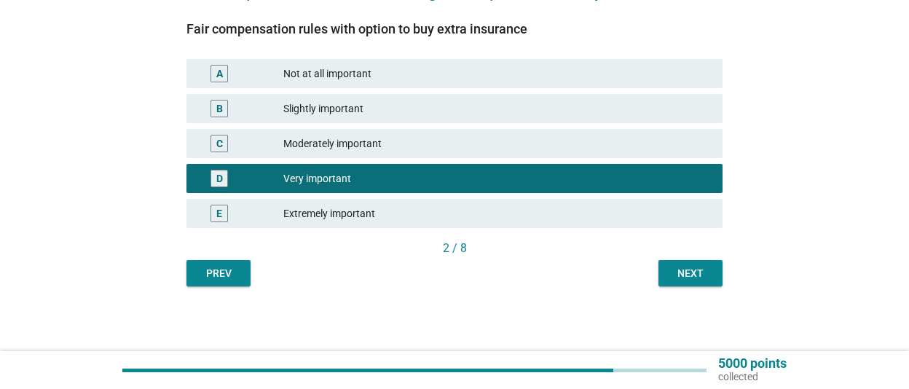
scroll to position [208, 0]
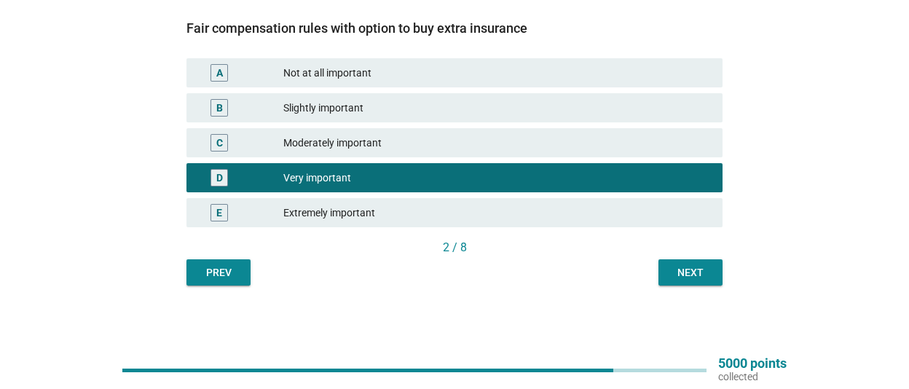
click at [683, 267] on div "Next" at bounding box center [690, 272] width 41 height 15
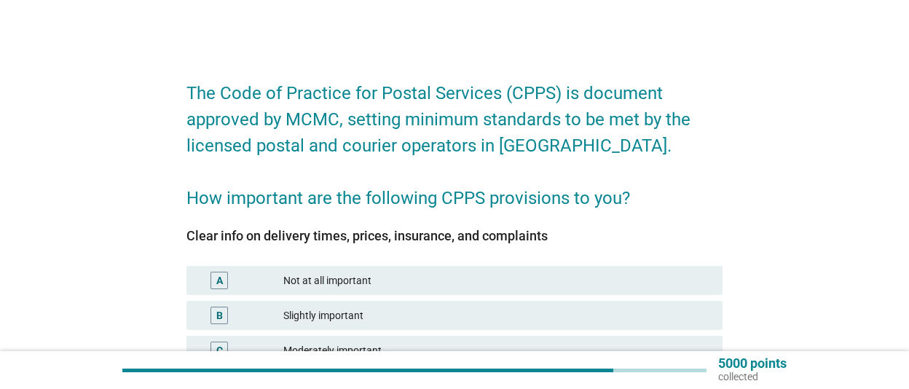
scroll to position [101, 0]
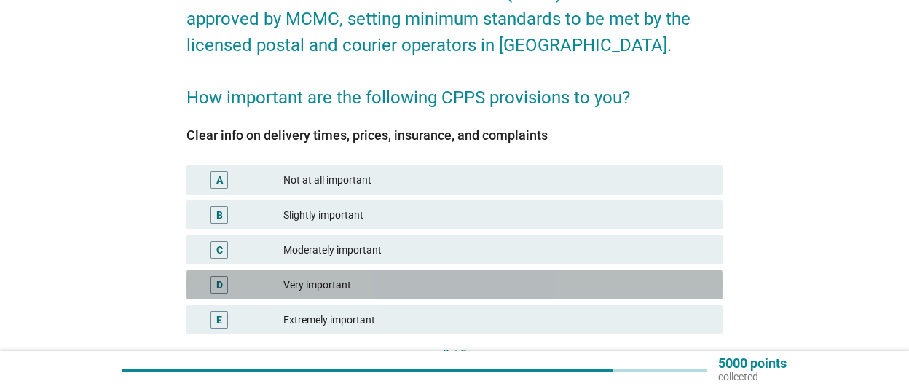
click at [518, 284] on div "Very important" at bounding box center [497, 284] width 428 height 17
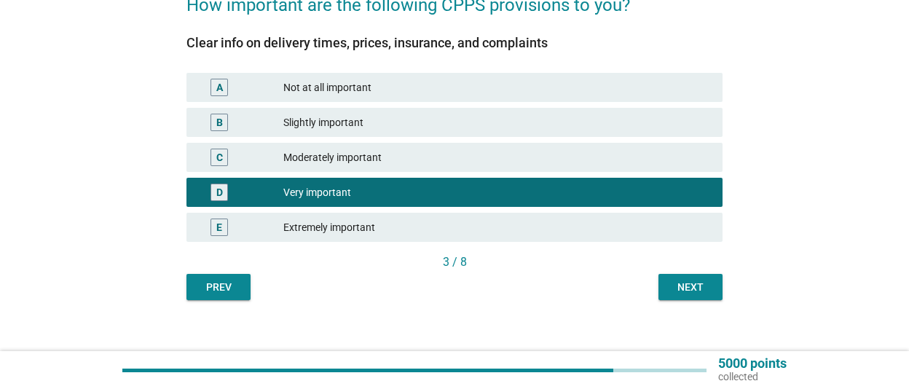
scroll to position [208, 0]
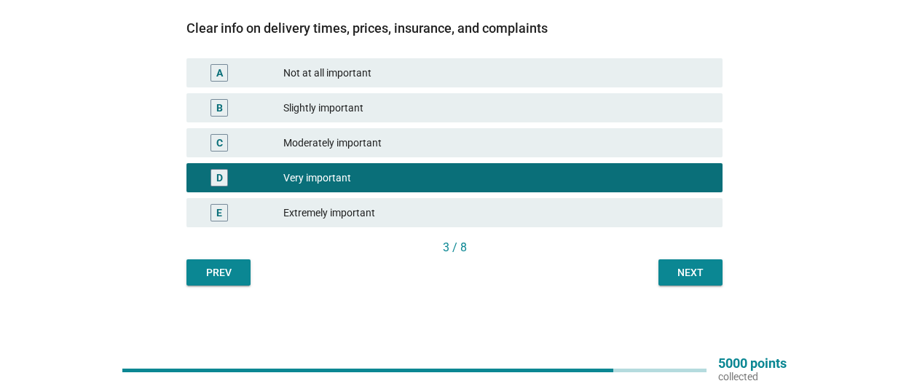
click at [697, 275] on div "Next" at bounding box center [690, 272] width 41 height 15
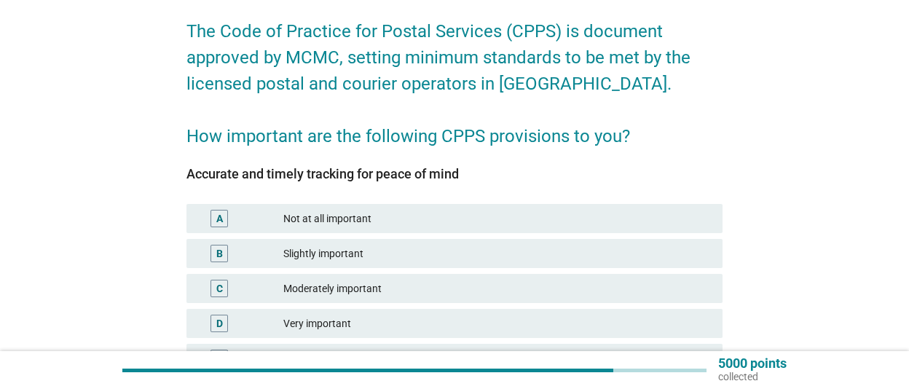
scroll to position [101, 0]
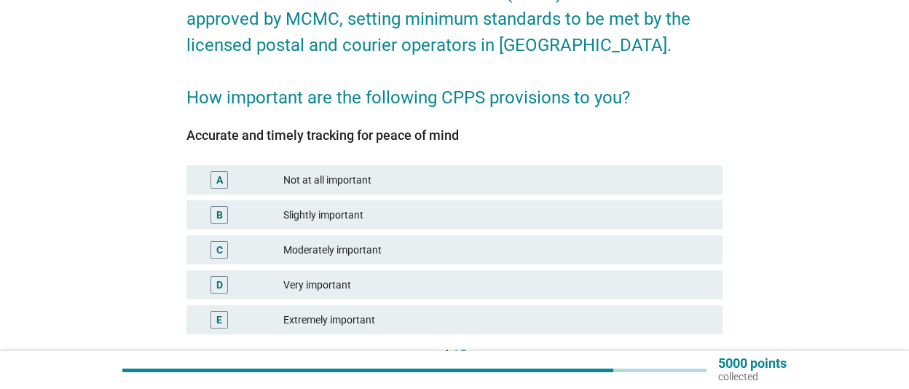
click at [413, 248] on div "Moderately important" at bounding box center [497, 249] width 428 height 17
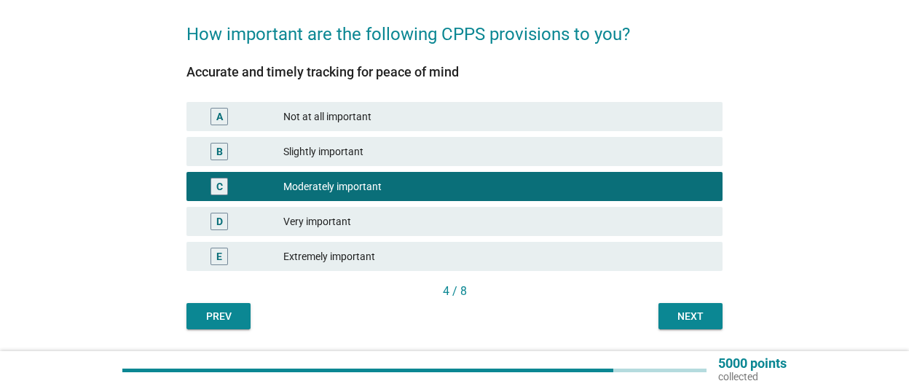
scroll to position [208, 0]
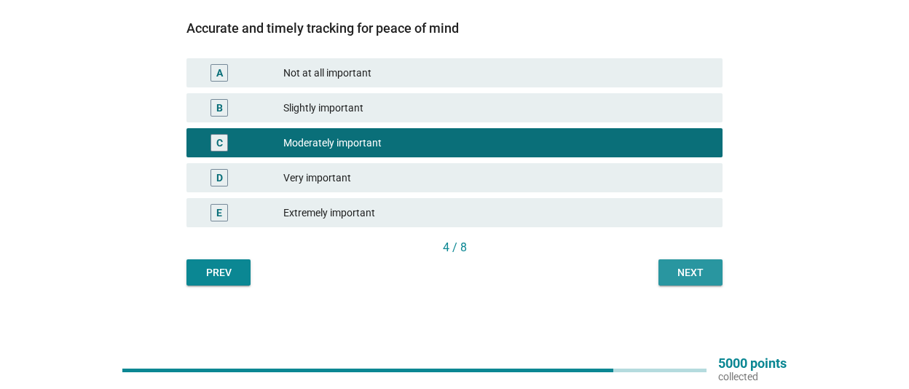
click at [686, 272] on div "Next" at bounding box center [690, 272] width 41 height 15
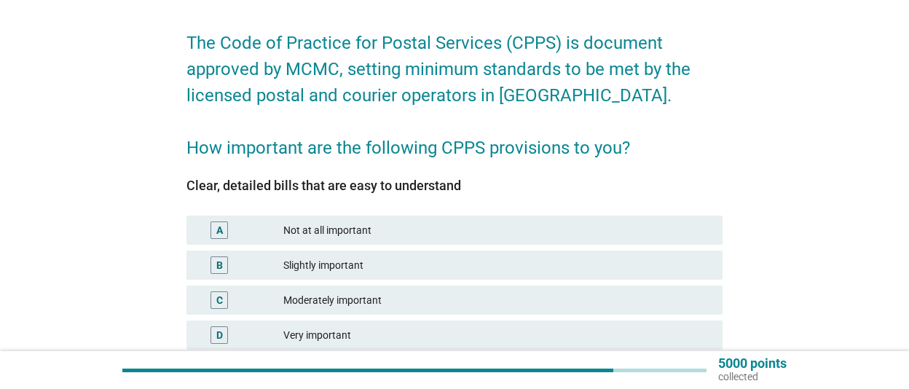
scroll to position [202, 0]
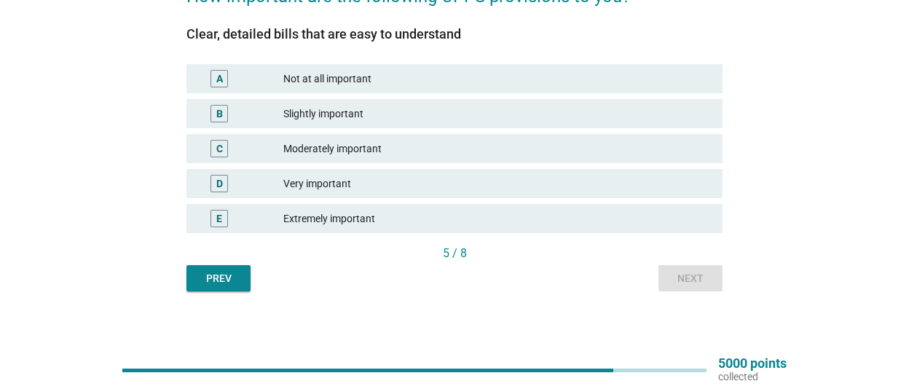
click at [452, 182] on div "Very important" at bounding box center [497, 183] width 428 height 17
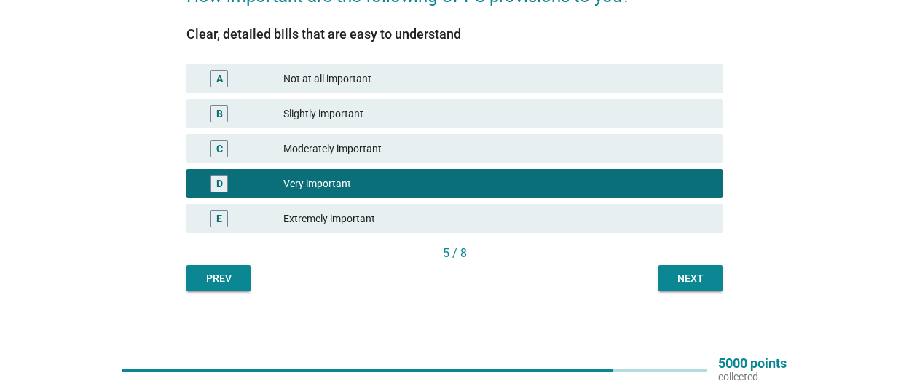
click at [693, 281] on div "Next" at bounding box center [690, 278] width 41 height 15
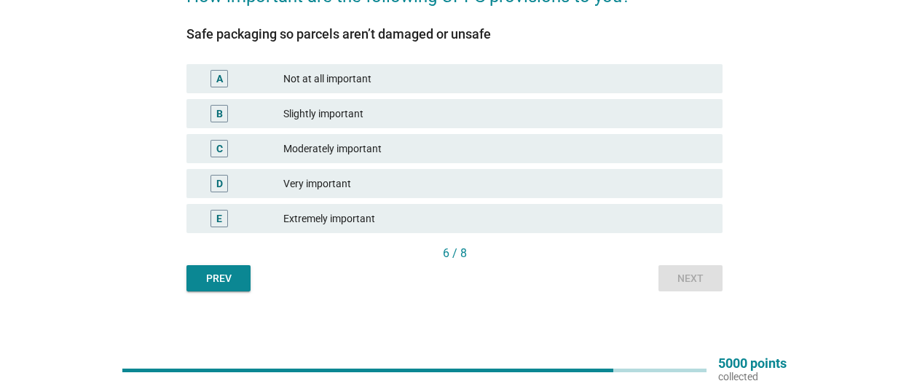
click at [544, 213] on div "Extremely important" at bounding box center [497, 218] width 428 height 17
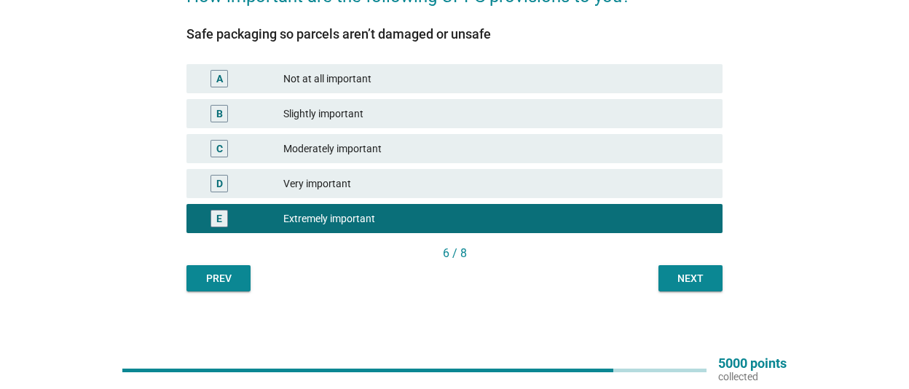
click at [667, 273] on button "Next" at bounding box center [691, 278] width 64 height 26
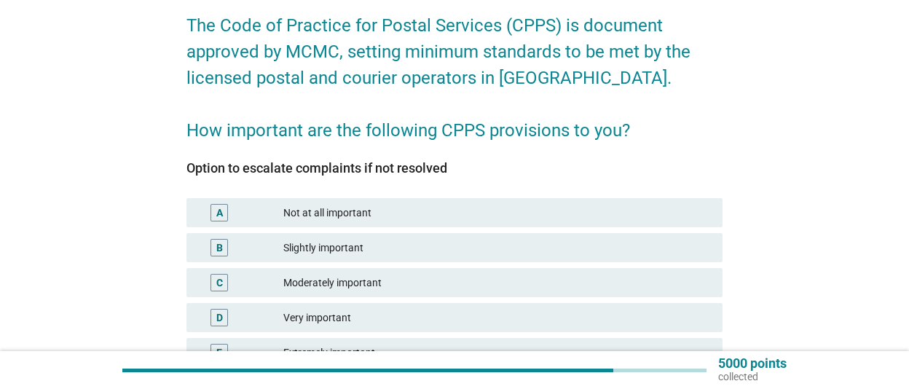
scroll to position [101, 0]
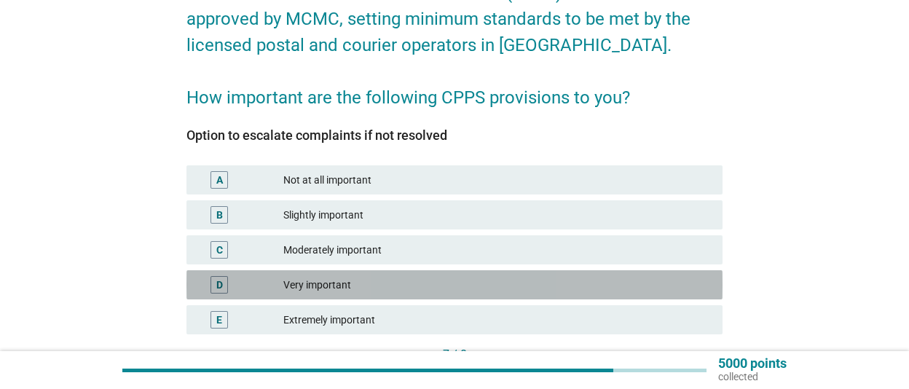
click at [441, 282] on div "Very important" at bounding box center [497, 284] width 428 height 17
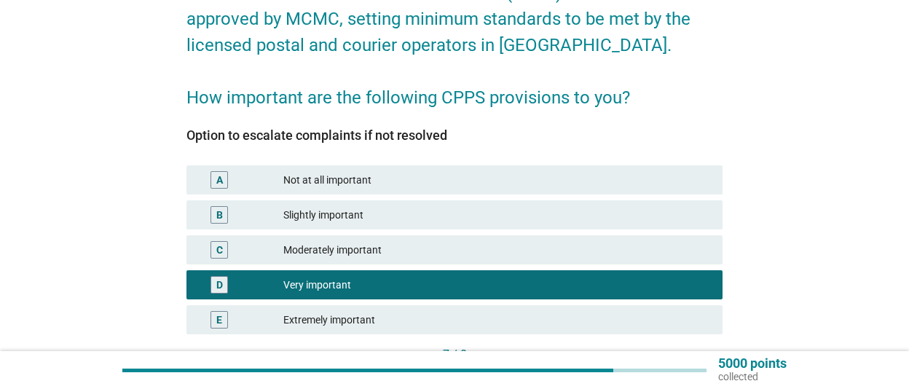
scroll to position [208, 0]
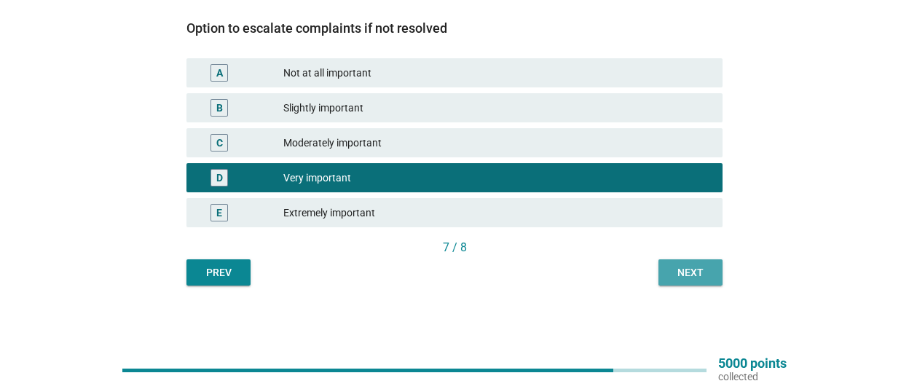
click at [693, 266] on div "Next" at bounding box center [690, 272] width 41 height 15
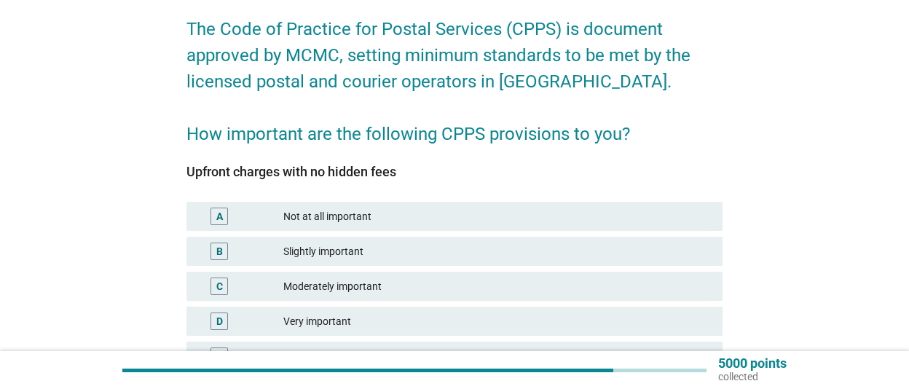
scroll to position [101, 0]
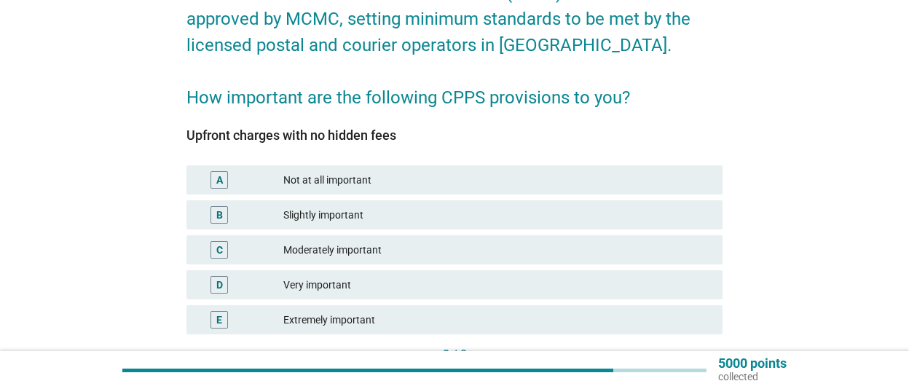
click at [422, 270] on div "D Very important" at bounding box center [455, 284] width 542 height 35
click at [457, 278] on div "Very important" at bounding box center [497, 284] width 428 height 17
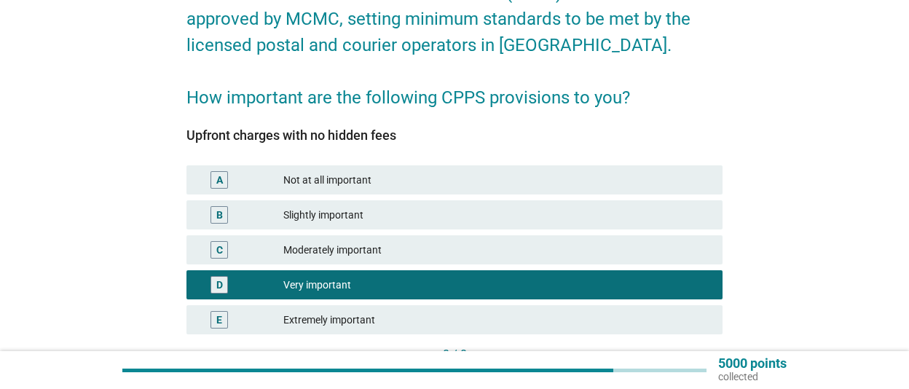
scroll to position [208, 0]
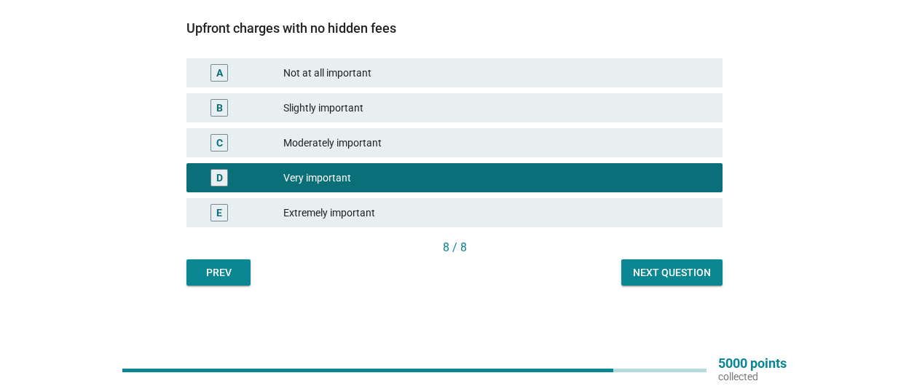
click at [696, 270] on div "Next question" at bounding box center [672, 272] width 78 height 15
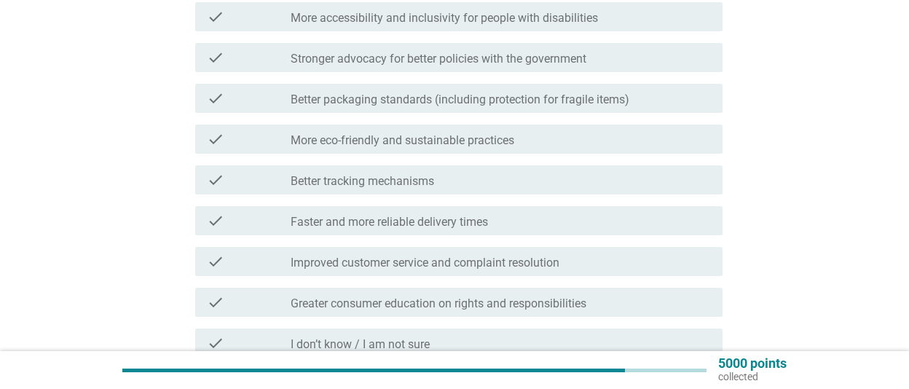
scroll to position [202, 0]
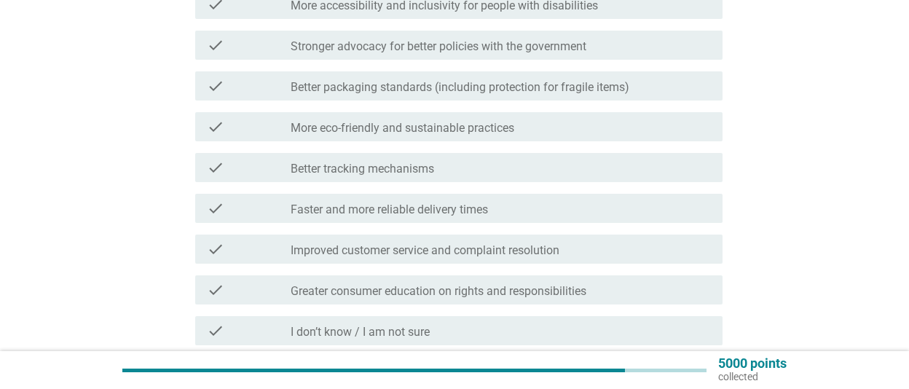
click at [649, 85] on div "check_box_outline_blank Better packaging standards (including protection for fr…" at bounding box center [501, 85] width 420 height 17
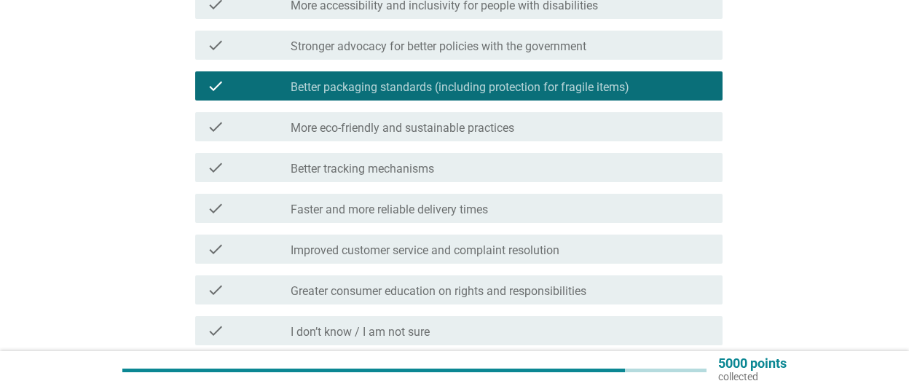
click at [587, 205] on div "check_box_outline_blank Faster and more reliable delivery times" at bounding box center [501, 208] width 420 height 17
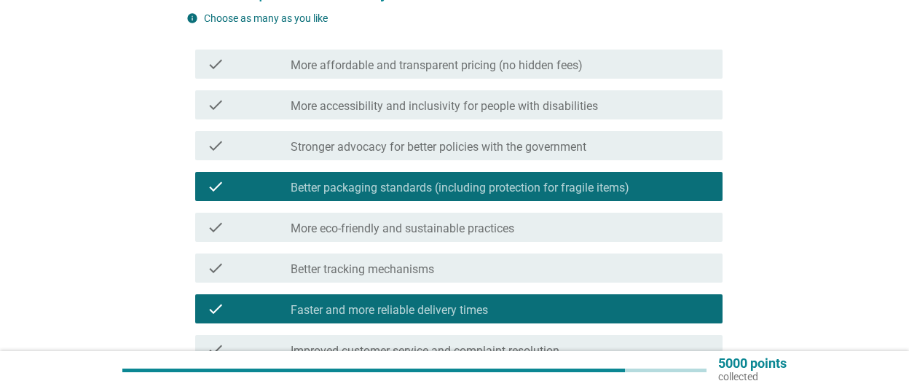
scroll to position [101, 0]
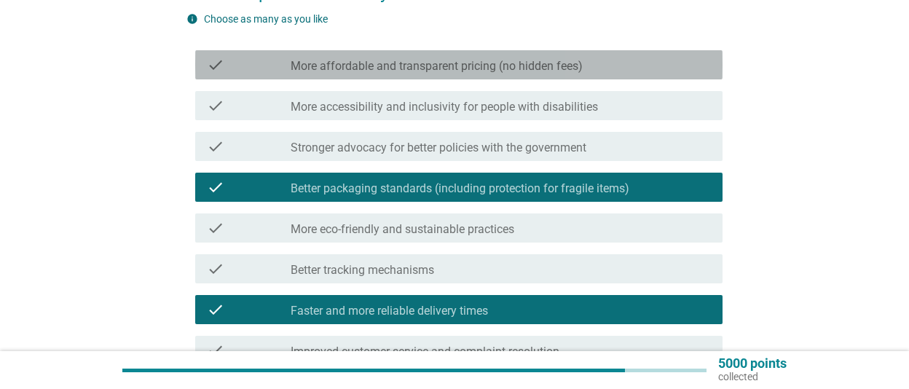
click at [570, 60] on label "More affordable and transparent pricing (no hidden fees)" at bounding box center [437, 66] width 292 height 15
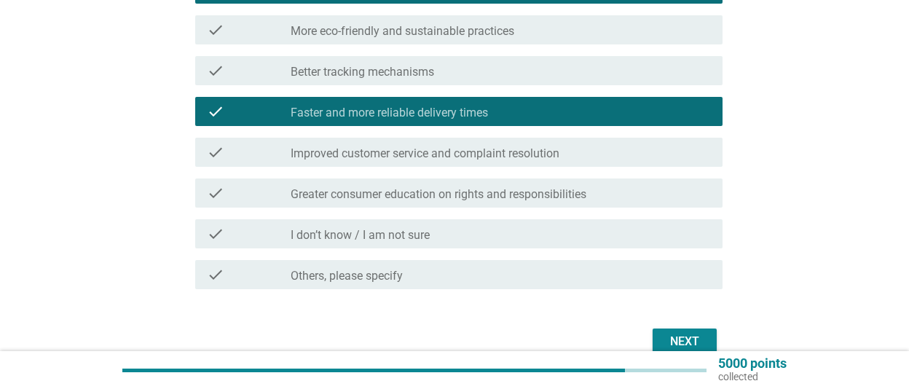
scroll to position [303, 0]
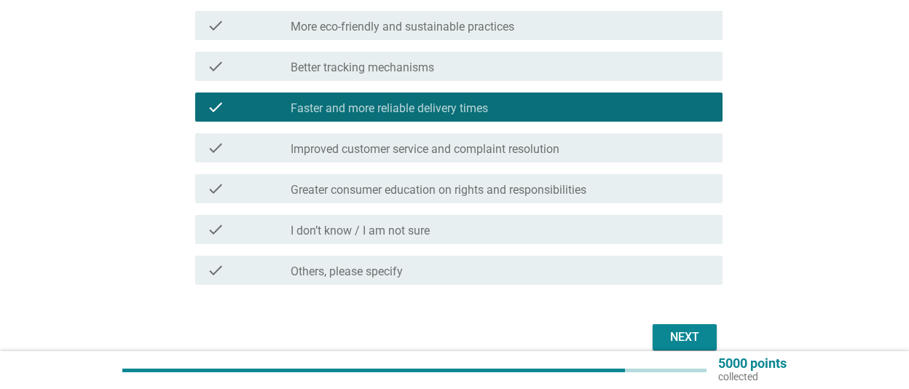
click at [693, 337] on div "Next" at bounding box center [684, 337] width 41 height 17
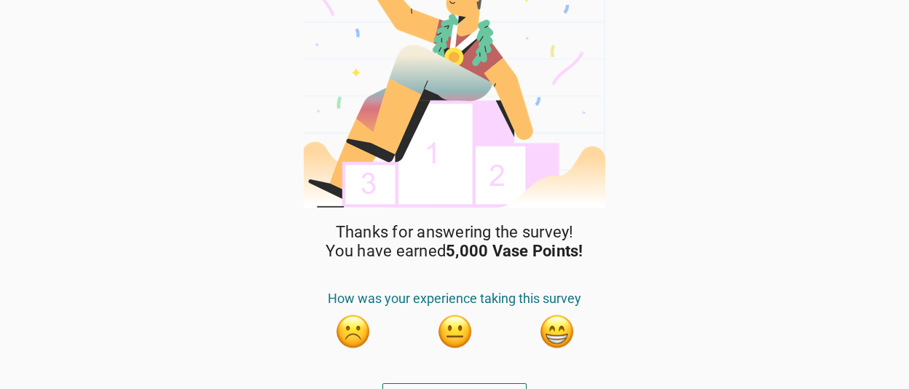
scroll to position [72, 0]
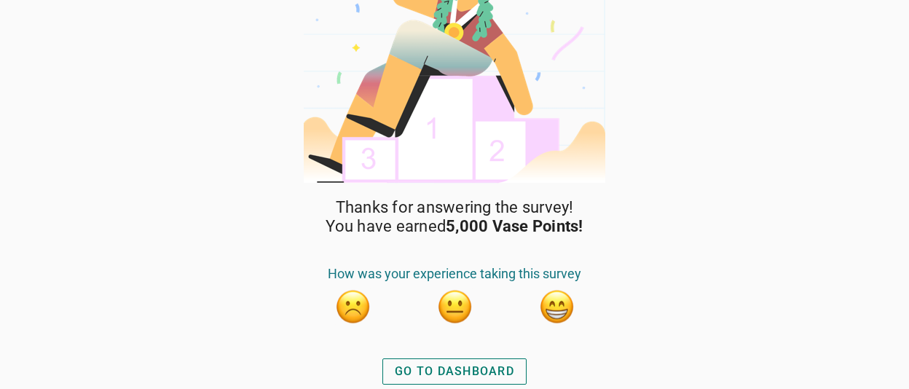
click at [493, 369] on div "GO TO DASHBOARD" at bounding box center [454, 371] width 119 height 17
